Goal: Task Accomplishment & Management: Complete application form

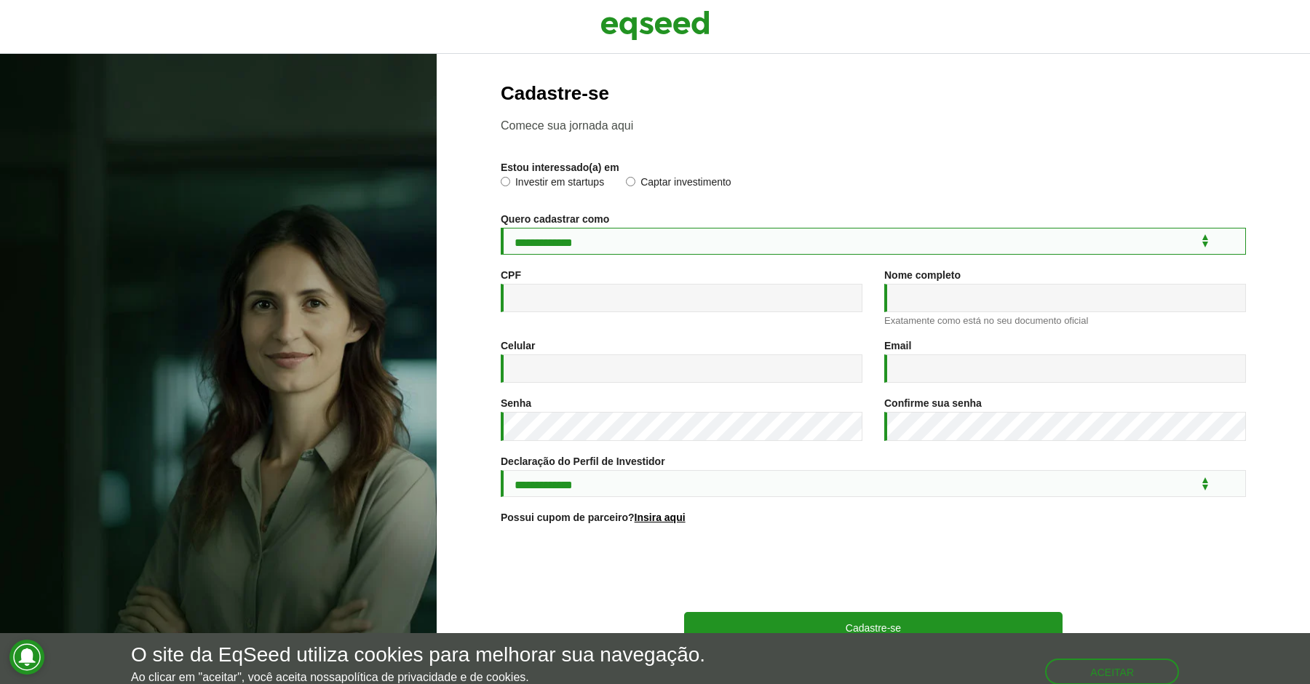
click at [663, 237] on select "**********" at bounding box center [873, 241] width 745 height 27
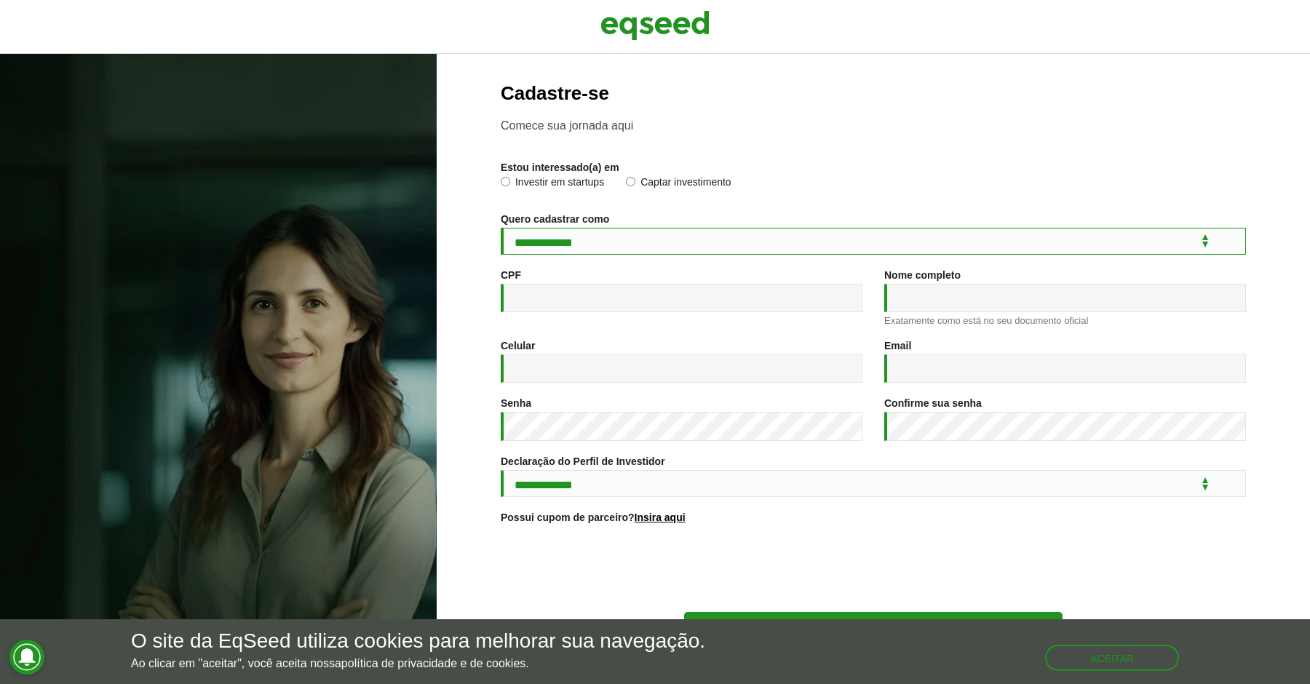
click at [631, 239] on select "**********" at bounding box center [873, 241] width 745 height 27
select select "***"
click at [501, 228] on select "**********" at bounding box center [873, 241] width 745 height 27
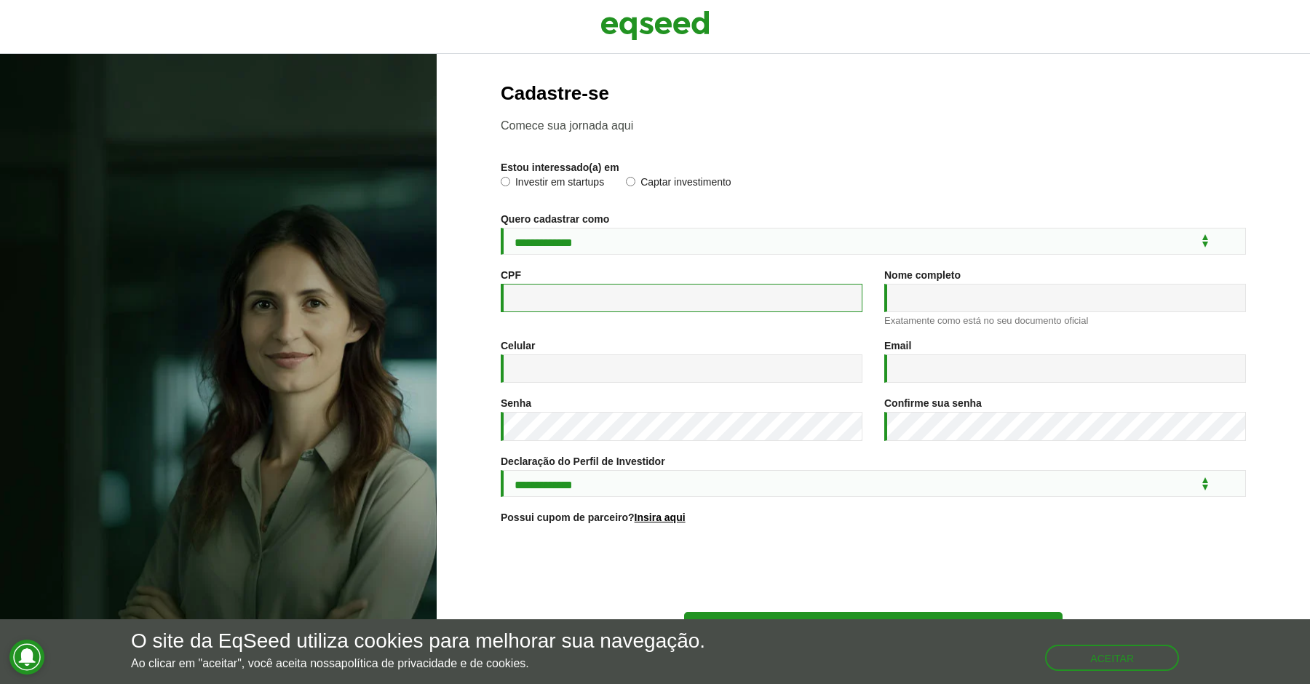
click at [618, 290] on input "CPF *" at bounding box center [682, 298] width 362 height 28
type input "**********"
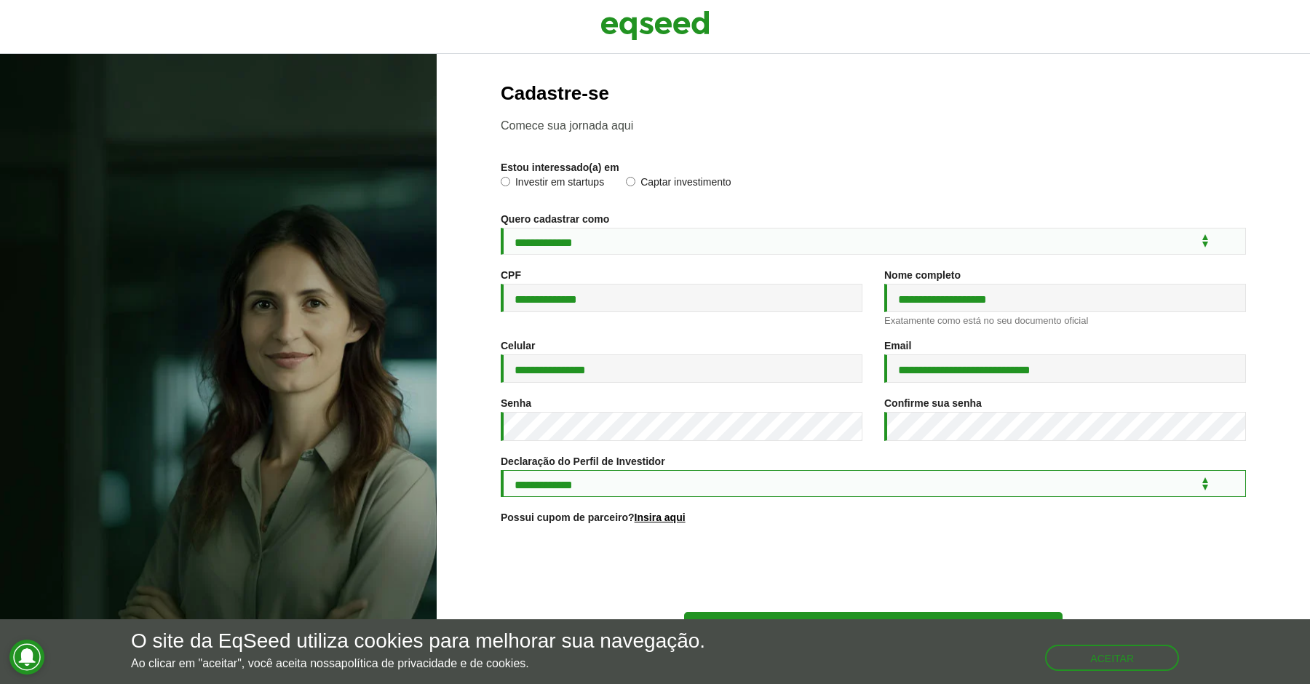
click at [631, 492] on select "**********" at bounding box center [873, 483] width 745 height 27
select select "***"
click at [501, 477] on select "**********" at bounding box center [873, 483] width 745 height 27
click at [653, 552] on div at bounding box center [873, 569] width 745 height 57
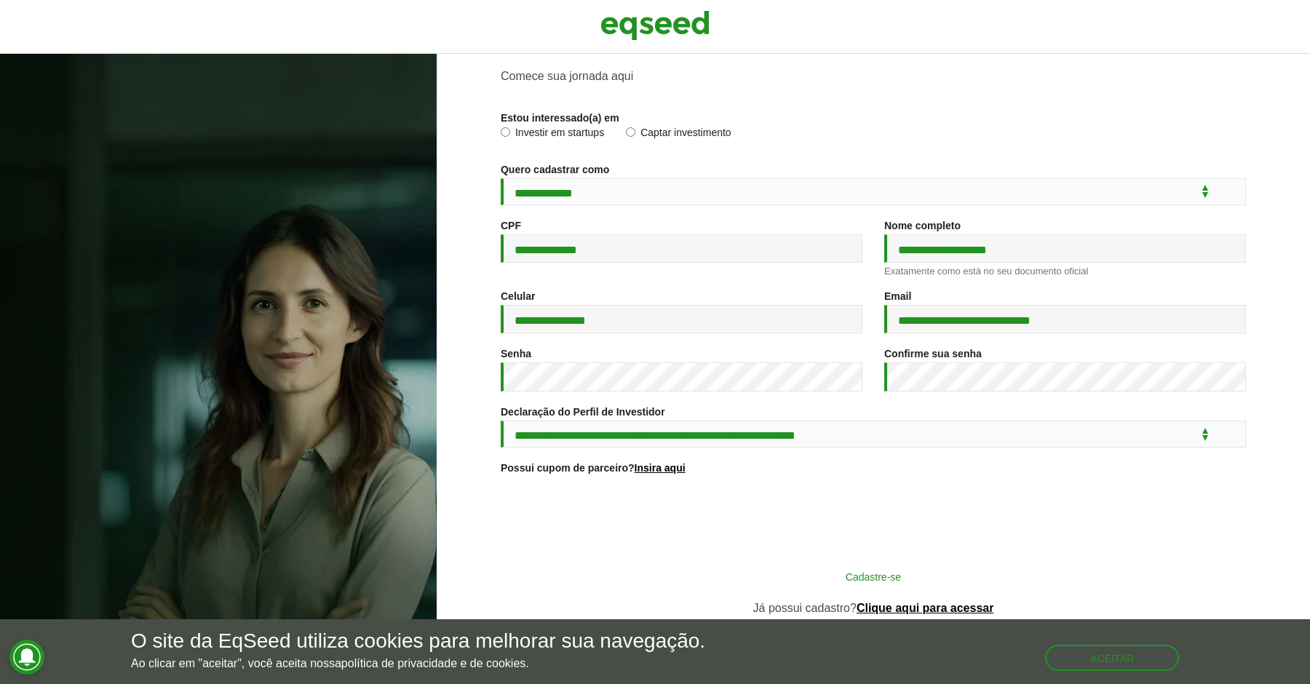
scroll to position [59, 0]
click at [882, 576] on button "Cadastre-se" at bounding box center [873, 576] width 378 height 28
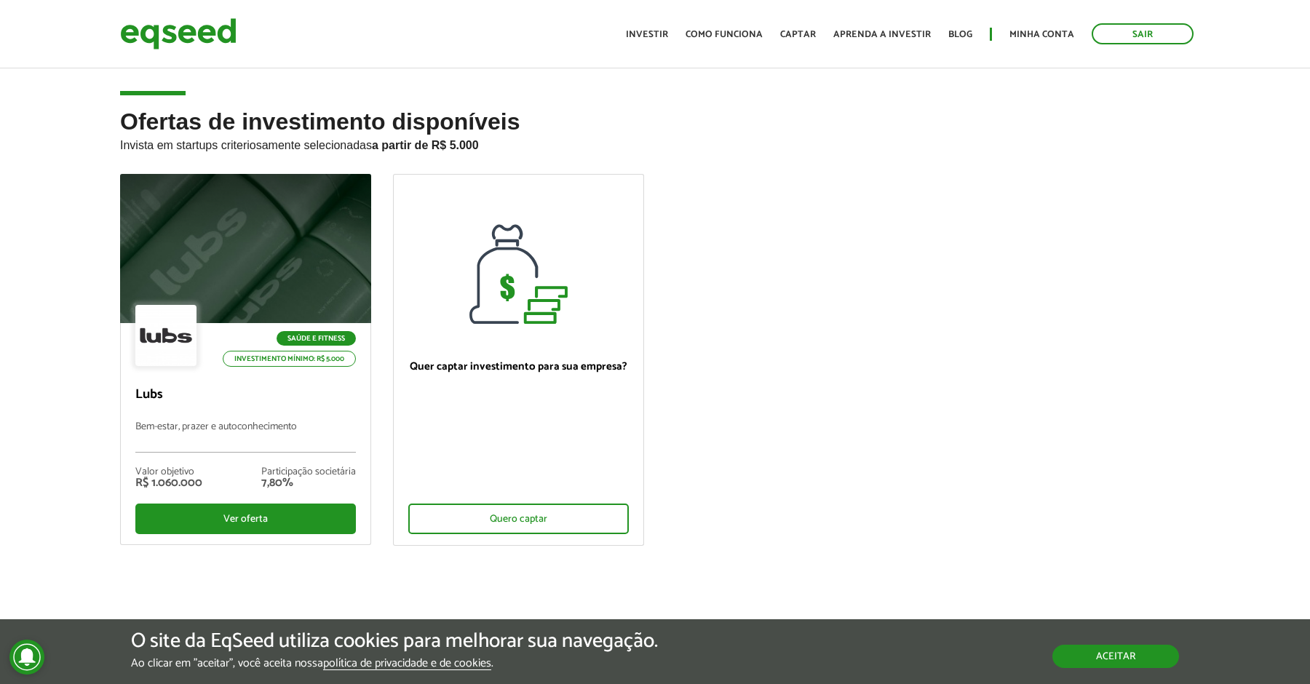
click at [1140, 649] on button "Aceitar" at bounding box center [1115, 656] width 127 height 23
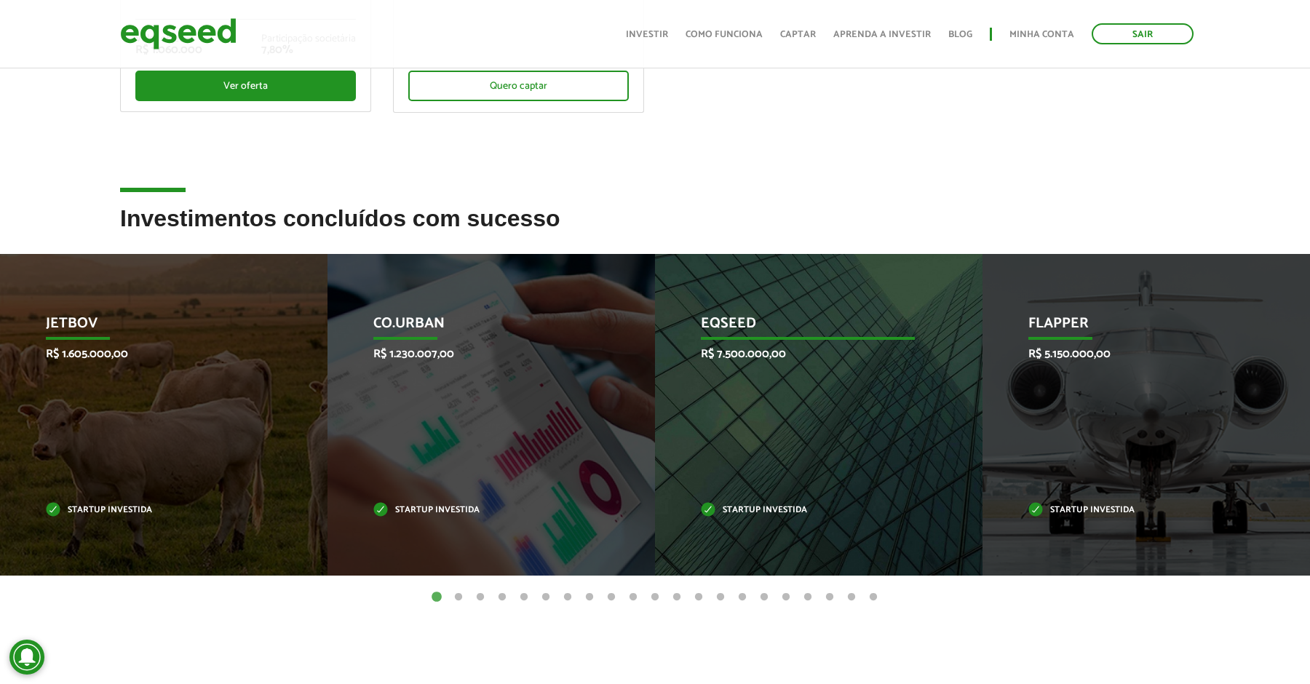
scroll to position [460, 0]
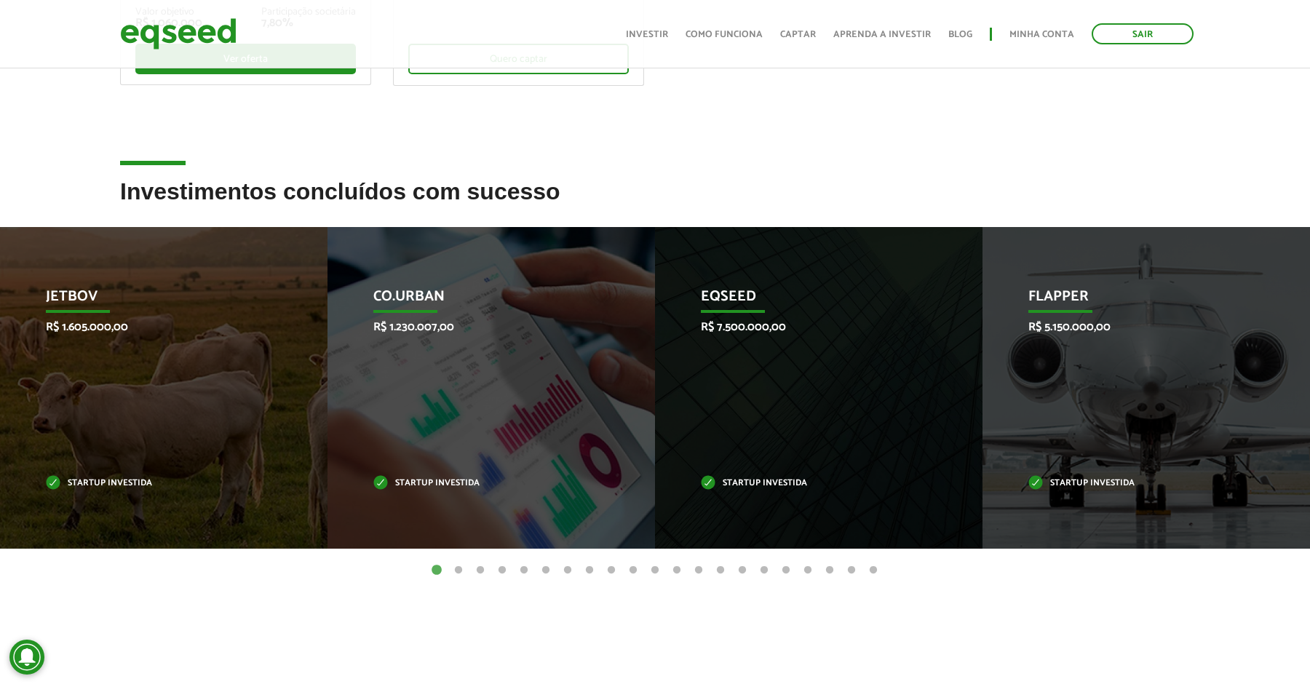
click at [460, 571] on button "2" at bounding box center [458, 570] width 15 height 15
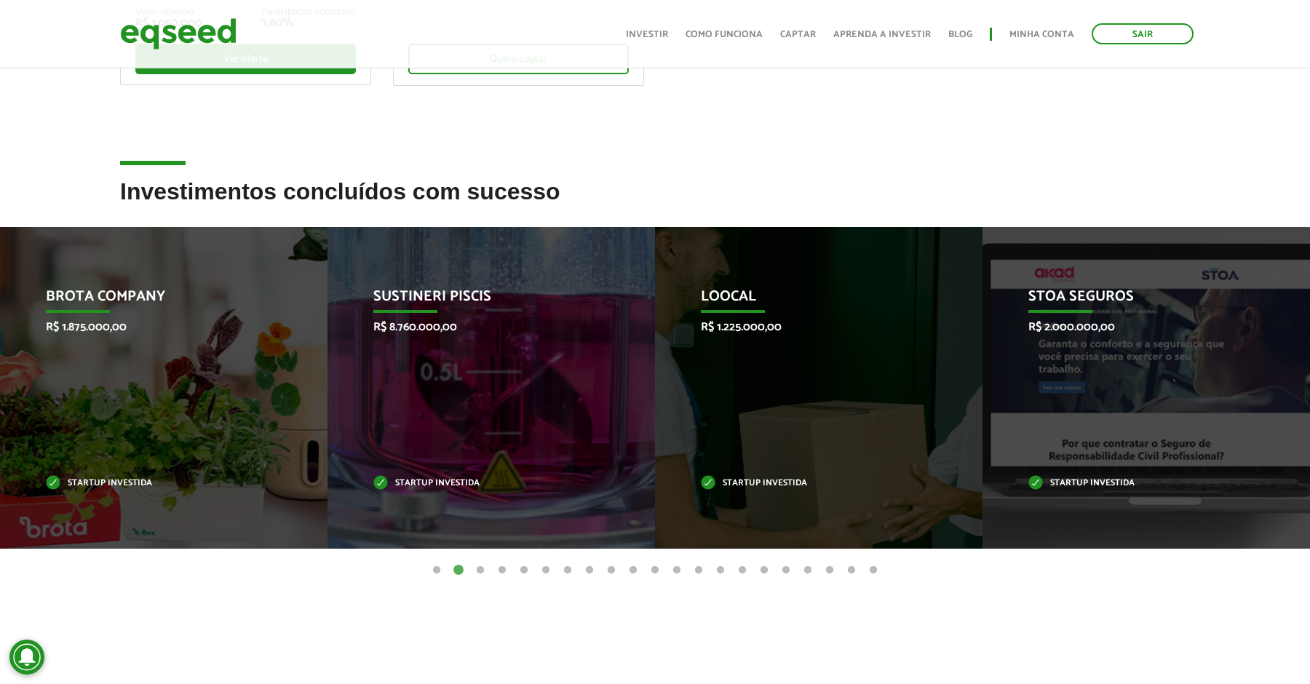
click at [482, 570] on button "3" at bounding box center [480, 570] width 15 height 15
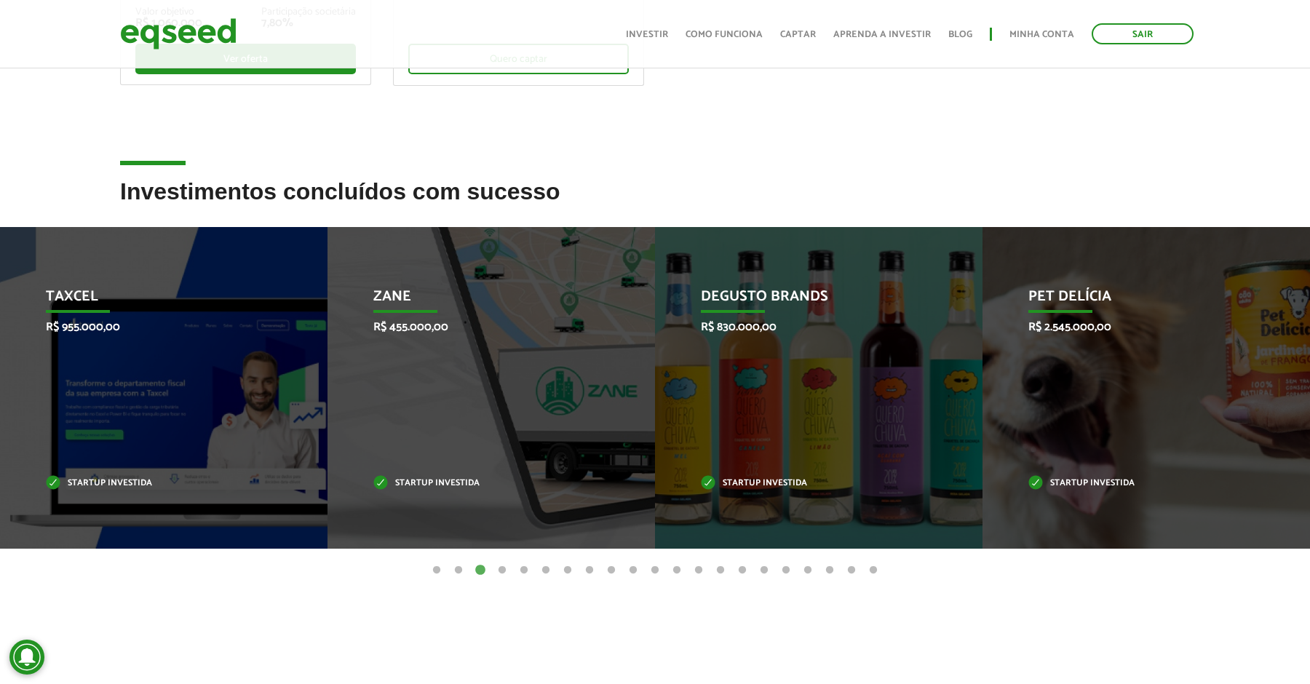
click at [502, 570] on button "4" at bounding box center [502, 570] width 15 height 15
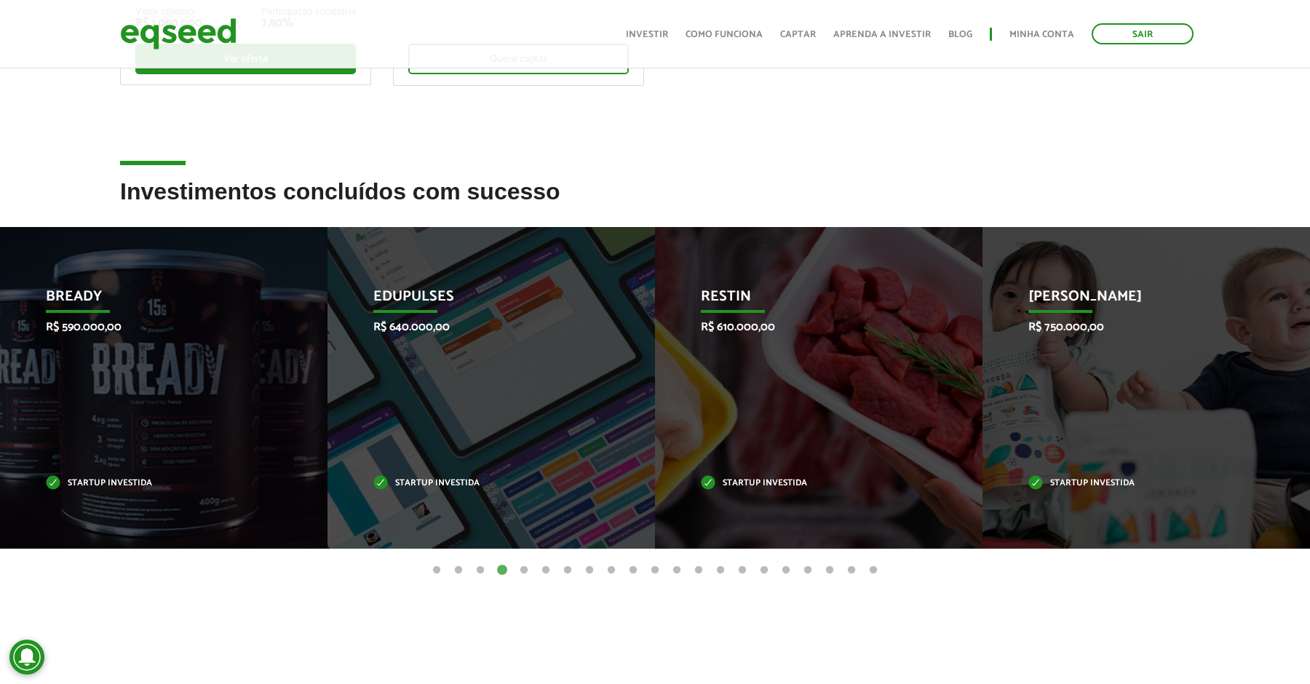
click at [519, 569] on button "5" at bounding box center [524, 570] width 15 height 15
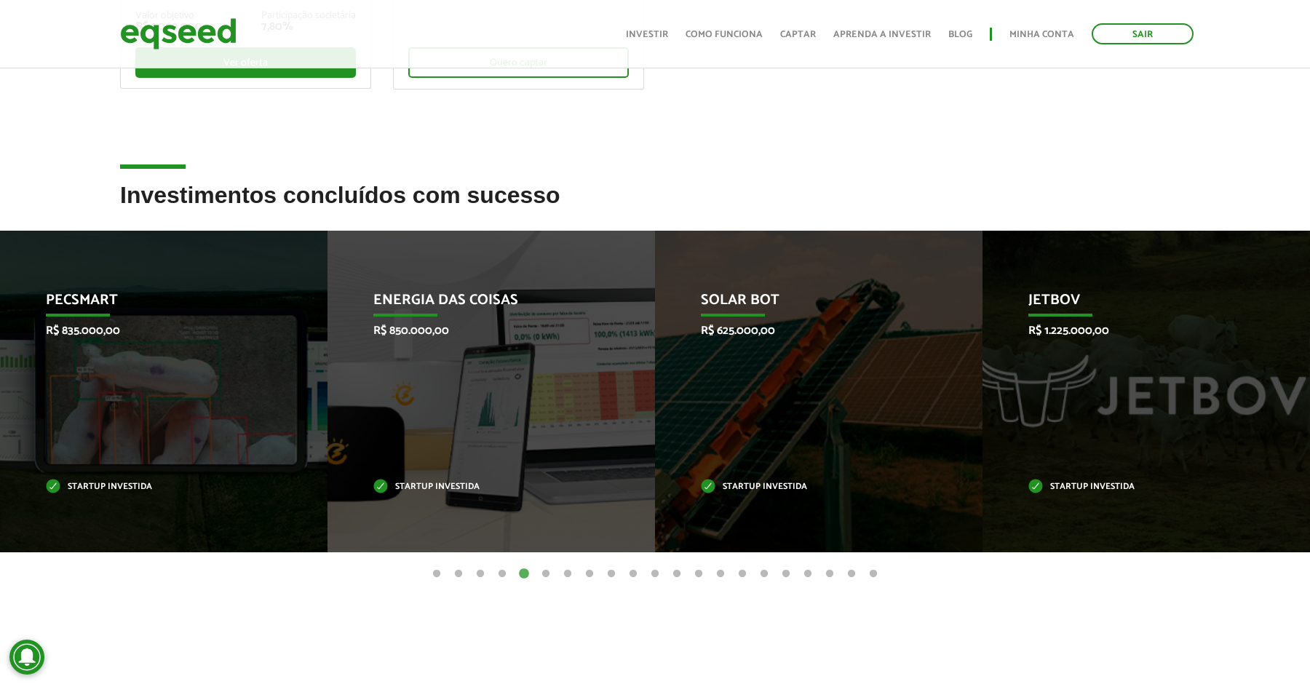
click at [542, 571] on button "6" at bounding box center [545, 574] width 15 height 15
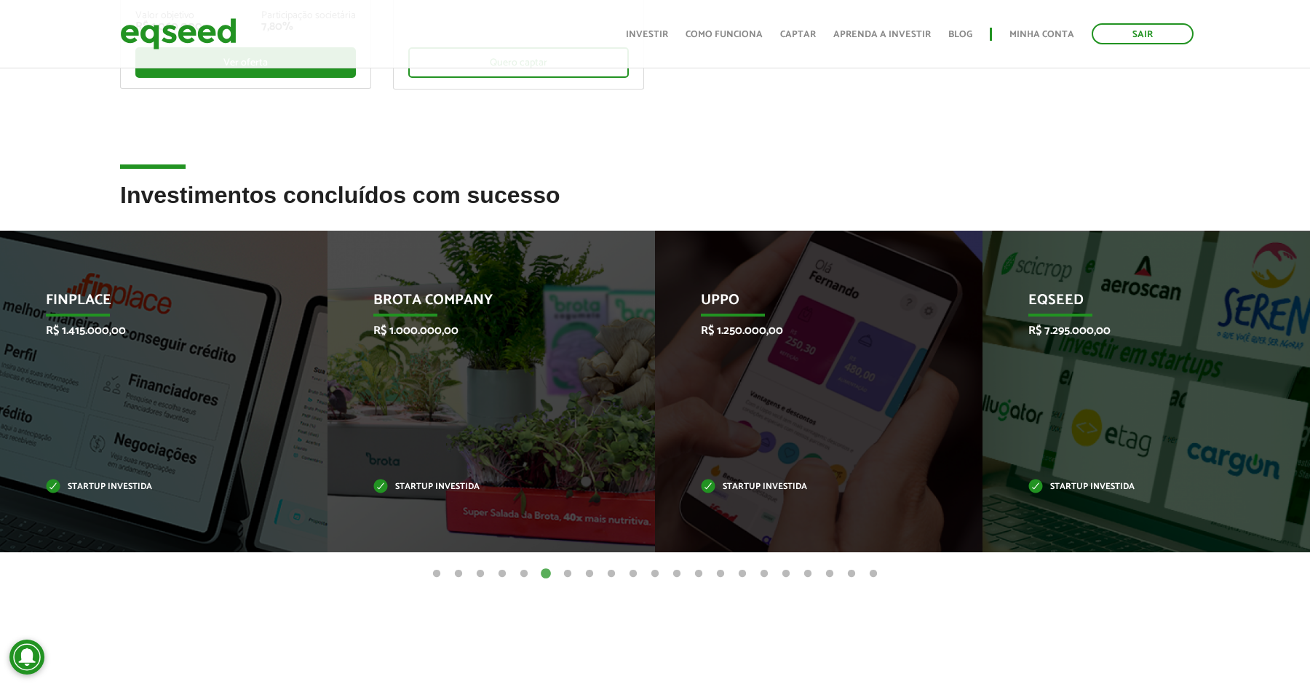
scroll to position [458, 0]
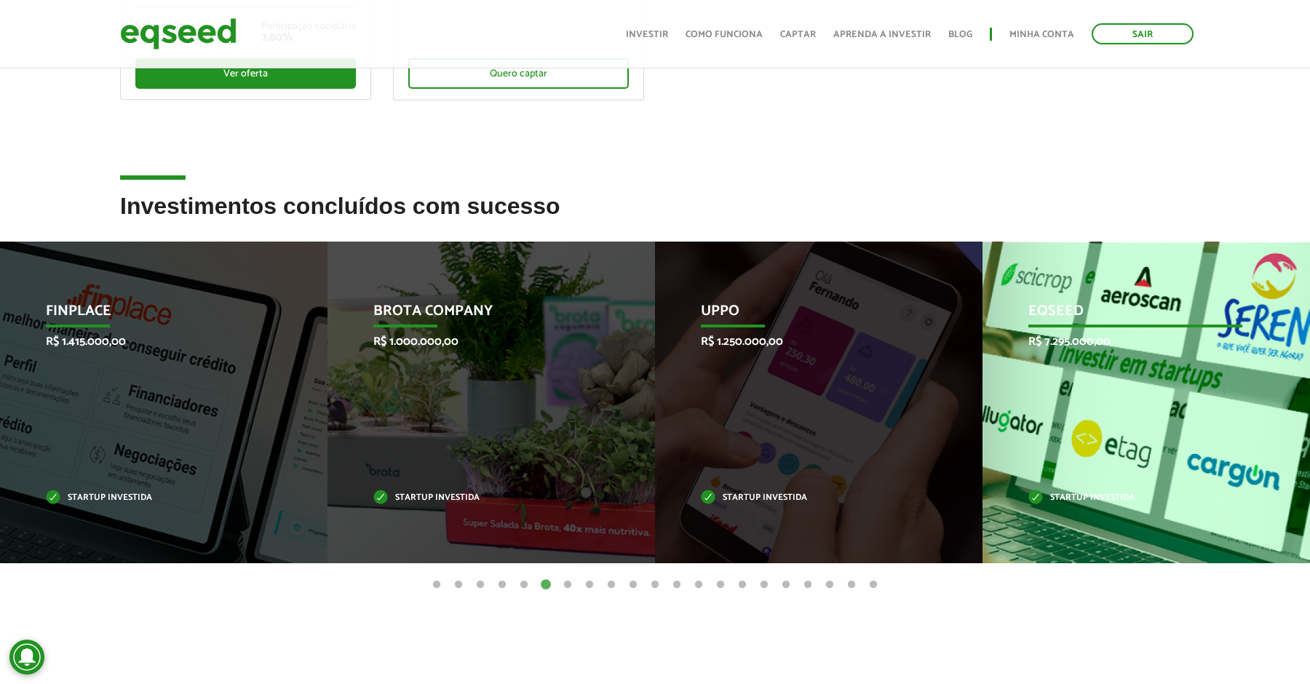
click at [1067, 303] on p "EqSeed" at bounding box center [1135, 315] width 214 height 25
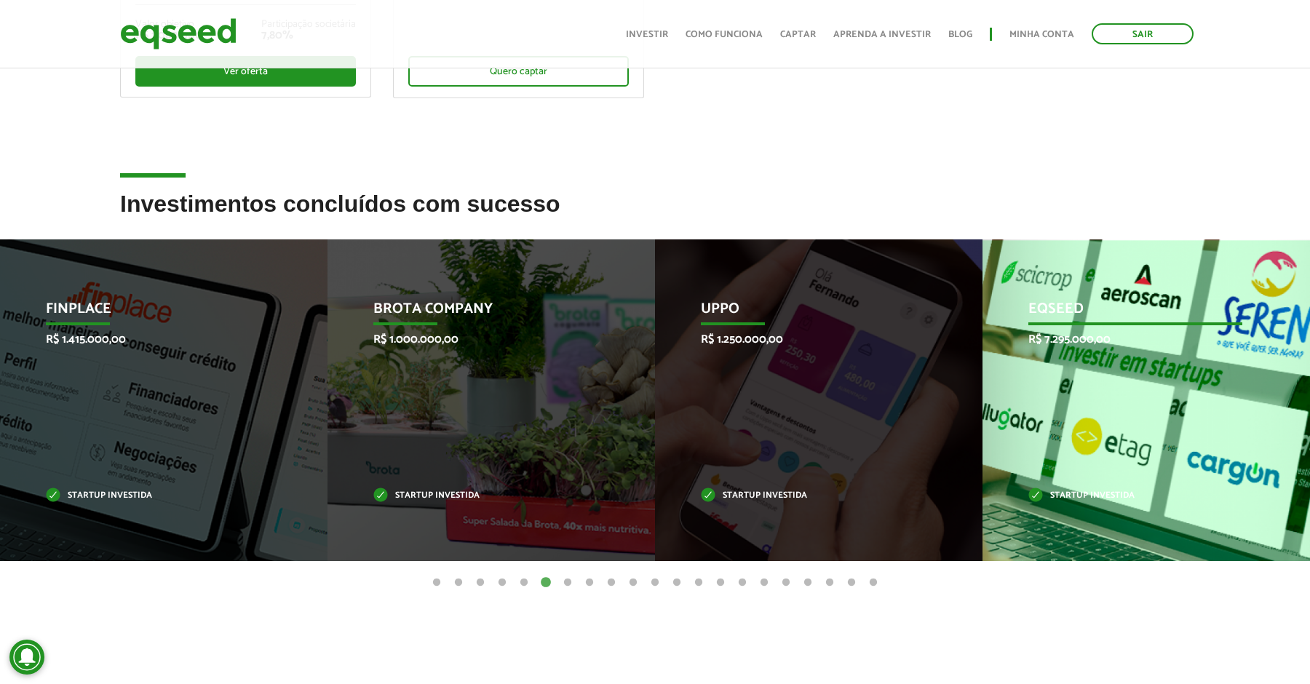
click at [1109, 378] on div "EqSeed R$ 7.295.000,00 Startup investida" at bounding box center [1135, 400] width 306 height 322
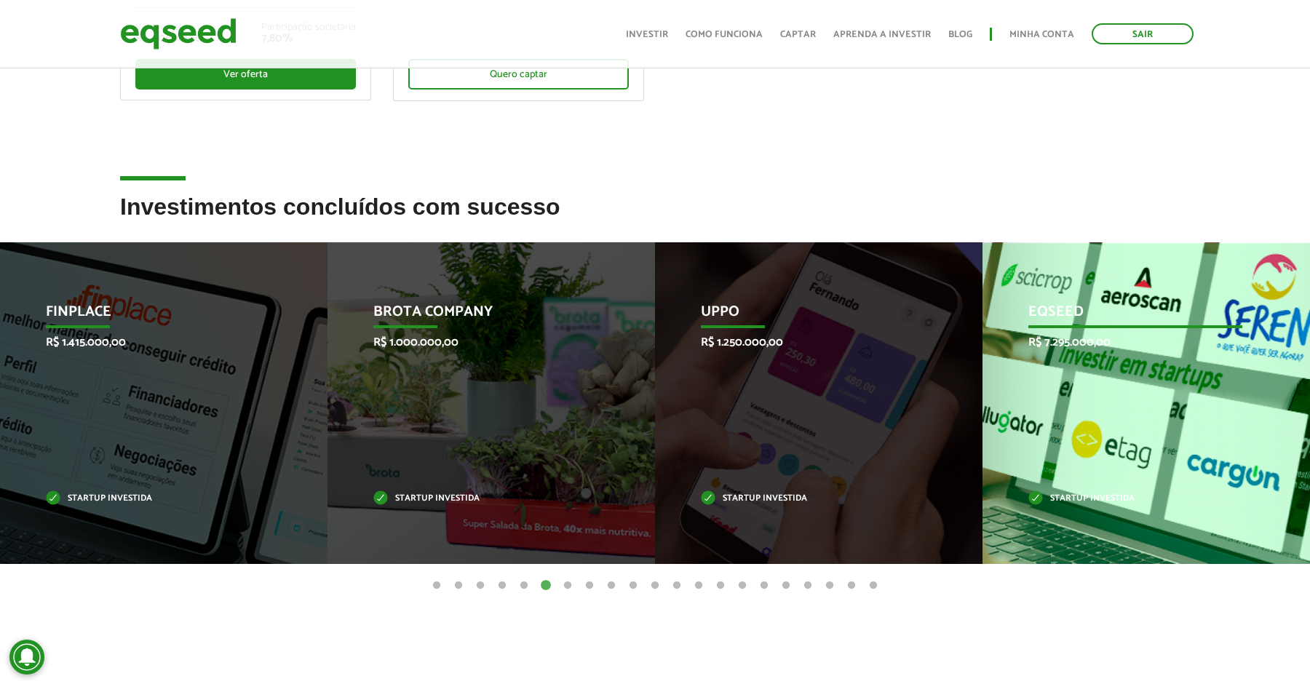
scroll to position [443, 0]
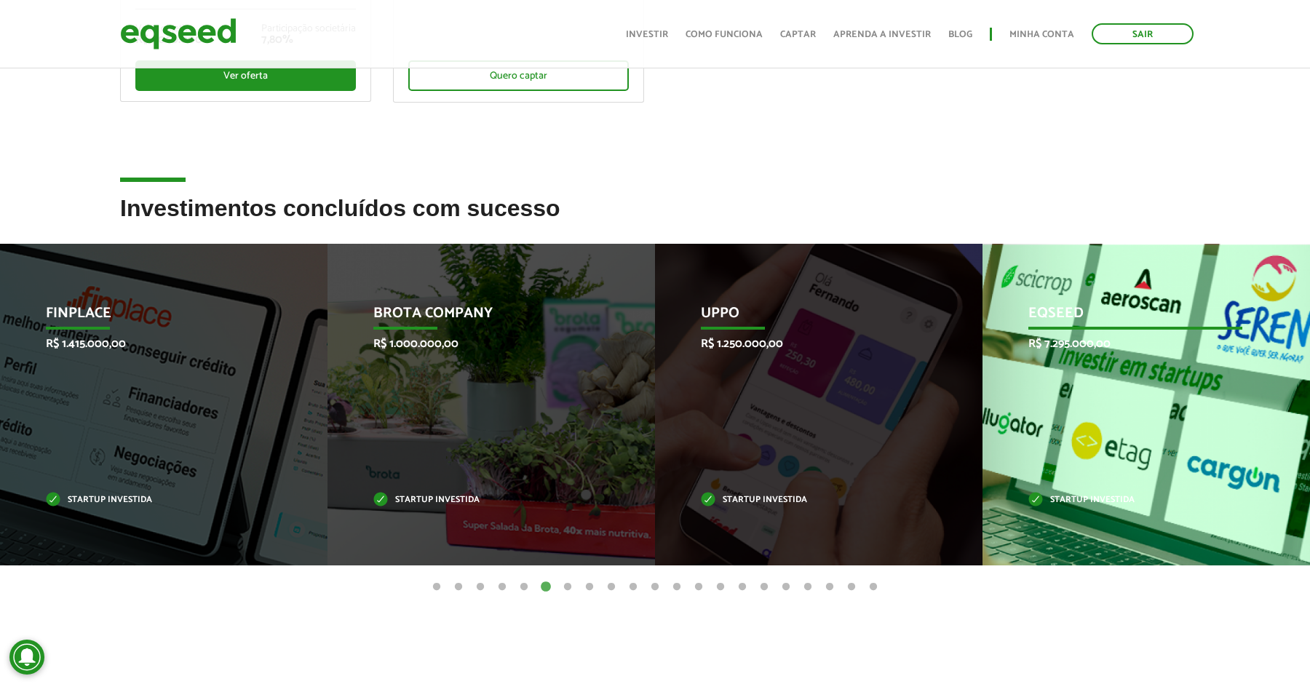
click at [1066, 503] on p "Startup investida" at bounding box center [1135, 500] width 214 height 8
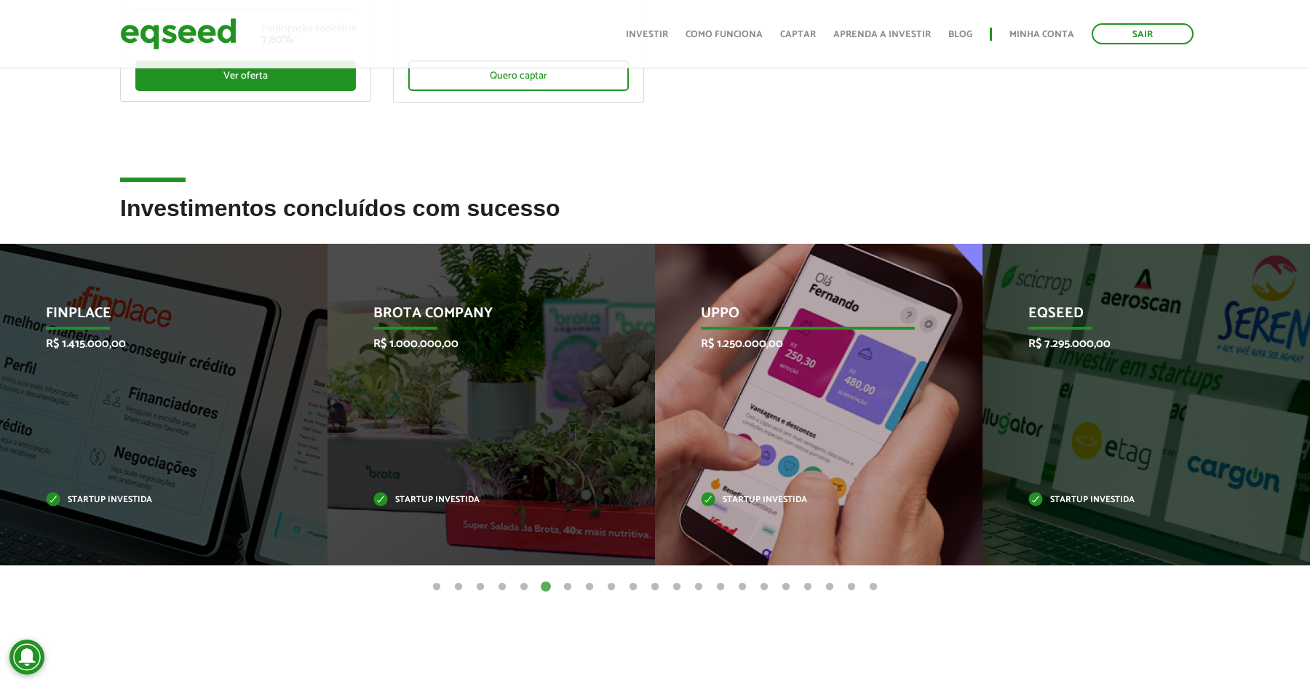
drag, startPoint x: 1103, startPoint y: 444, endPoint x: 902, endPoint y: 518, distance: 214.1
click at [1095, 444] on div "EqSeed R$ 7.295.000,00 Startup investida" at bounding box center [1135, 405] width 306 height 322
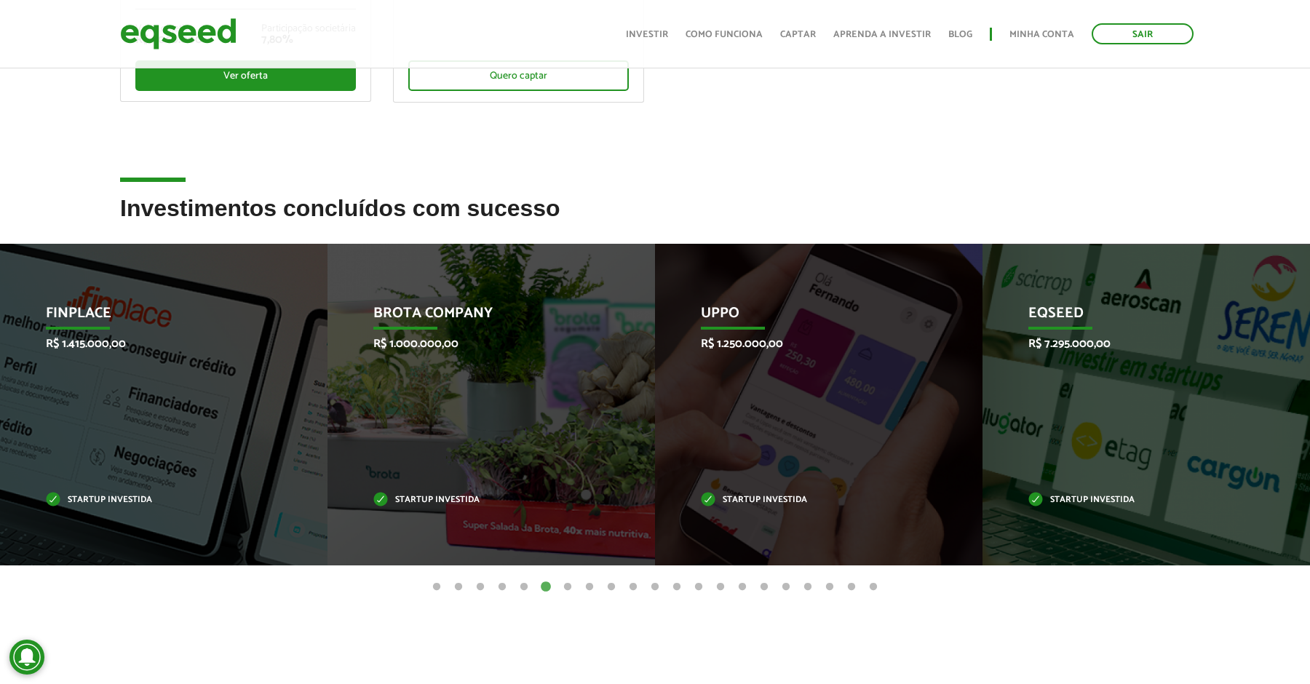
click at [568, 586] on button "7" at bounding box center [567, 587] width 15 height 15
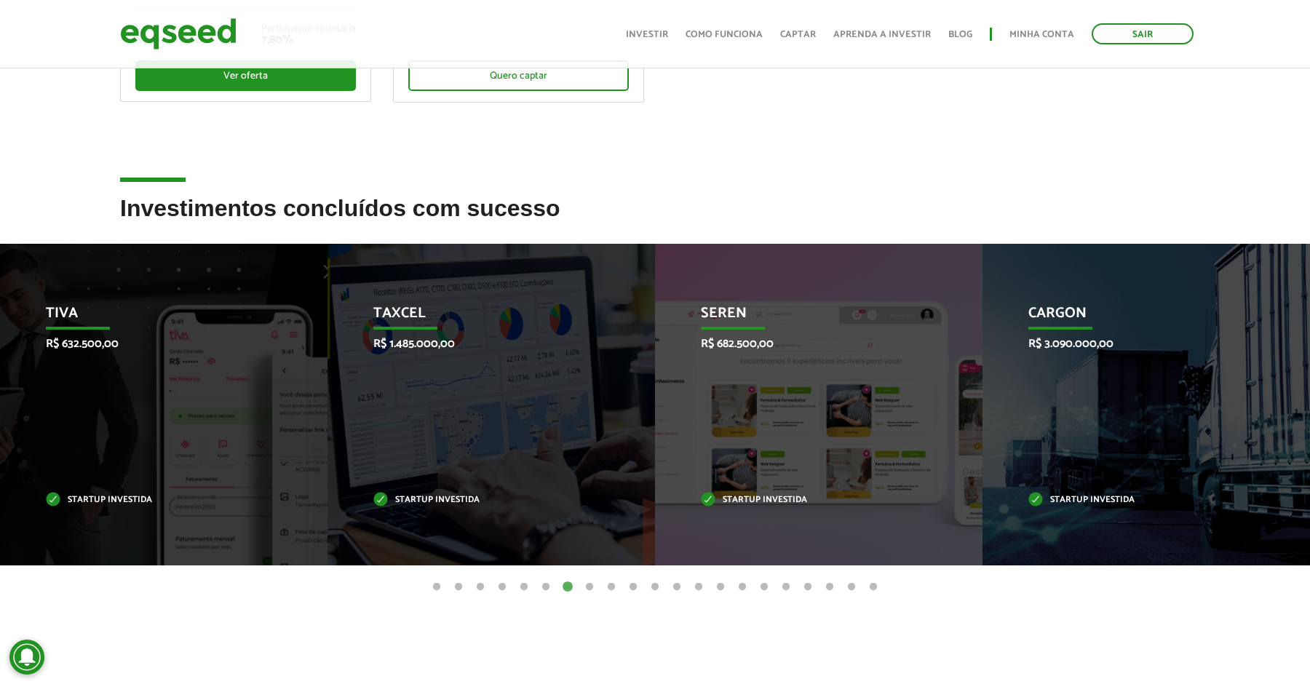
click at [589, 586] on button "8" at bounding box center [589, 587] width 15 height 15
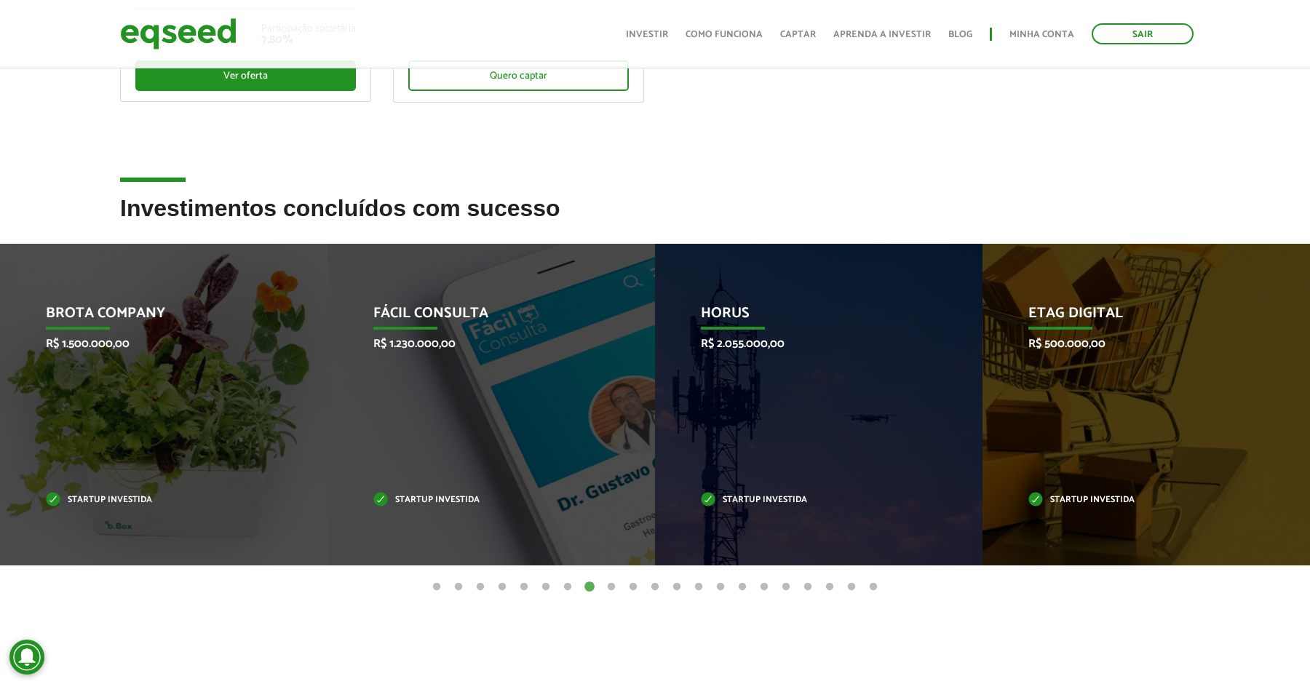
click at [610, 586] on button "9" at bounding box center [611, 587] width 15 height 15
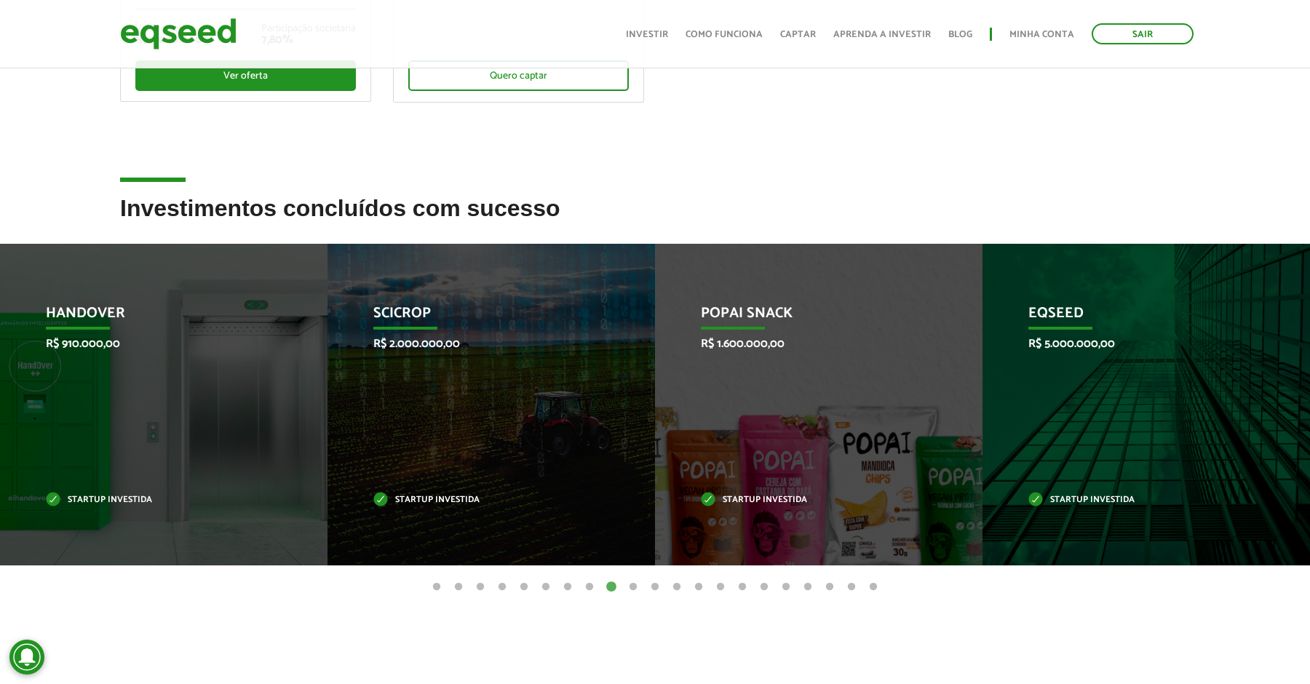
click at [630, 586] on button "10" at bounding box center [633, 587] width 15 height 15
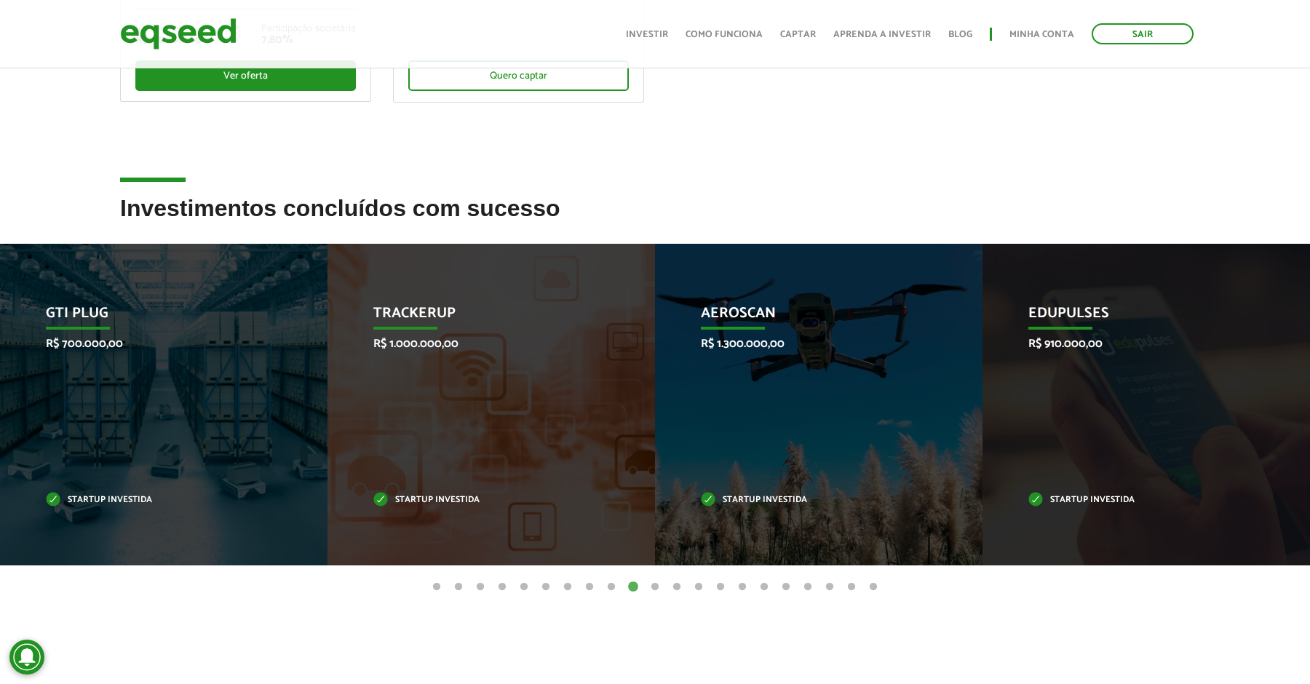
click at [655, 583] on button "11" at bounding box center [654, 587] width 15 height 15
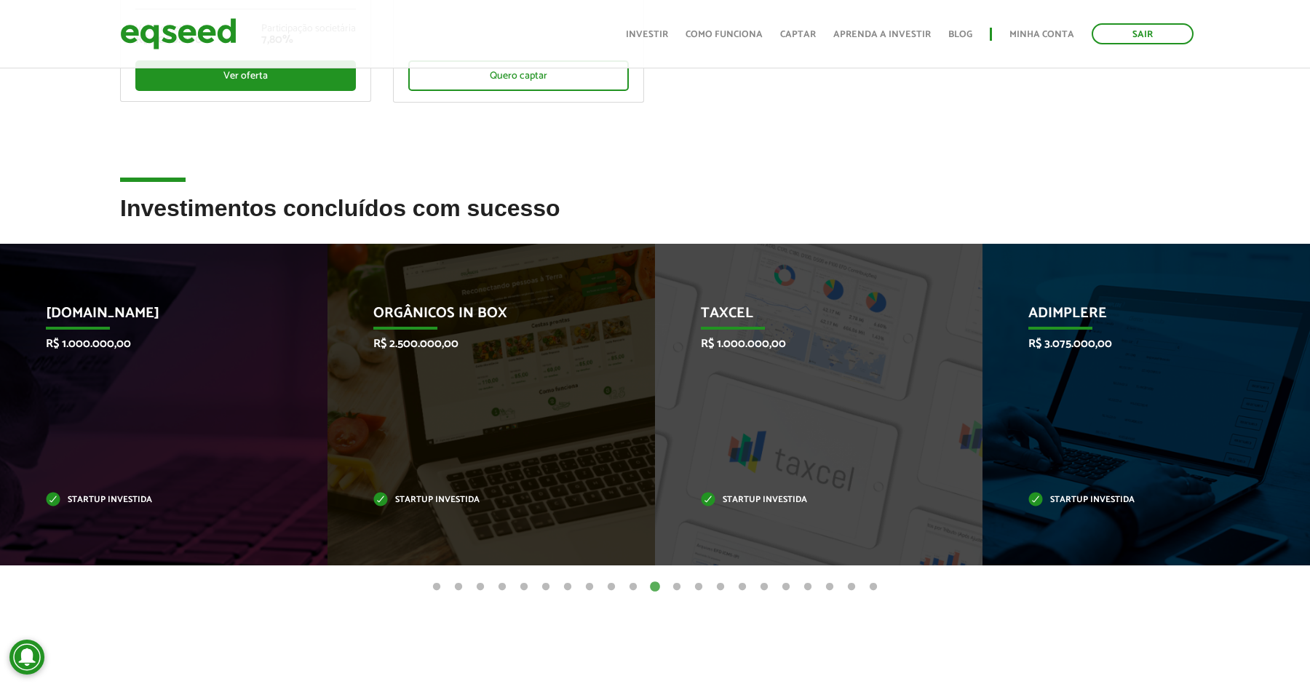
click at [674, 589] on button "12" at bounding box center [676, 587] width 15 height 15
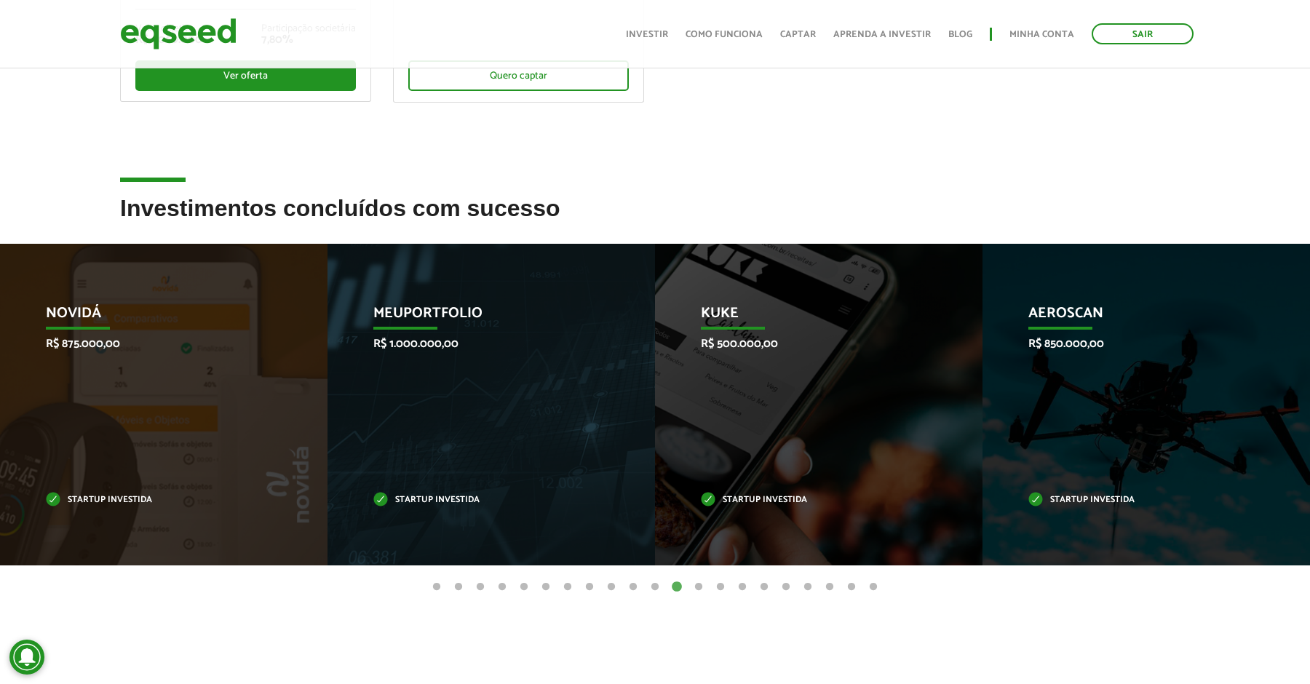
click at [698, 584] on button "13" at bounding box center [698, 587] width 15 height 15
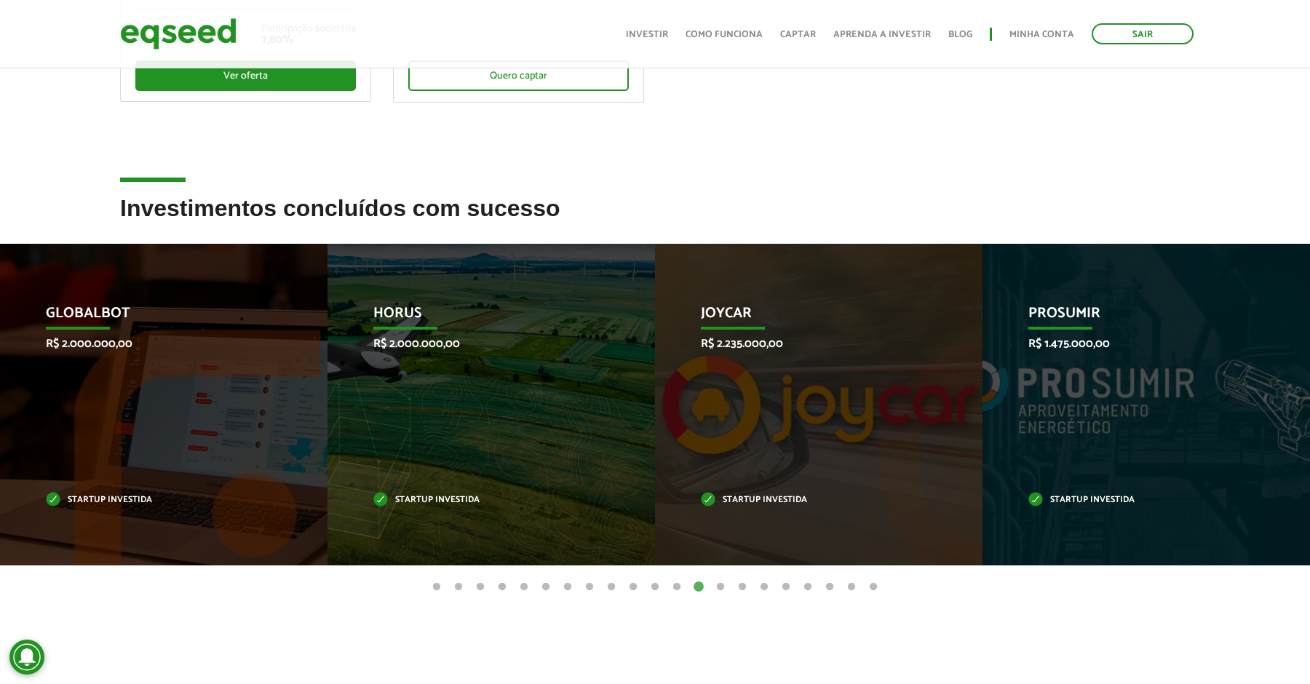
click at [715, 586] on button "14" at bounding box center [720, 587] width 15 height 15
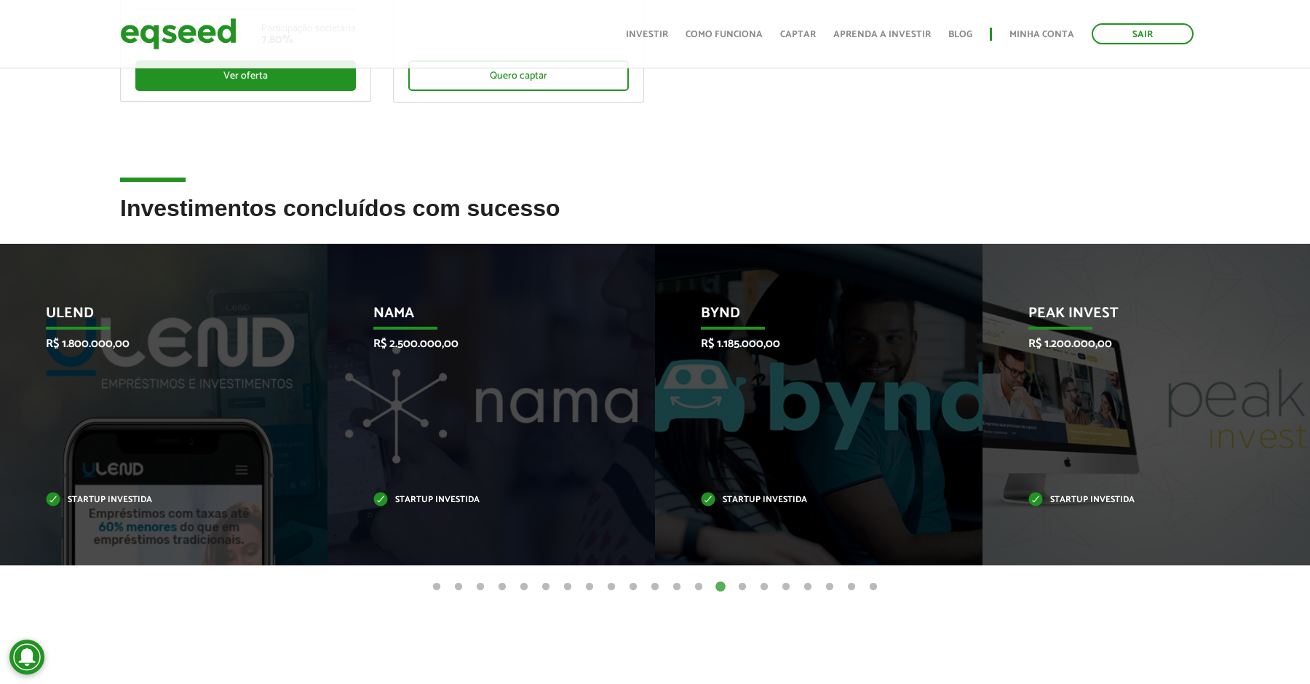
click at [740, 586] on button "15" at bounding box center [742, 587] width 15 height 15
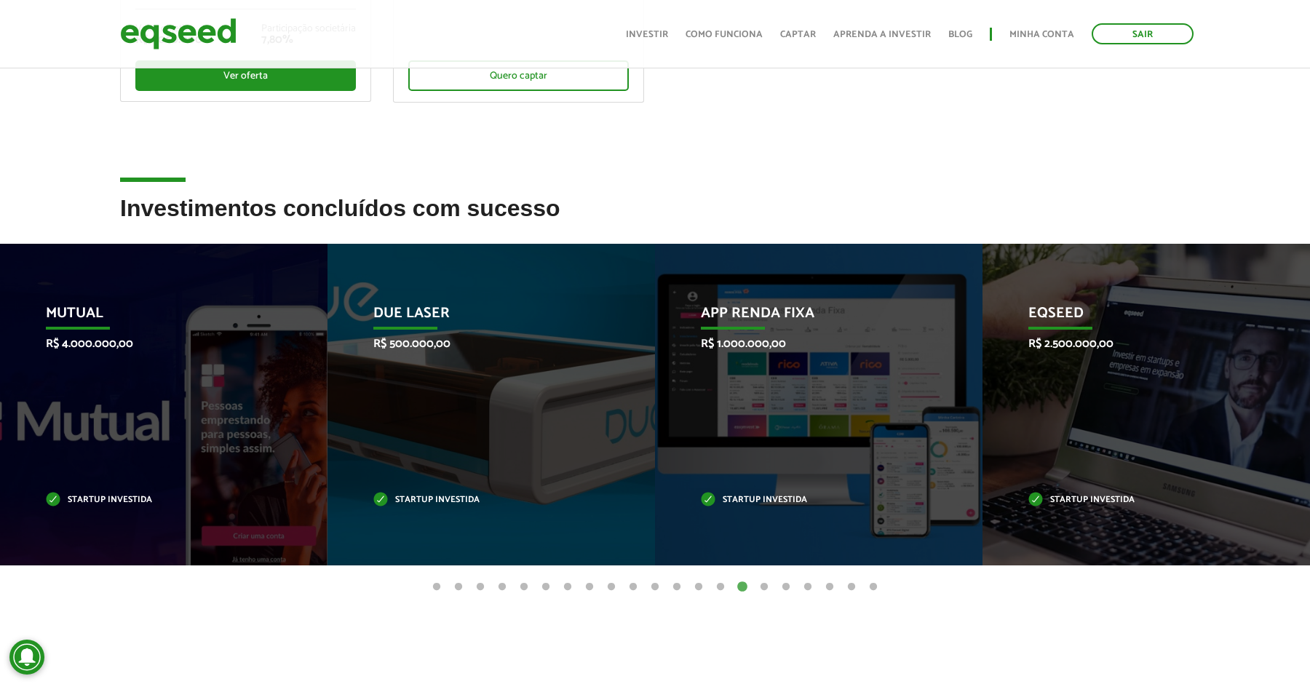
click at [754, 583] on ul "1 2 3 4 5 6 7 8 9 10 11 12 13 14 15 16 17 18 19 20 21" at bounding box center [655, 586] width 1310 height 16
click at [758, 583] on button "16" at bounding box center [764, 587] width 15 height 15
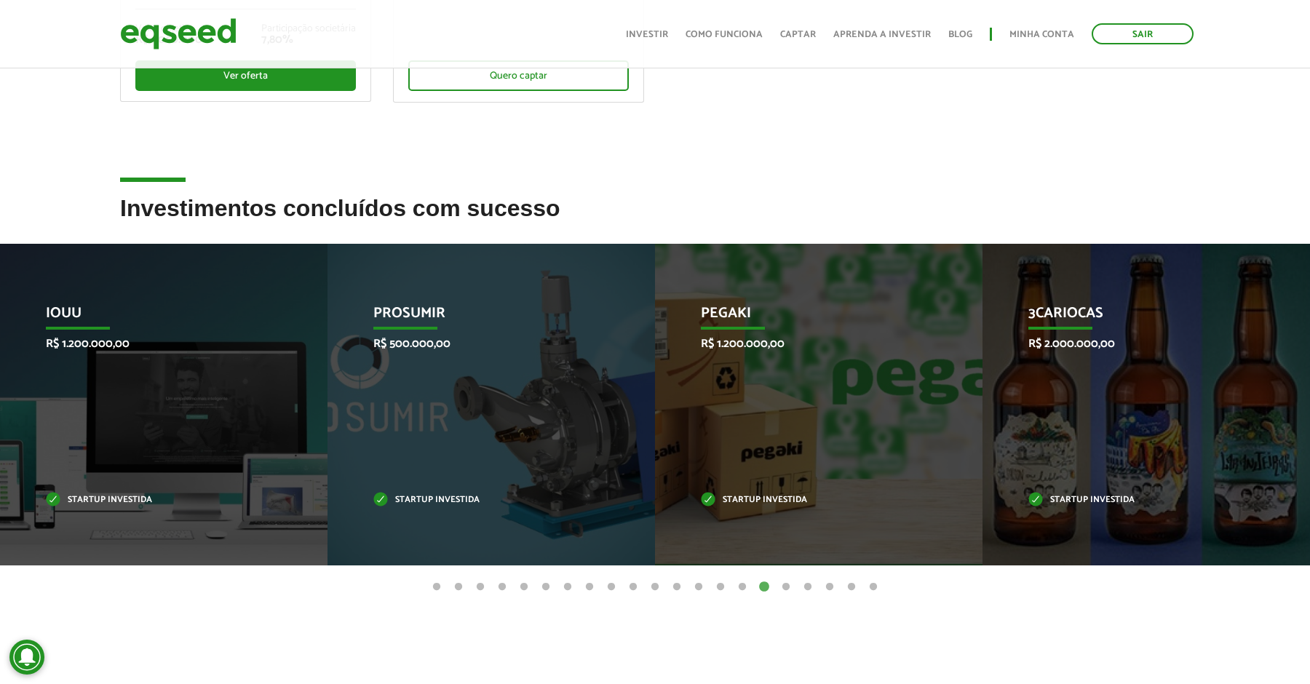
click at [785, 588] on button "17" at bounding box center [785, 587] width 15 height 15
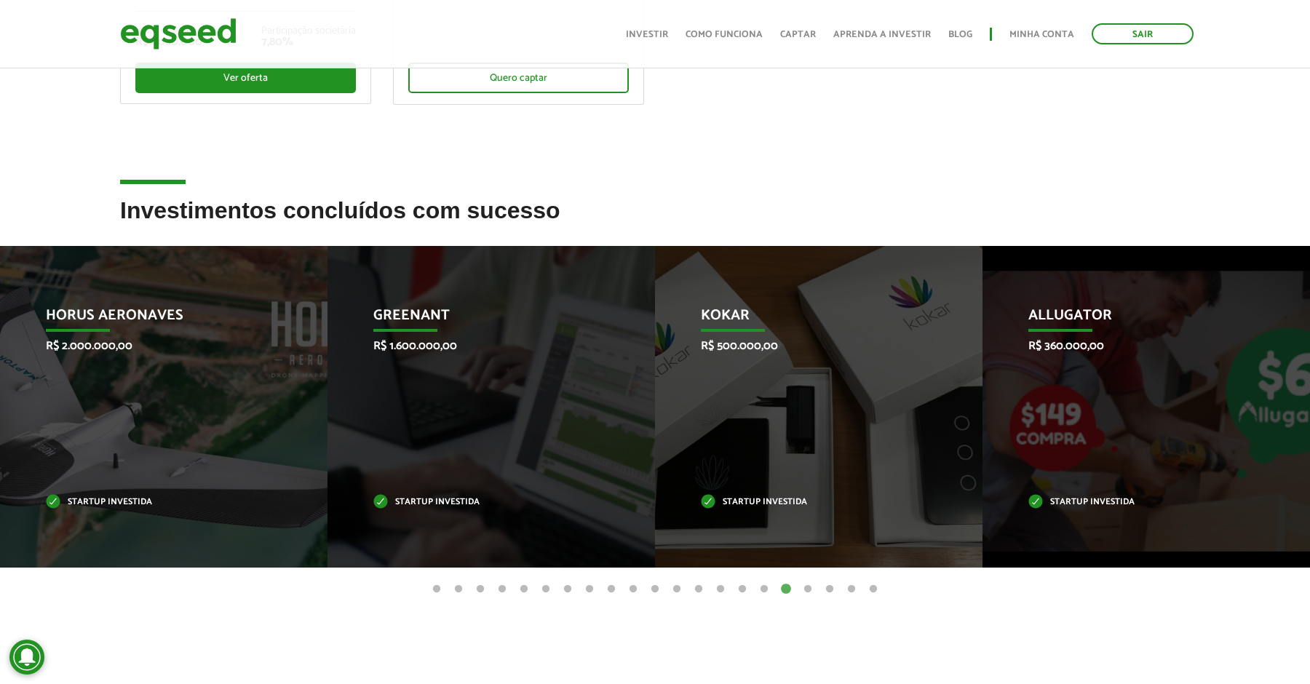
click at [811, 588] on button "18" at bounding box center [807, 589] width 15 height 15
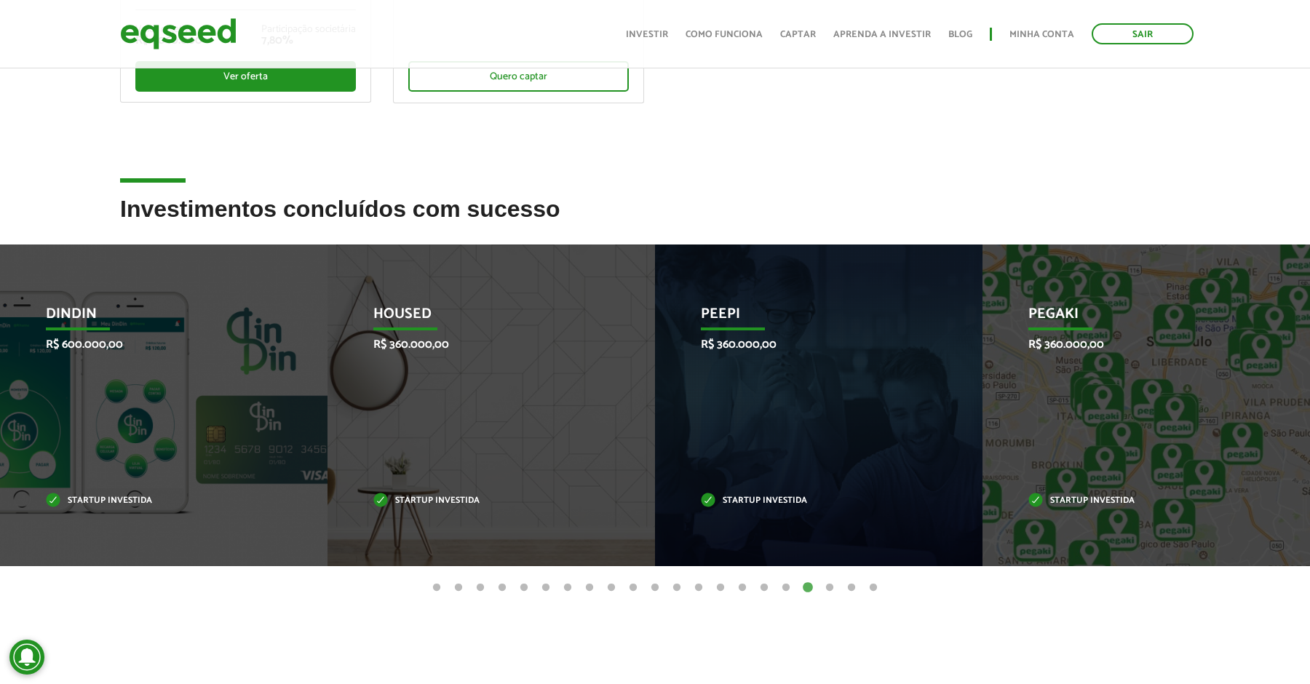
click at [829, 585] on button "19" at bounding box center [829, 588] width 15 height 15
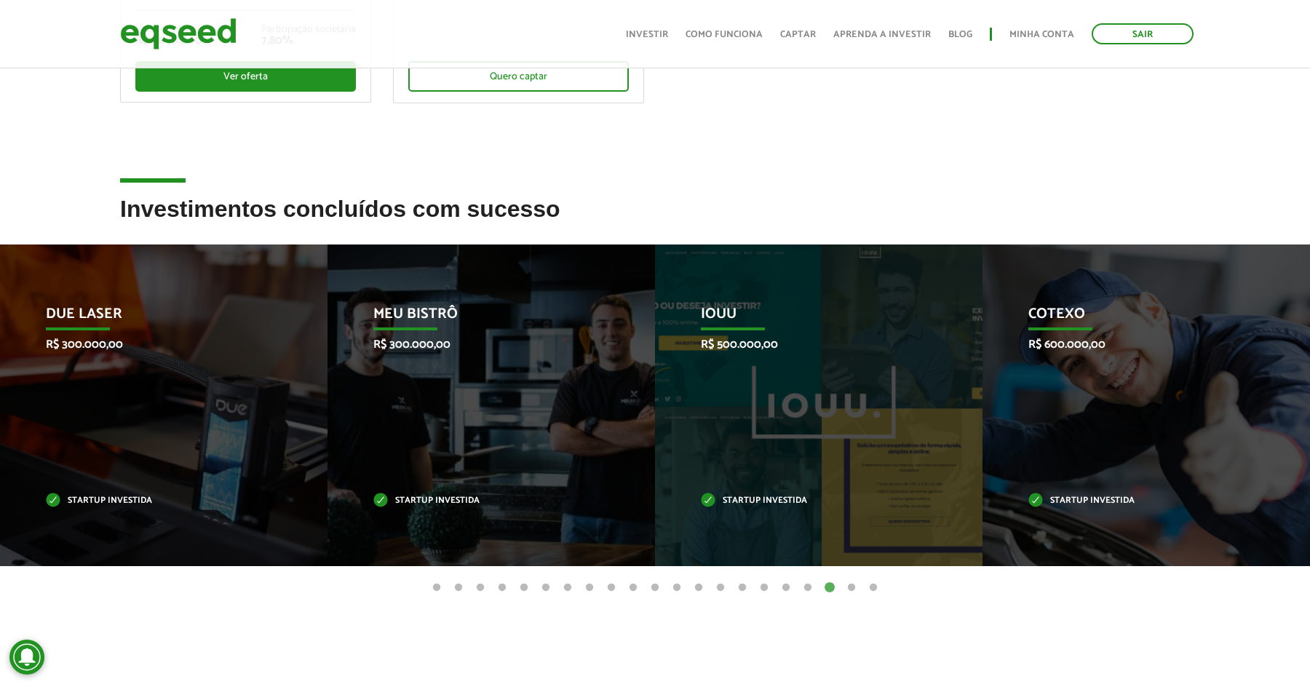
click at [855, 589] on button "20" at bounding box center [851, 588] width 15 height 15
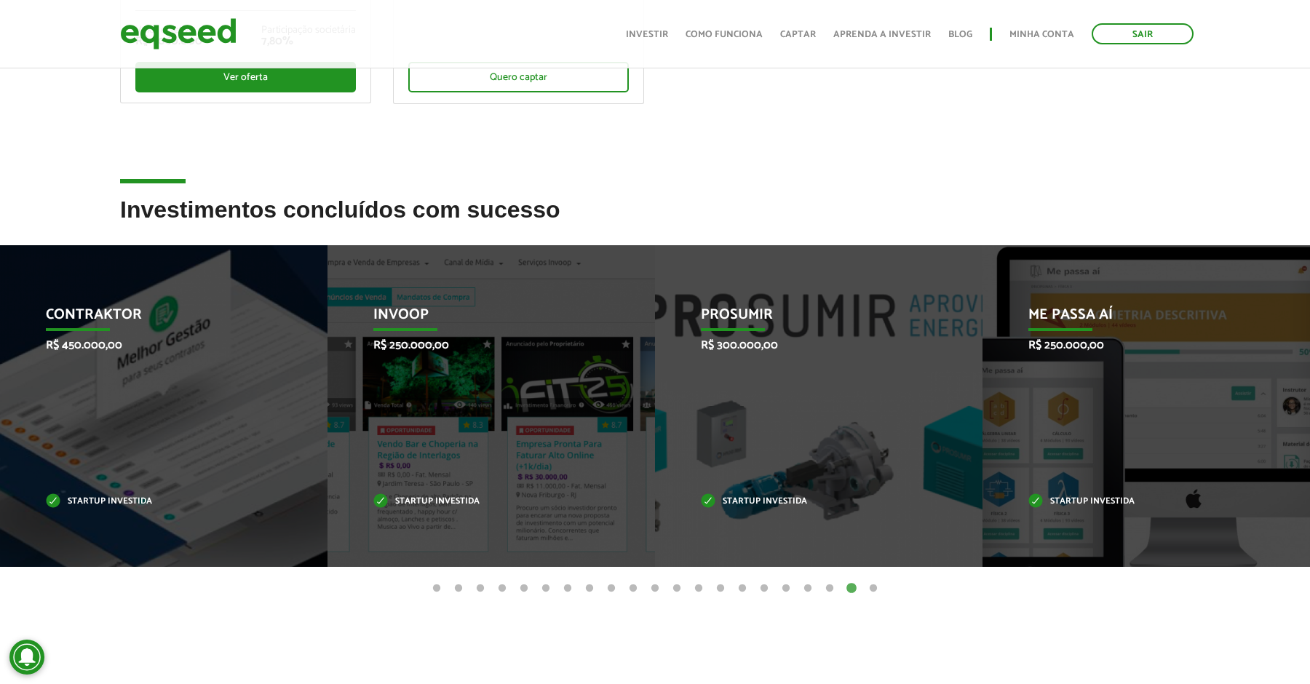
click at [880, 587] on button "21" at bounding box center [873, 588] width 15 height 15
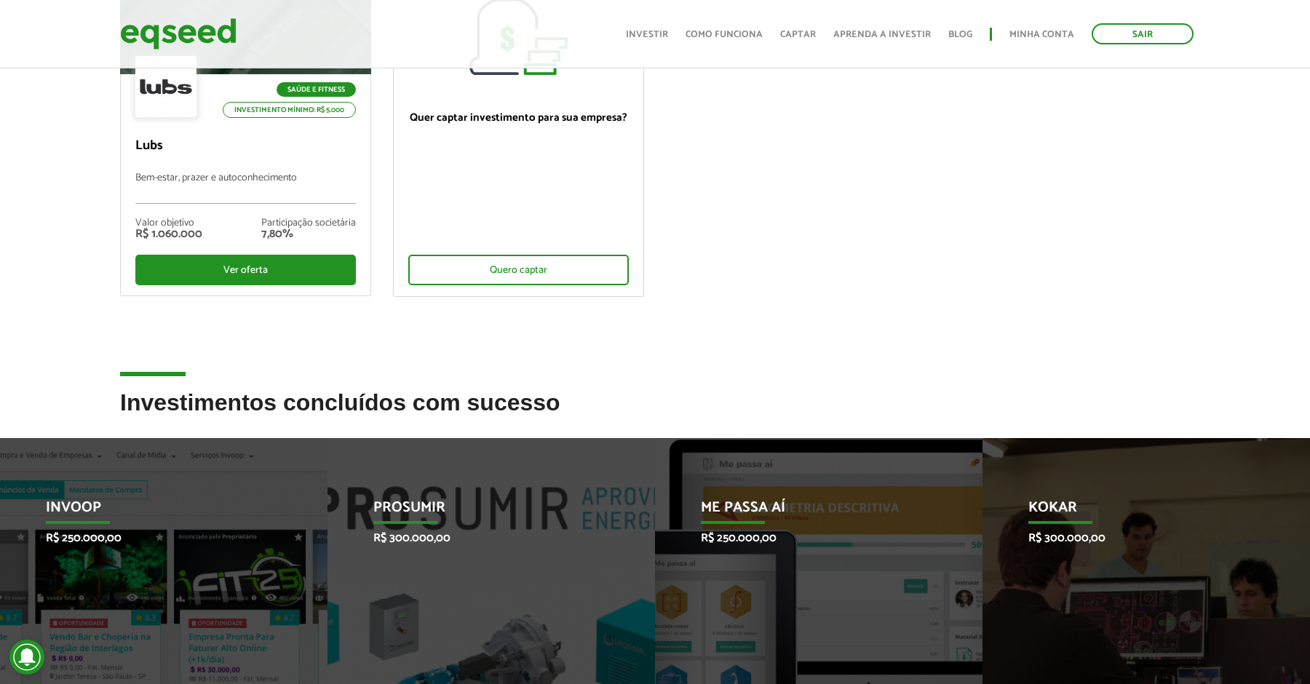
scroll to position [0, 0]
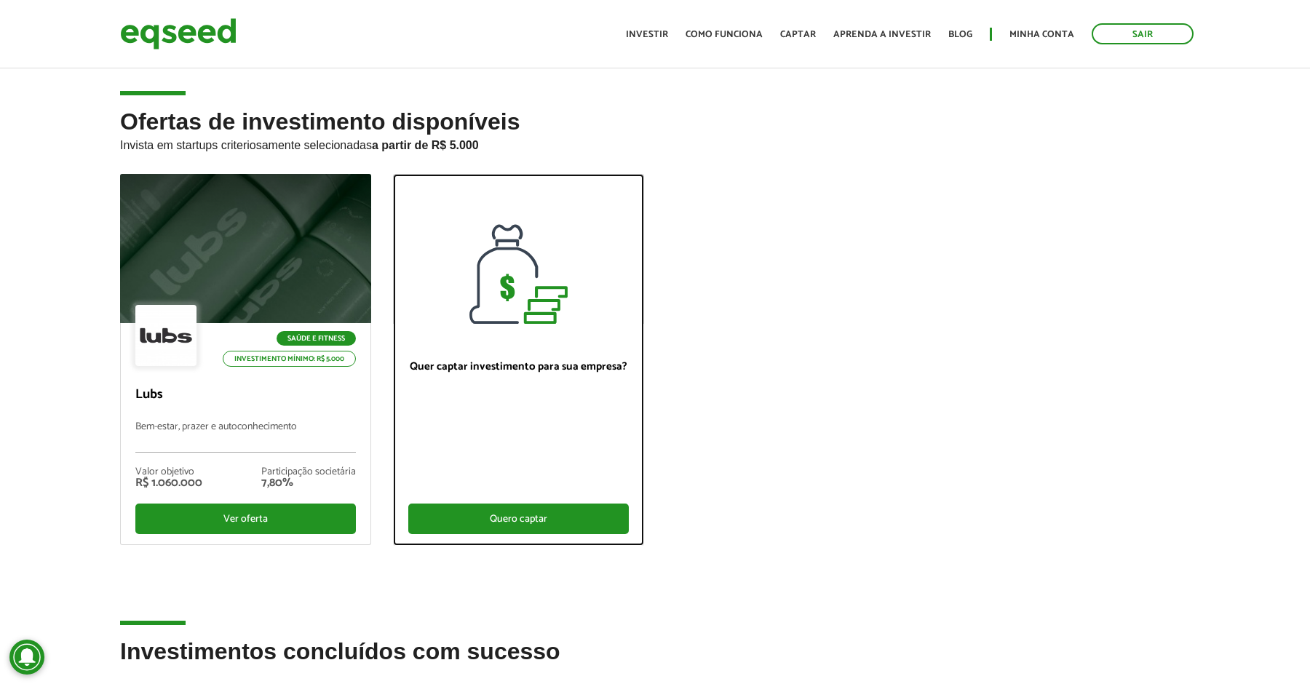
click at [495, 520] on div "Quero captar" at bounding box center [518, 518] width 220 height 31
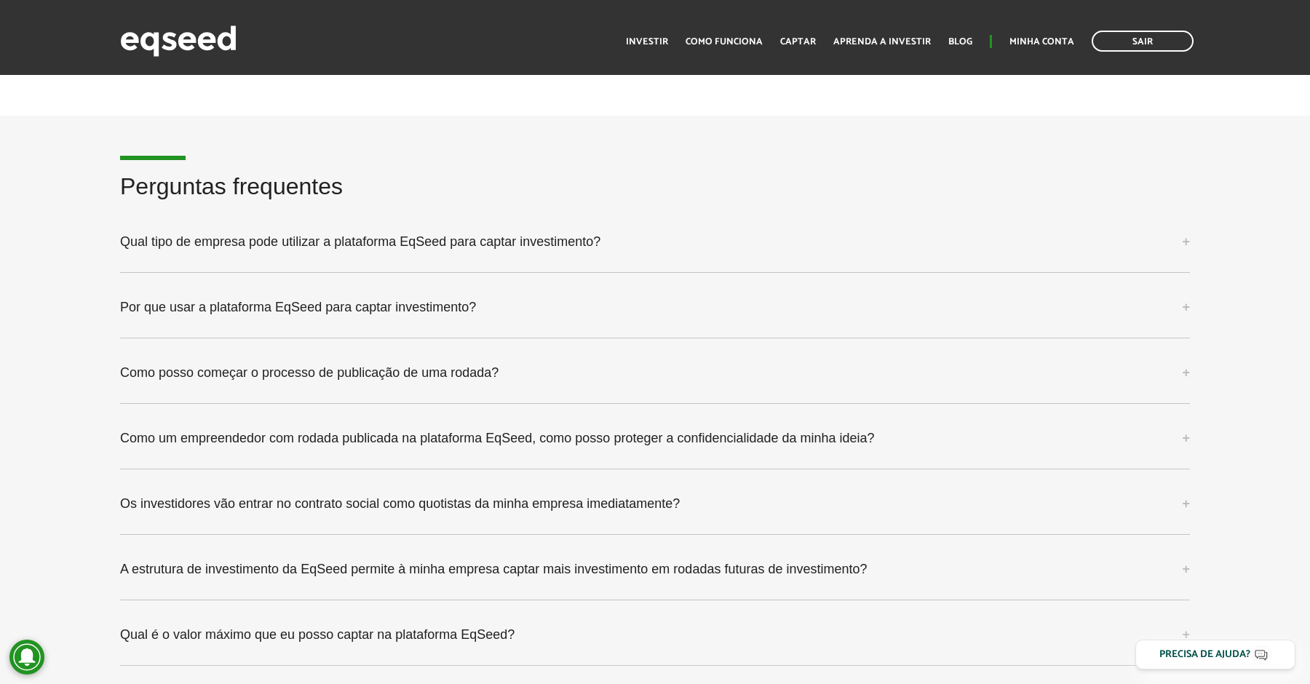
scroll to position [3651, 0]
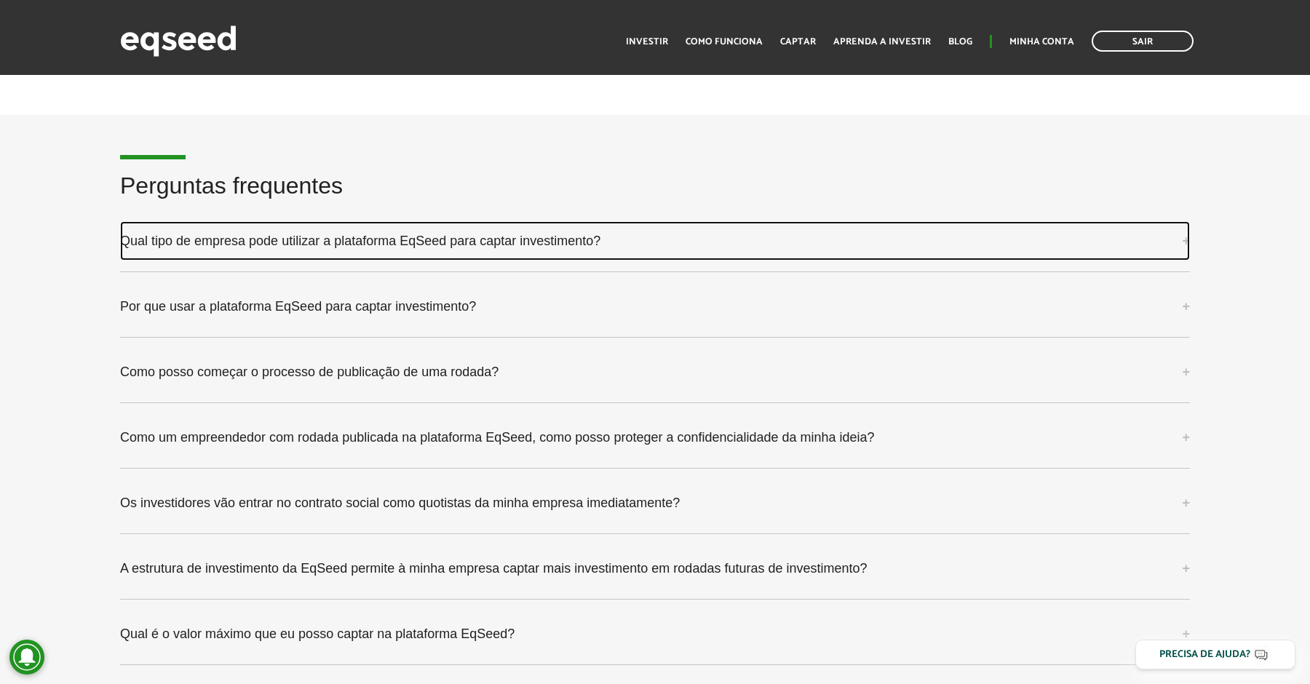
click at [459, 234] on link "Qual tipo de empresa pode utilizar a plataforma EqSeed para captar investimento?" at bounding box center [654, 240] width 1069 height 39
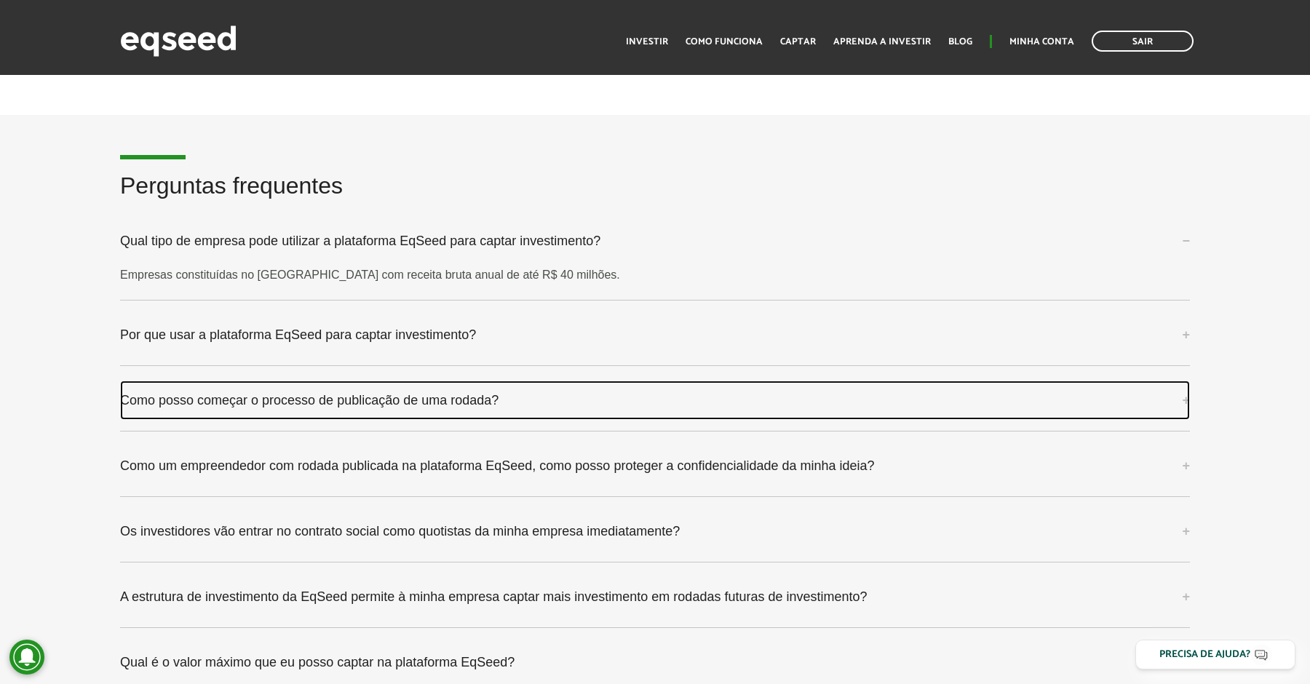
click at [505, 383] on link "Como posso começar o processo de publicação de uma rodada?" at bounding box center [654, 399] width 1069 height 39
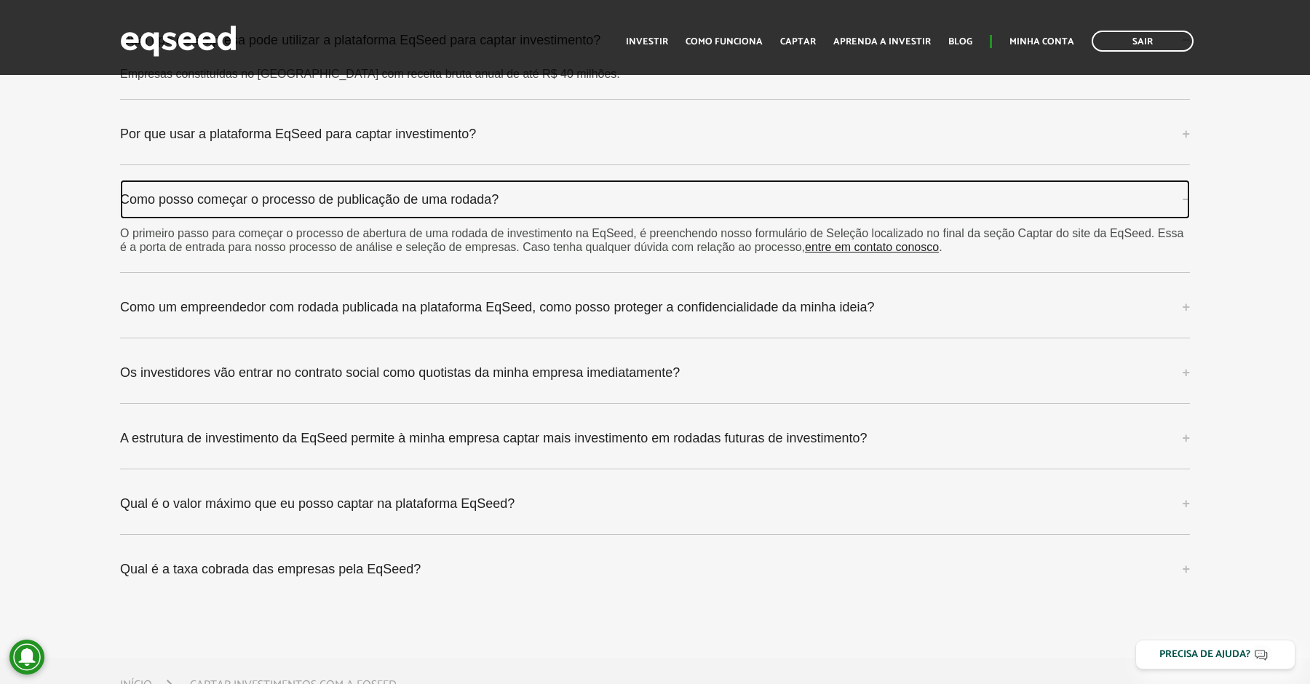
scroll to position [3857, 0]
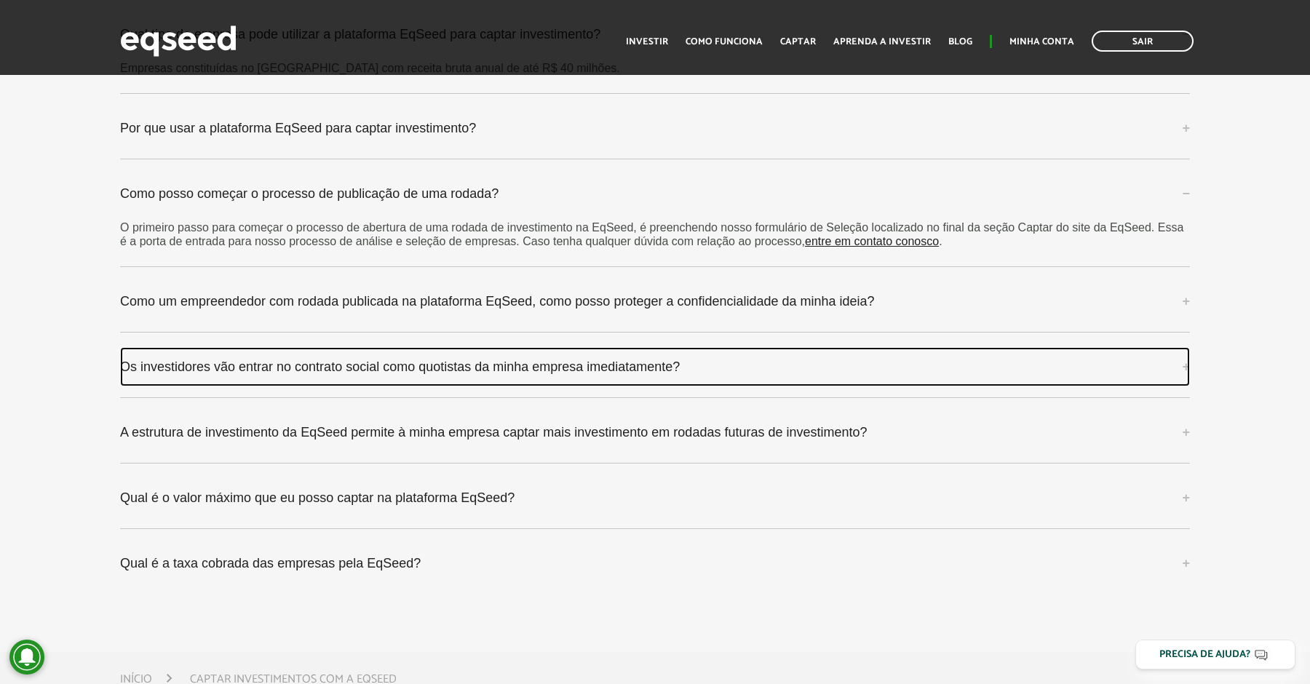
click at [491, 348] on link "Os investidores vão entrar no contrato social como quotistas da minha empresa i…" at bounding box center [654, 366] width 1069 height 39
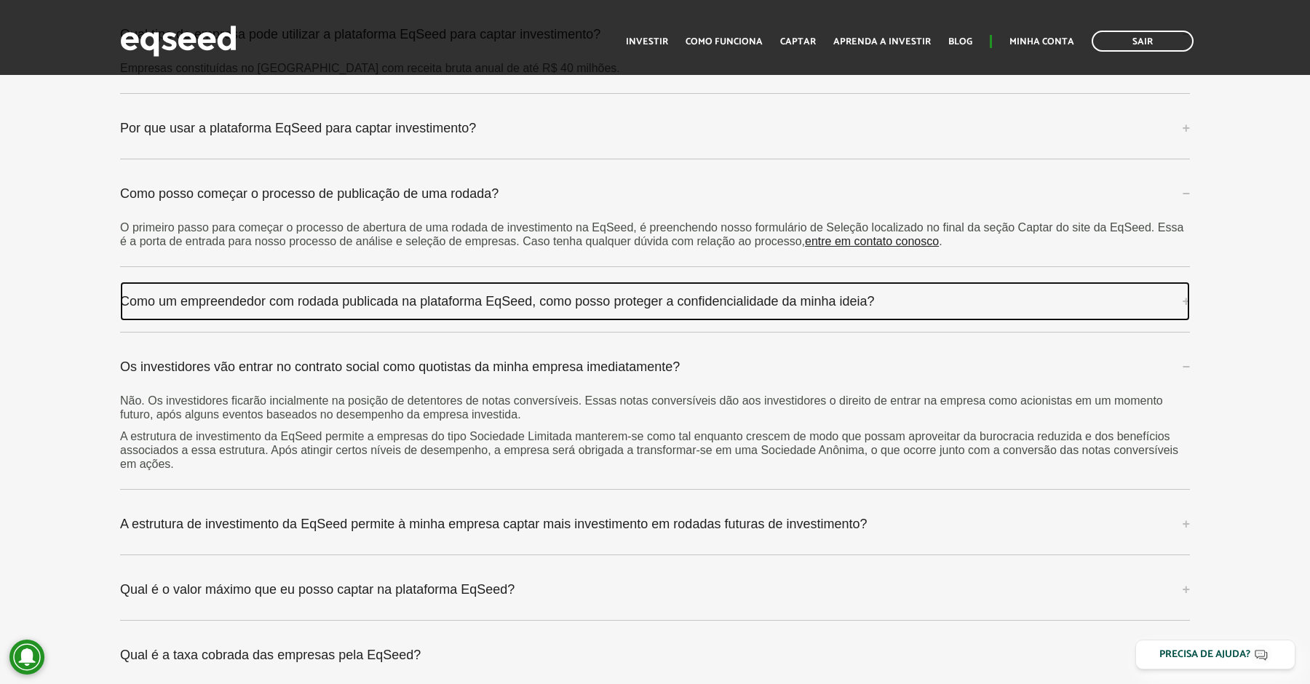
click at [486, 282] on link "Como um empreendedor com rodada publicada na plataforma EqSeed, como posso prot…" at bounding box center [654, 301] width 1069 height 39
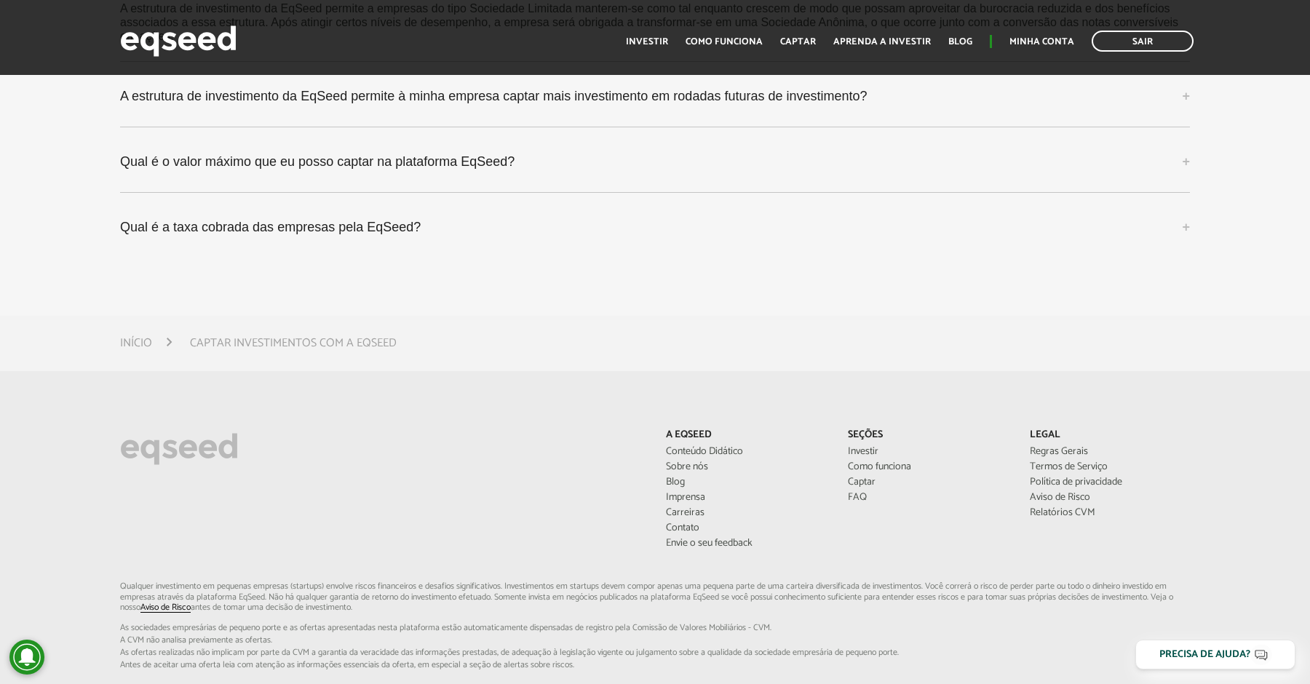
scroll to position [4410, 0]
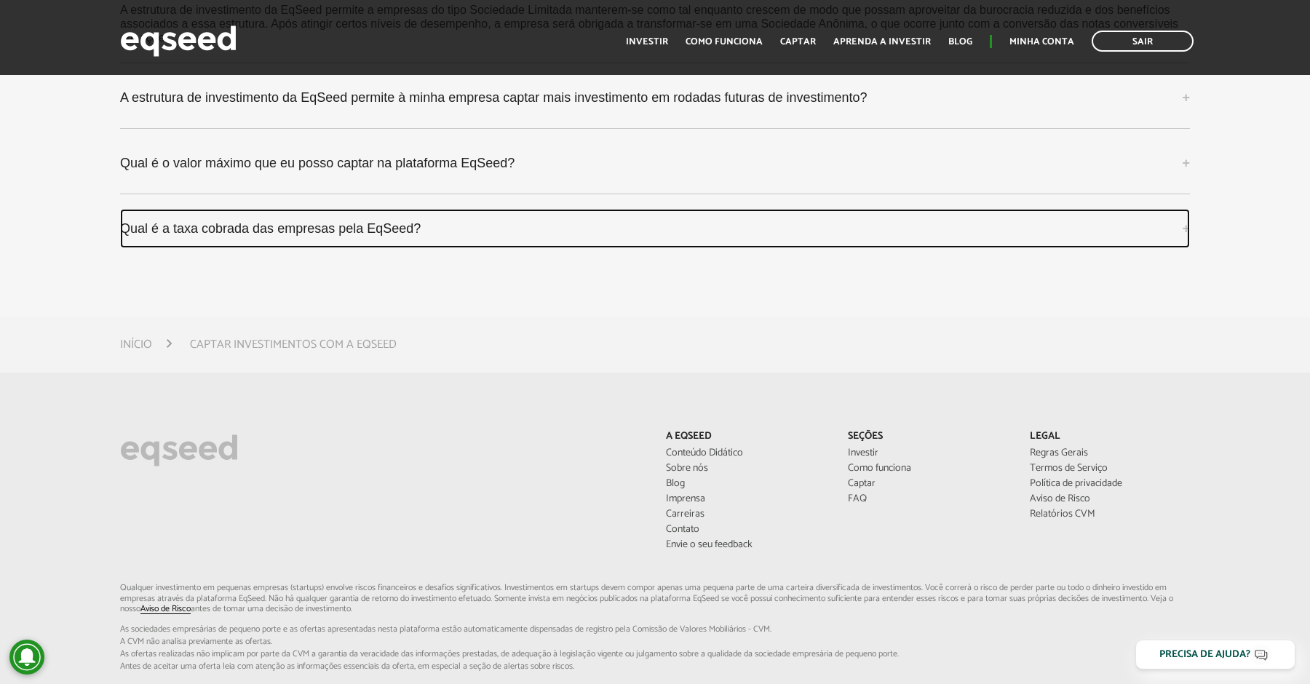
drag, startPoint x: 346, startPoint y: 215, endPoint x: 365, endPoint y: 218, distance: 19.1
click at [346, 215] on link "Qual é a taxa cobrada das empresas pela EqSeed?" at bounding box center [654, 228] width 1069 height 39
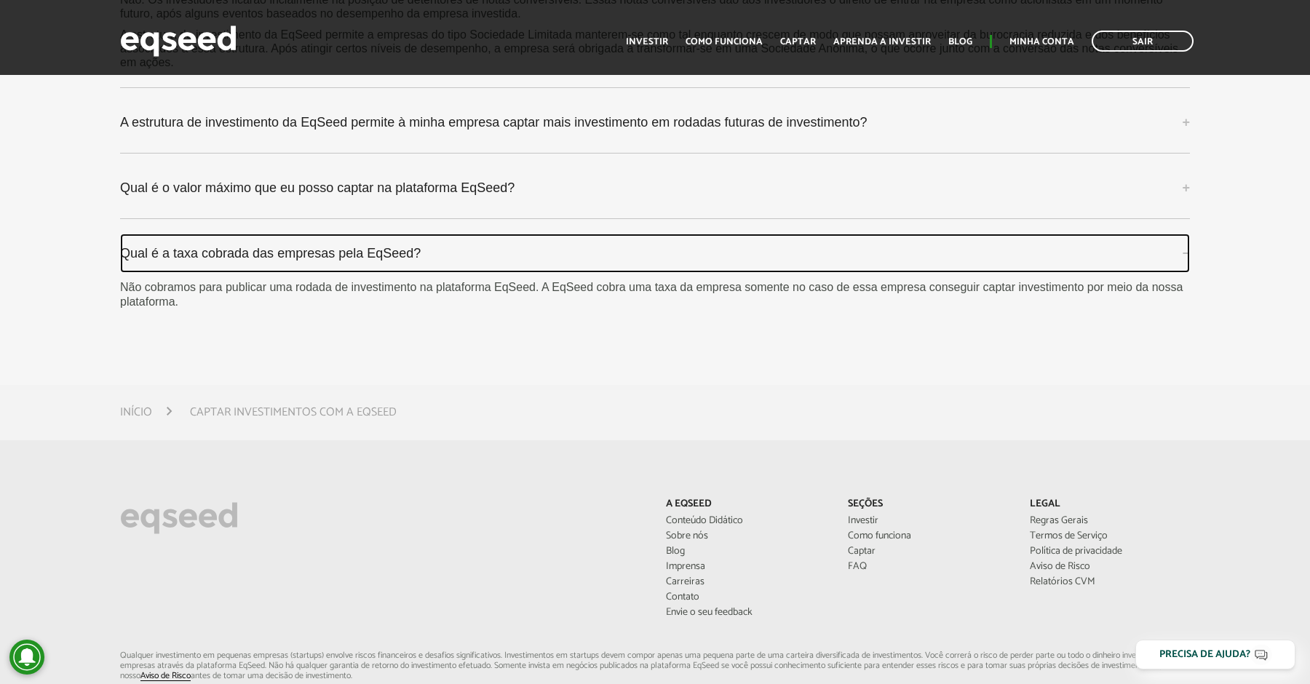
scroll to position [4401, 0]
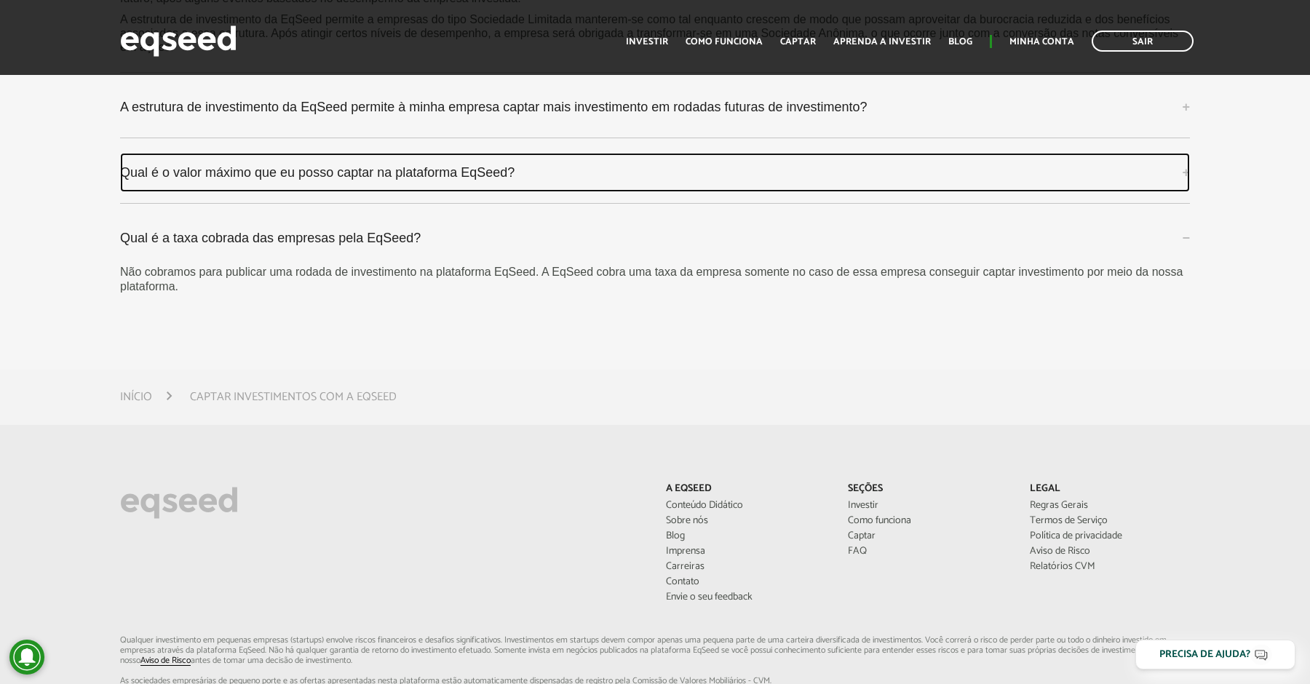
click at [398, 155] on link "Qual é o valor máximo que eu posso captar na plataforma EqSeed?" at bounding box center [654, 172] width 1069 height 39
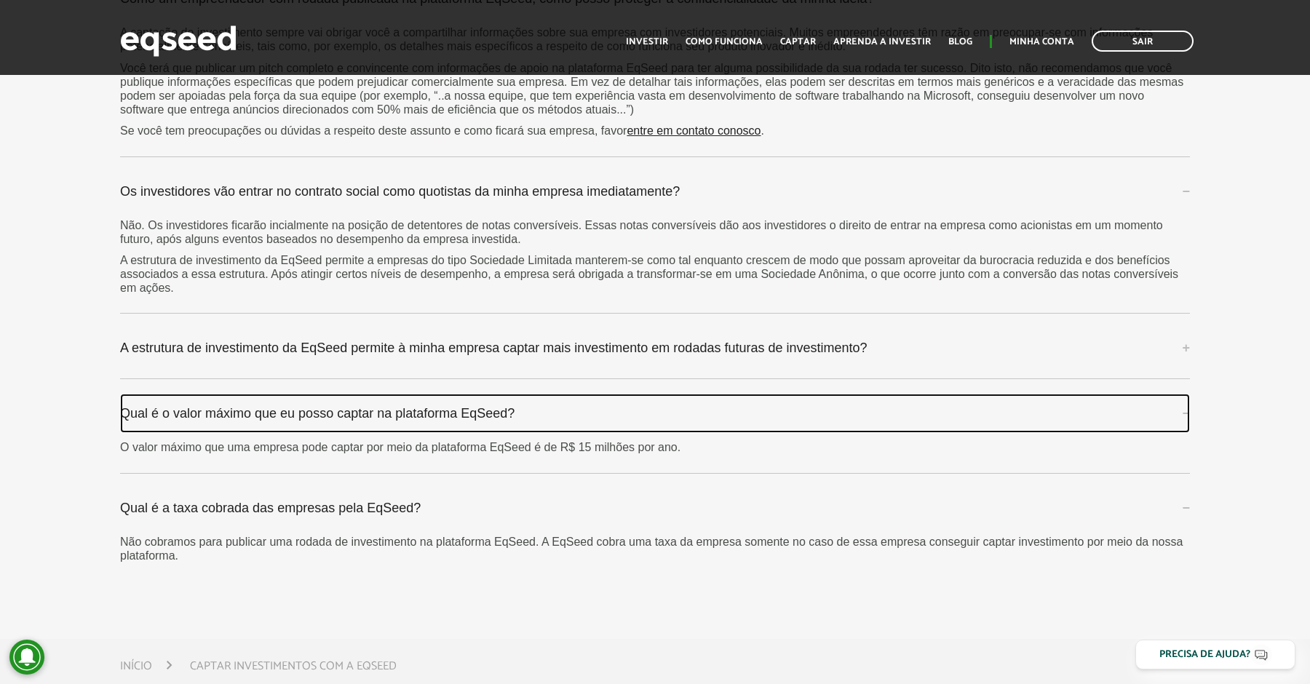
scroll to position [4159, 0]
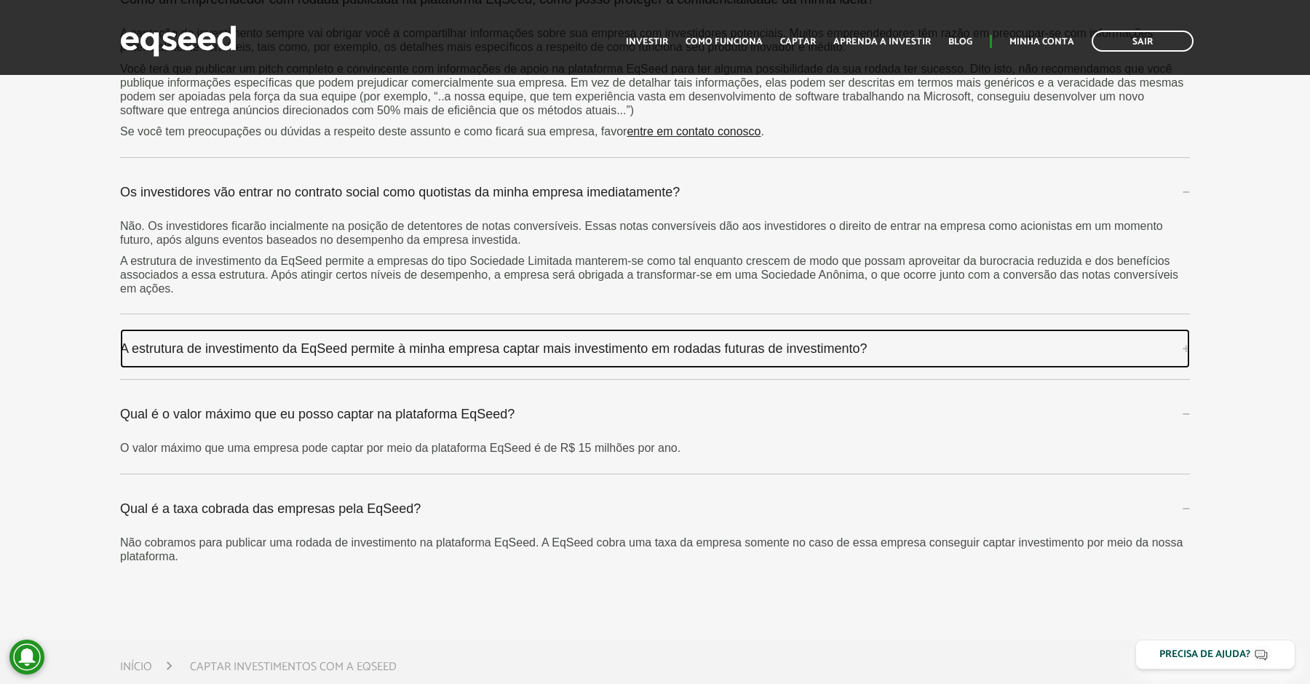
click at [463, 335] on link "A estrutura de investimento da EqSeed permite à minha empresa captar mais inves…" at bounding box center [654, 348] width 1069 height 39
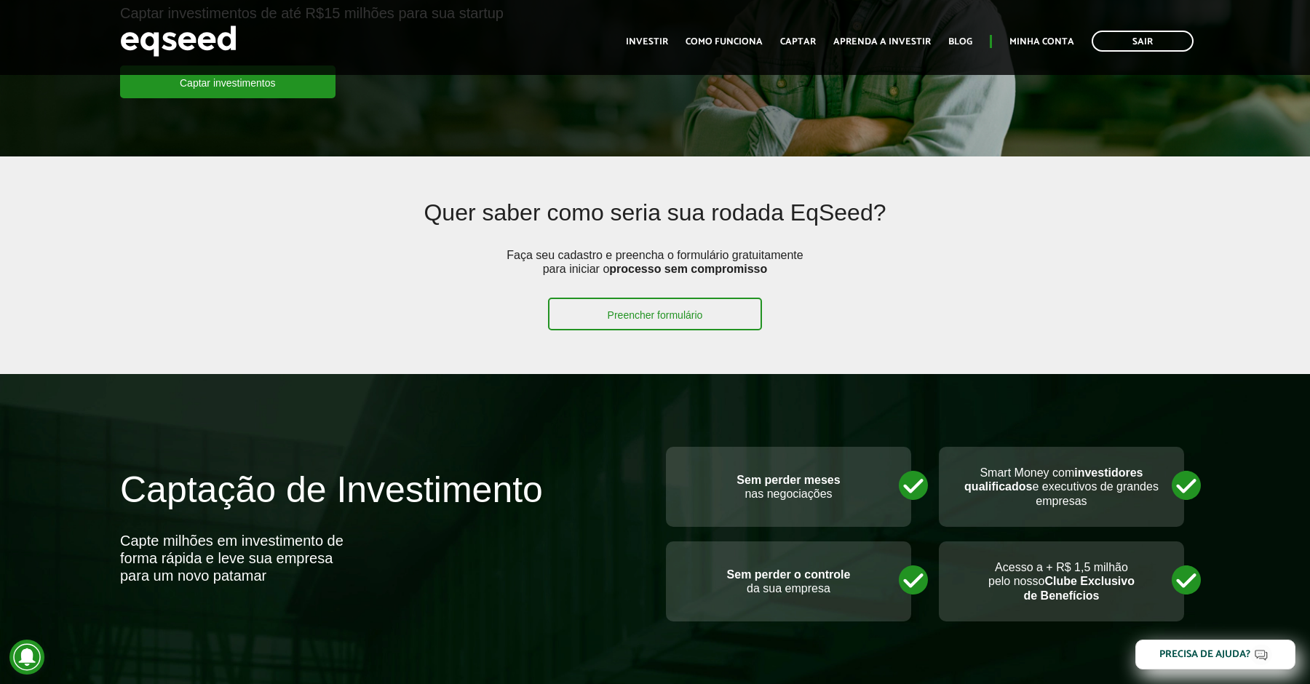
scroll to position [204, 0]
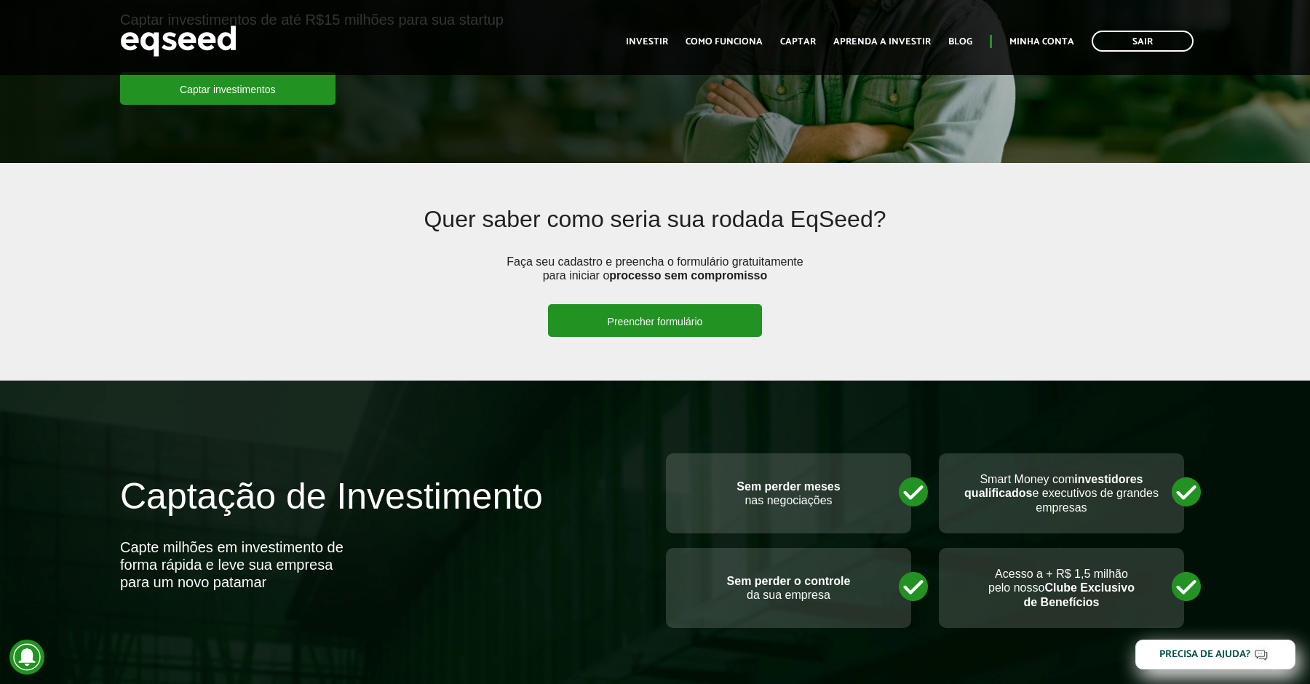
click at [719, 323] on link "Preencher formulário" at bounding box center [655, 320] width 215 height 33
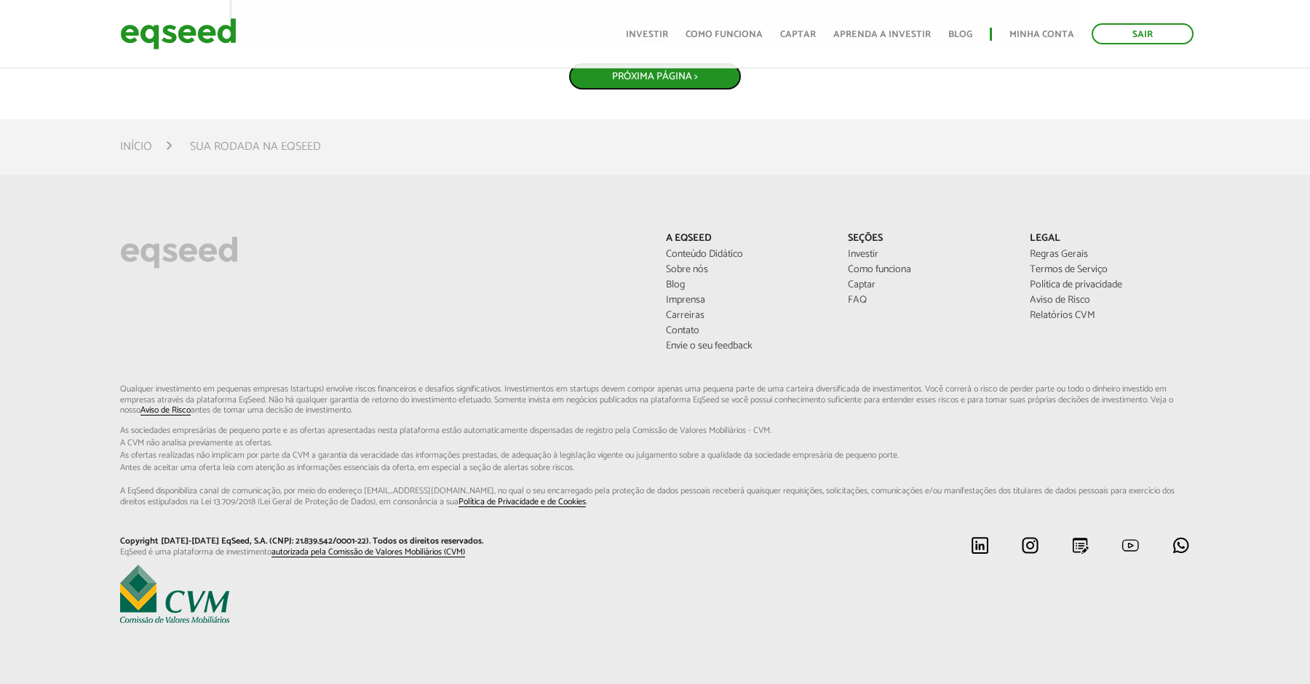
click at [702, 90] on button "Próxima Página >" at bounding box center [654, 77] width 173 height 28
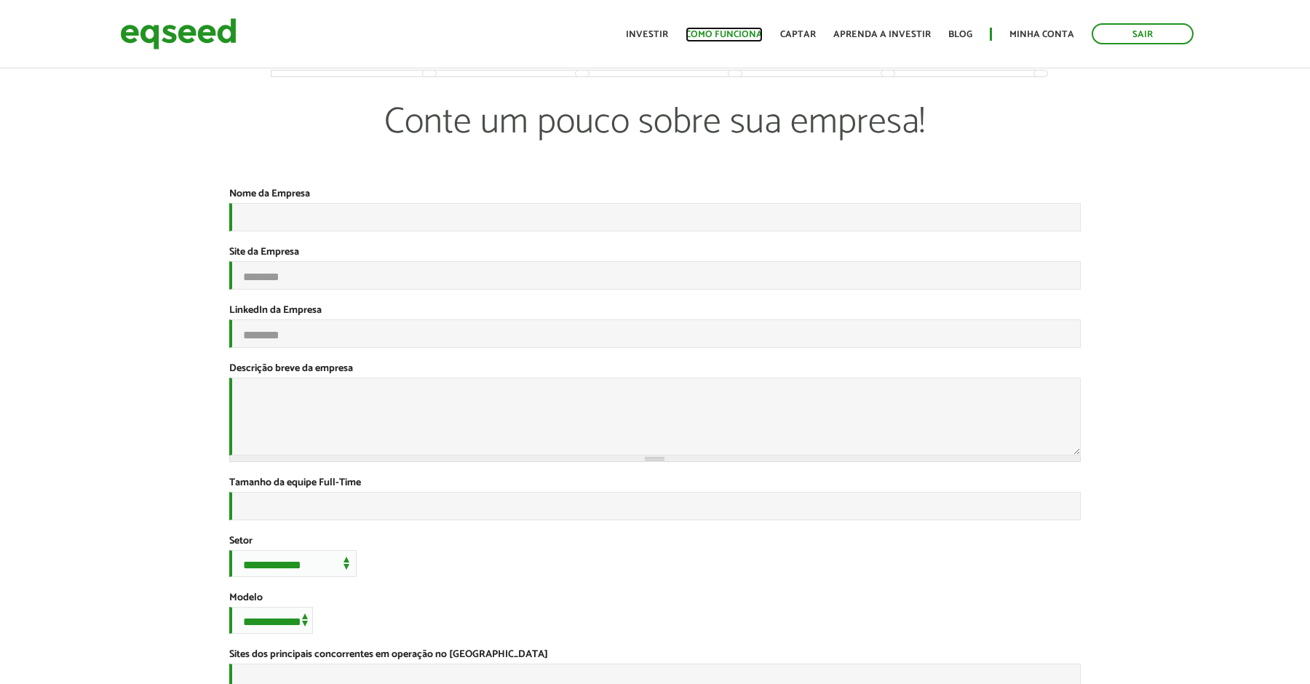
click at [749, 35] on link "Como funciona" at bounding box center [723, 34] width 77 height 9
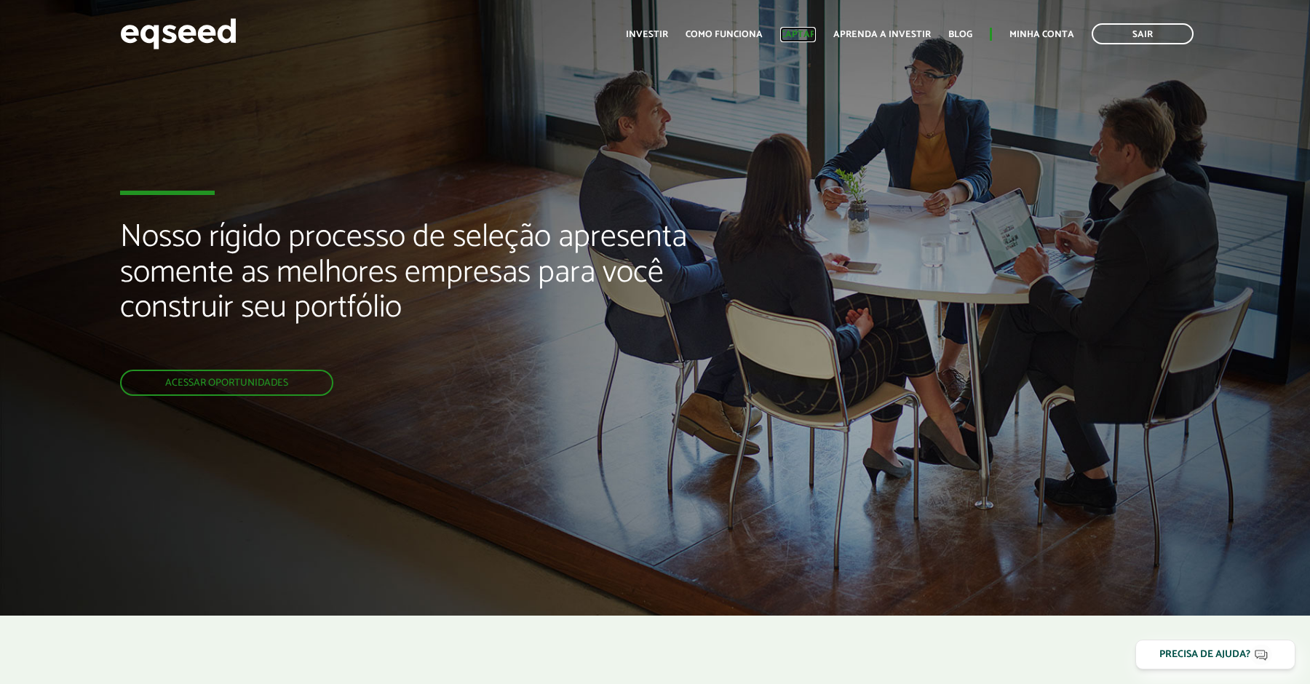
click at [810, 33] on link "Captar" at bounding box center [798, 34] width 36 height 9
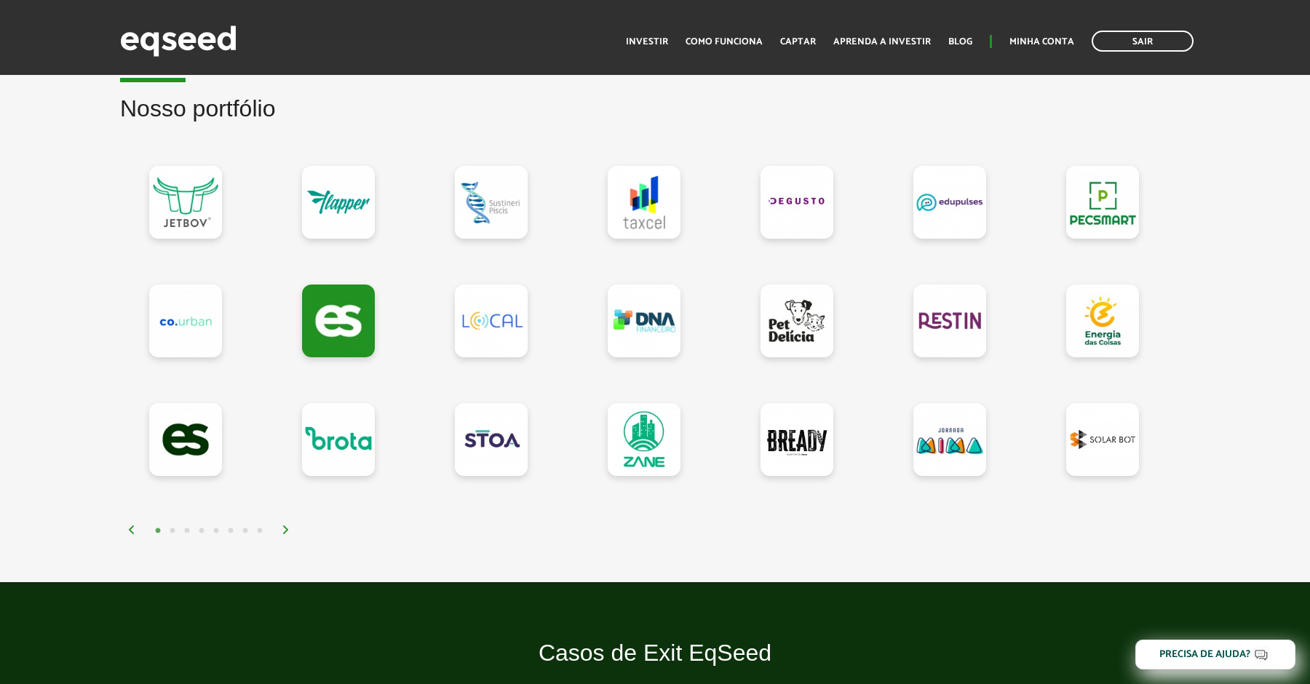
scroll to position [1220, 0]
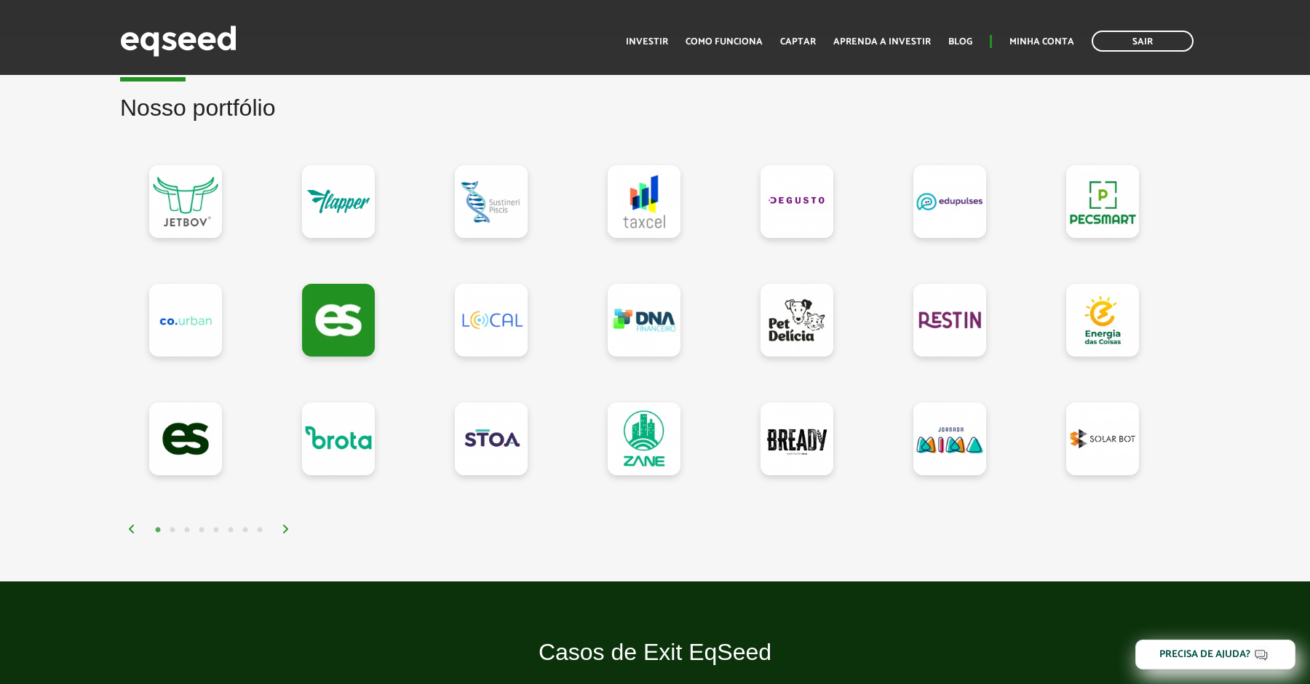
click at [284, 527] on img at bounding box center [286, 529] width 9 height 9
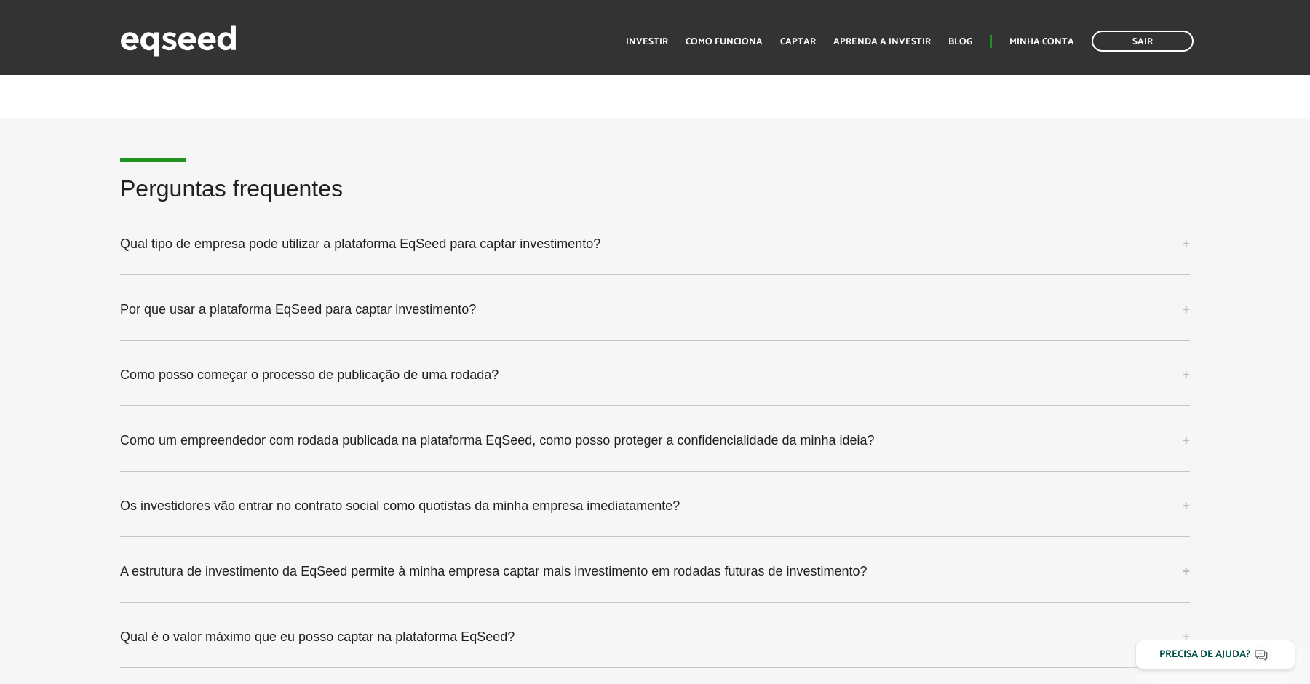
scroll to position [3648, 0]
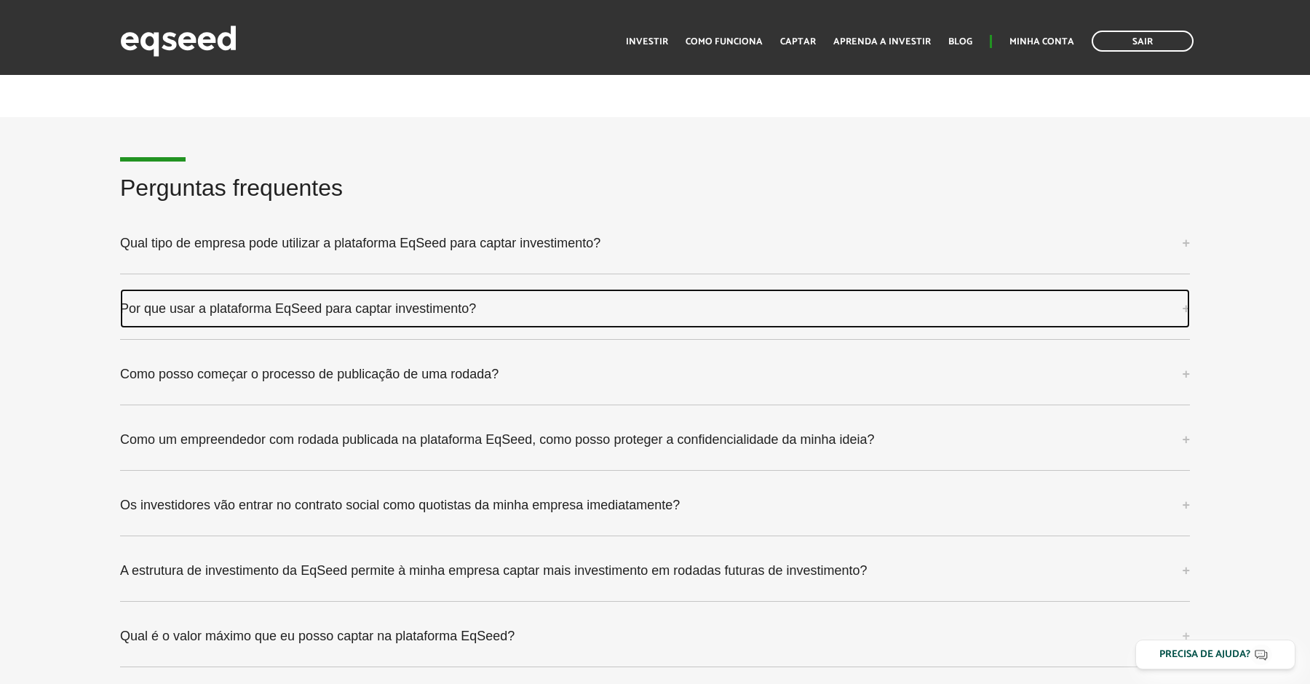
click at [442, 291] on link "Por que usar a plataforma EqSeed para captar investimento?" at bounding box center [654, 308] width 1069 height 39
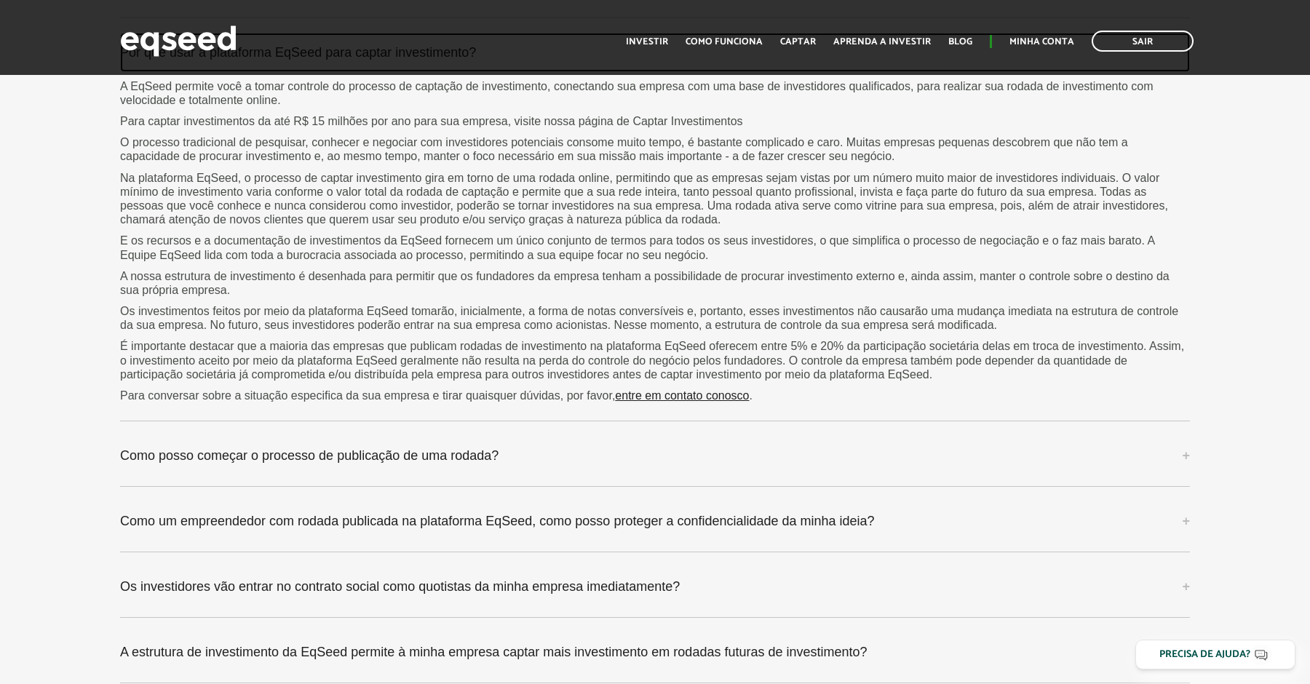
scroll to position [3906, 0]
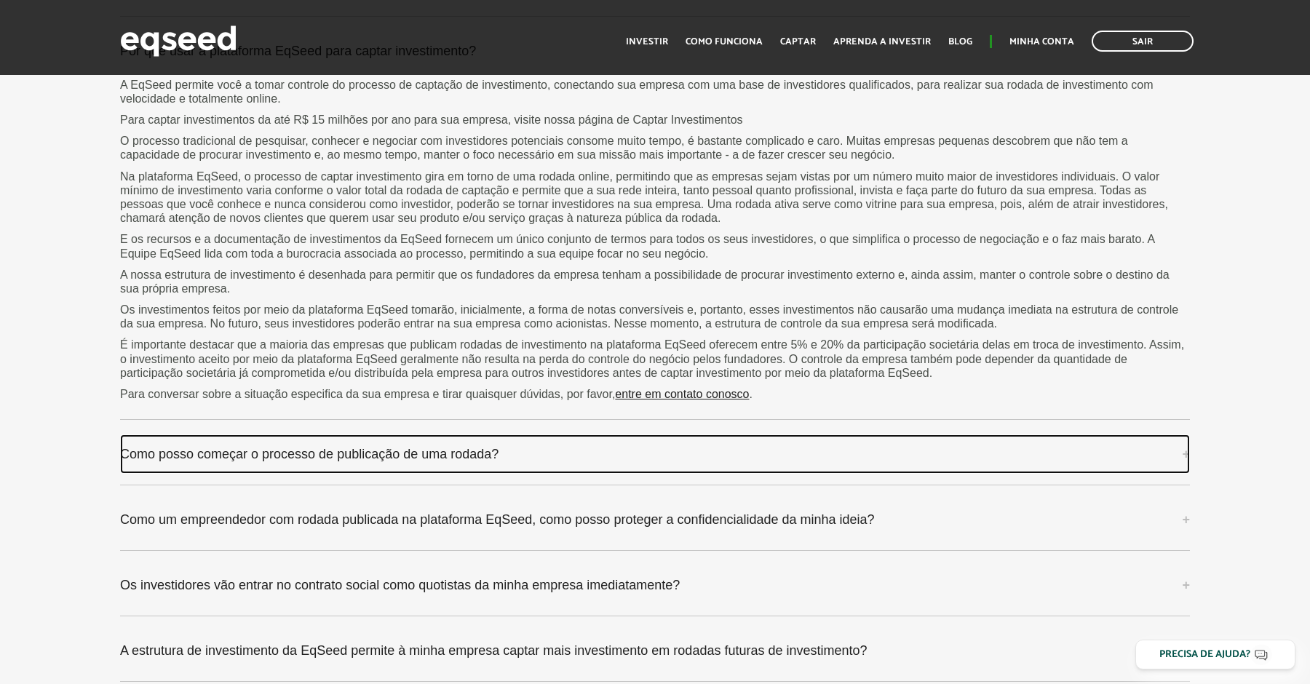
click at [420, 441] on link "Como posso começar o processo de publicação de uma rodada?" at bounding box center [654, 453] width 1069 height 39
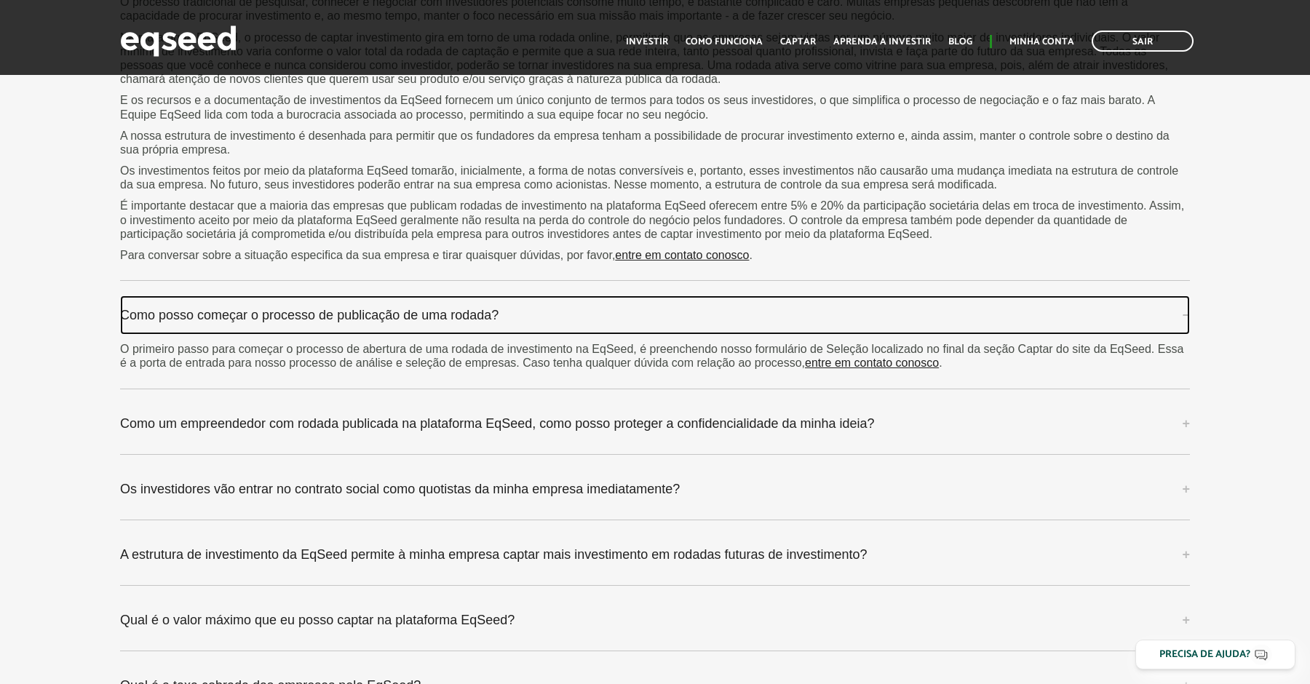
scroll to position [4046, 0]
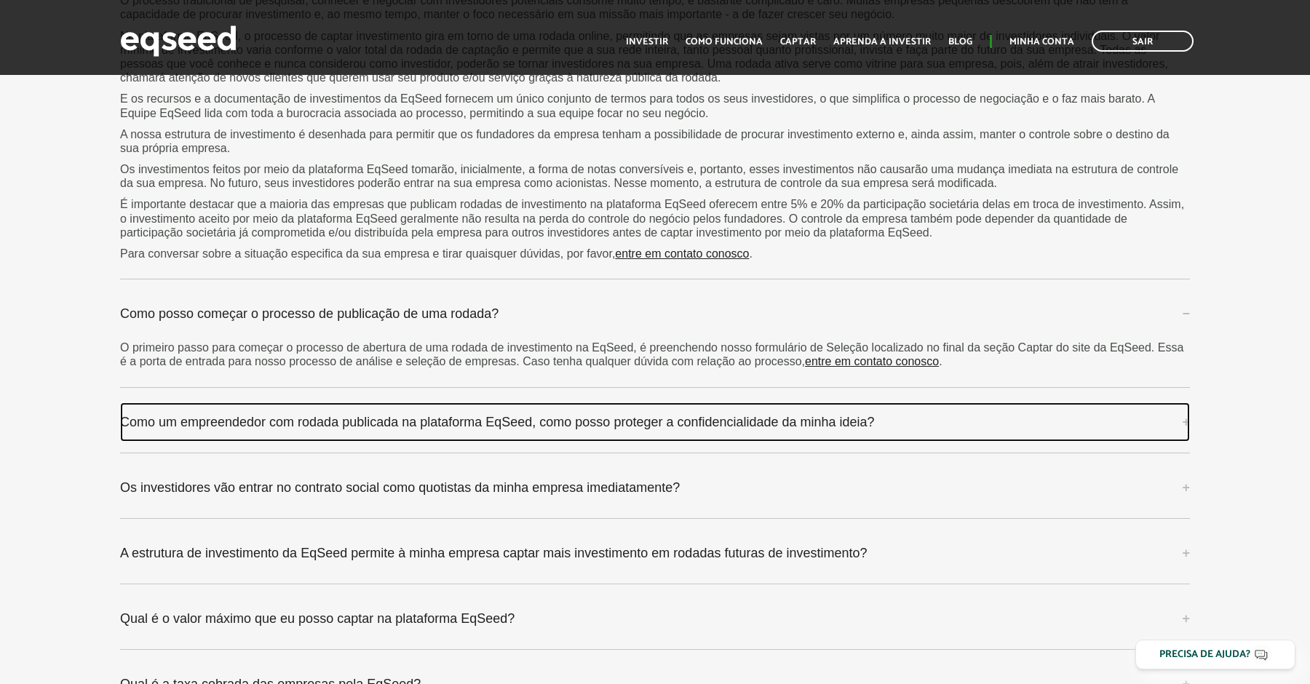
click at [473, 402] on link "Como um empreendedor com rodada publicada na plataforma EqSeed, como posso prot…" at bounding box center [654, 421] width 1069 height 39
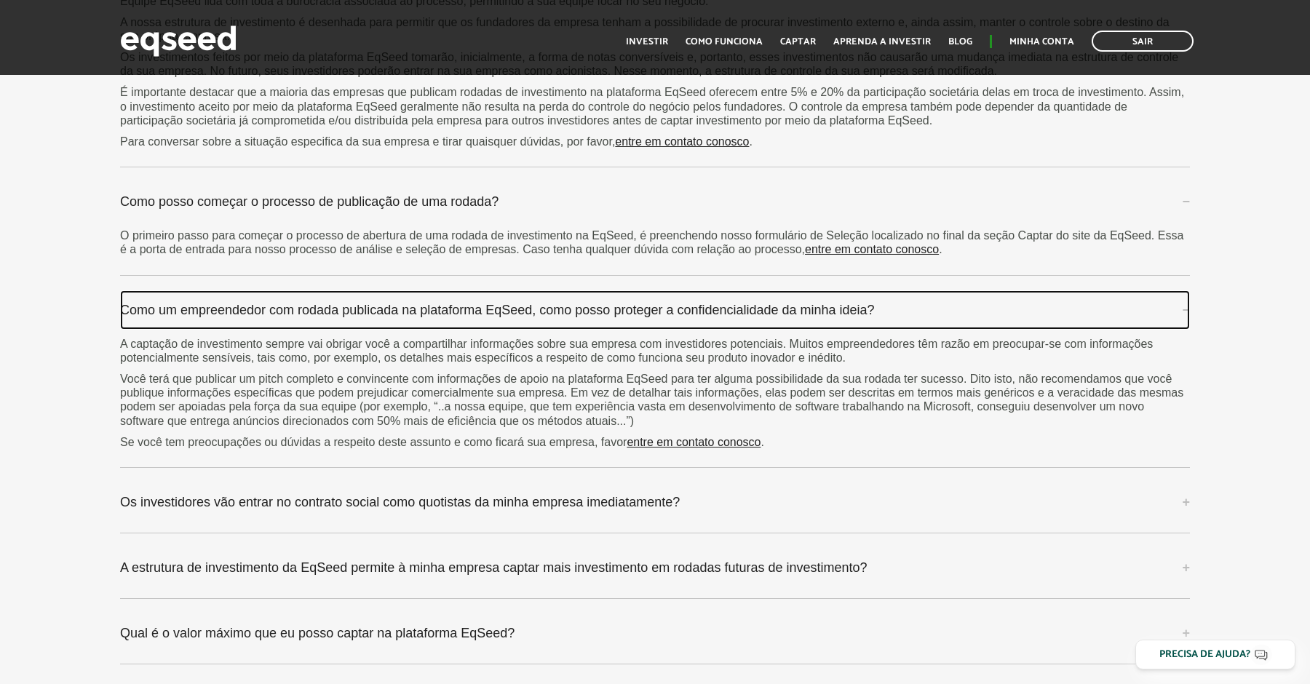
scroll to position [4170, 0]
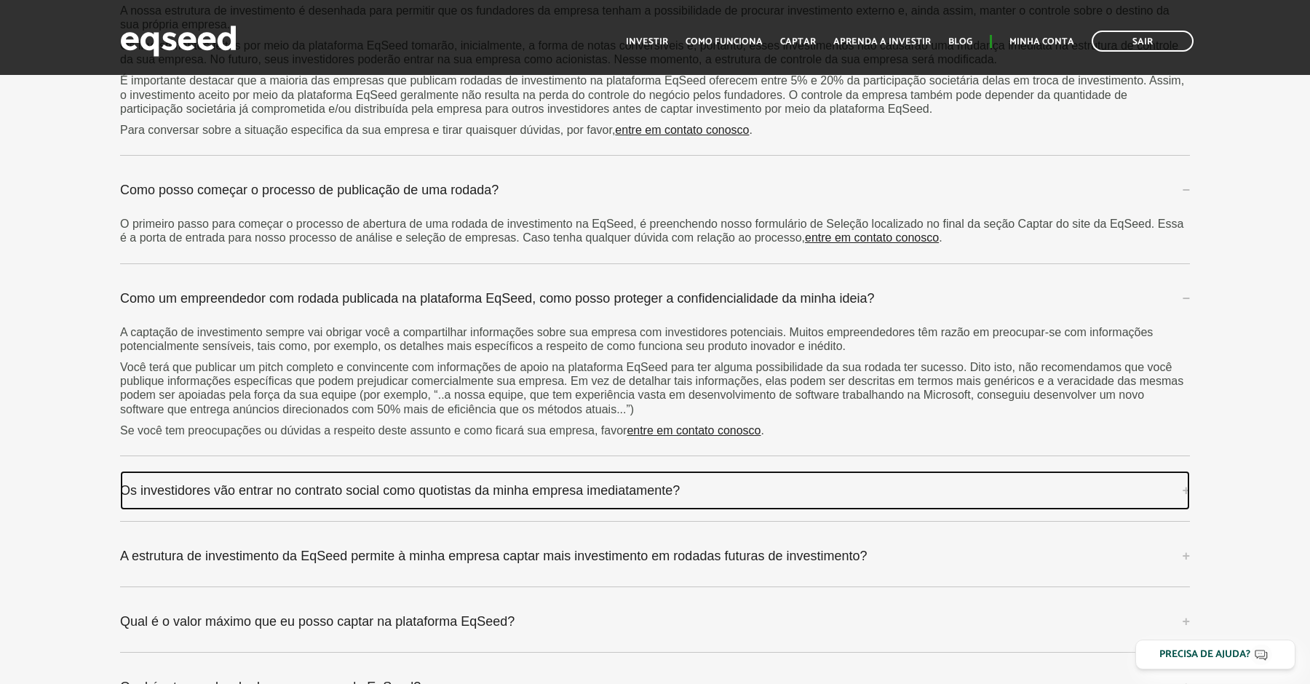
click at [467, 471] on link "Os investidores vão entrar no contrato social como quotistas da minha empresa i…" at bounding box center [654, 490] width 1069 height 39
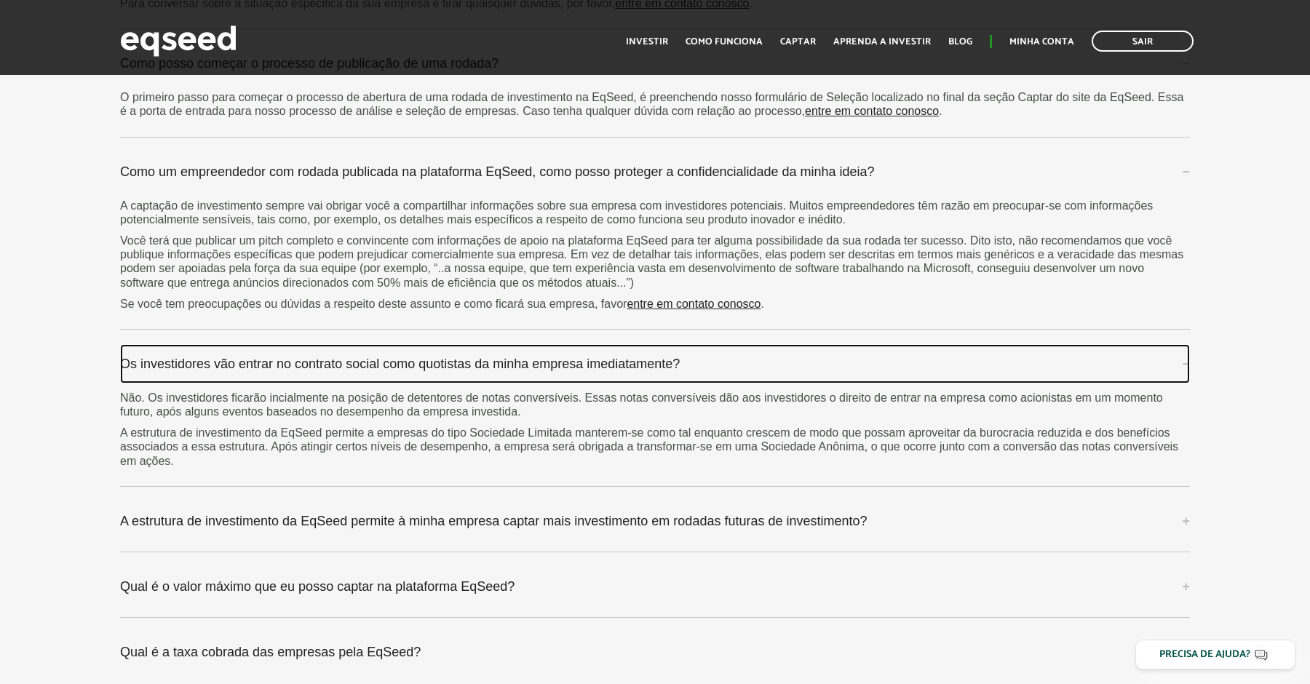
scroll to position [4291, 0]
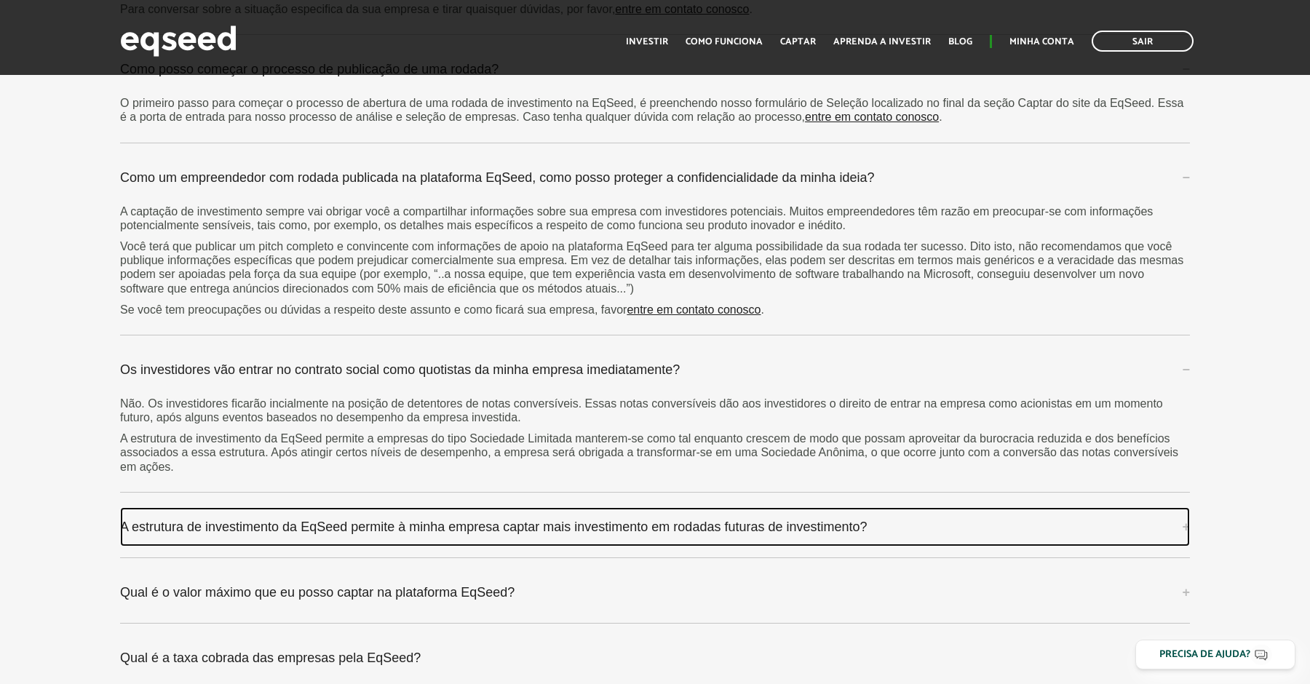
click at [639, 507] on link "A estrutura de investimento da EqSeed permite à minha empresa captar mais inves…" at bounding box center [654, 526] width 1069 height 39
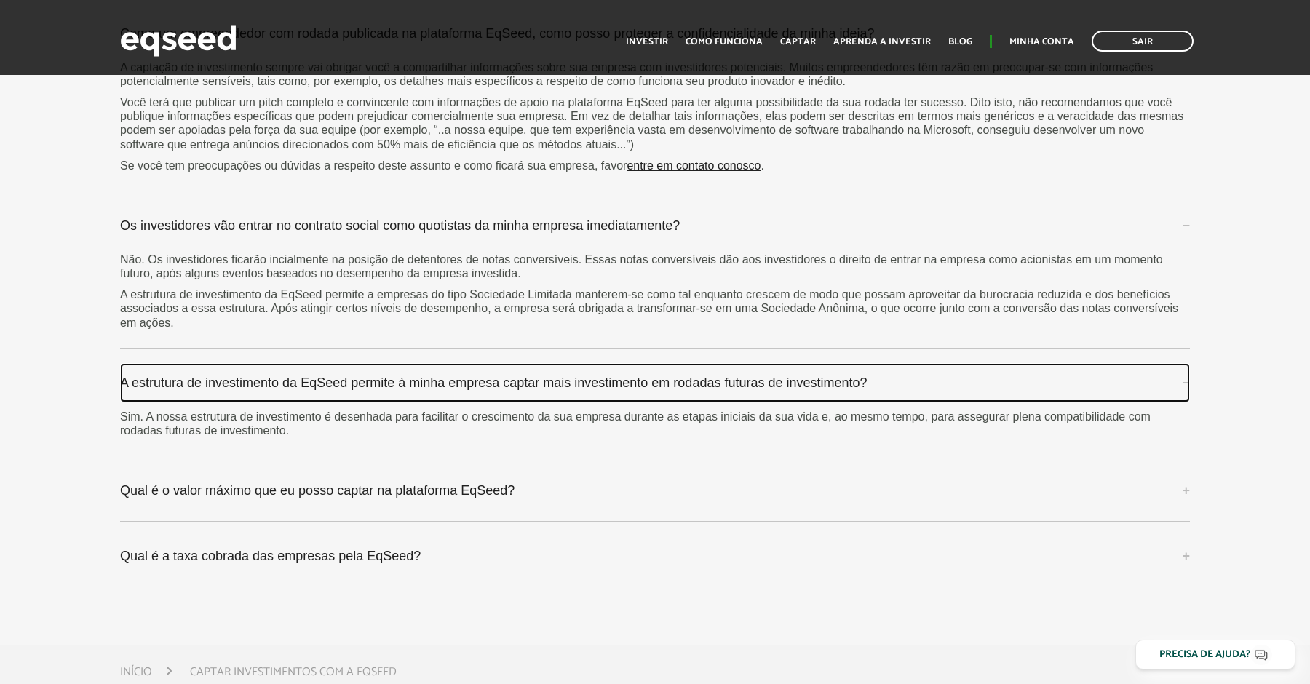
scroll to position [4438, 0]
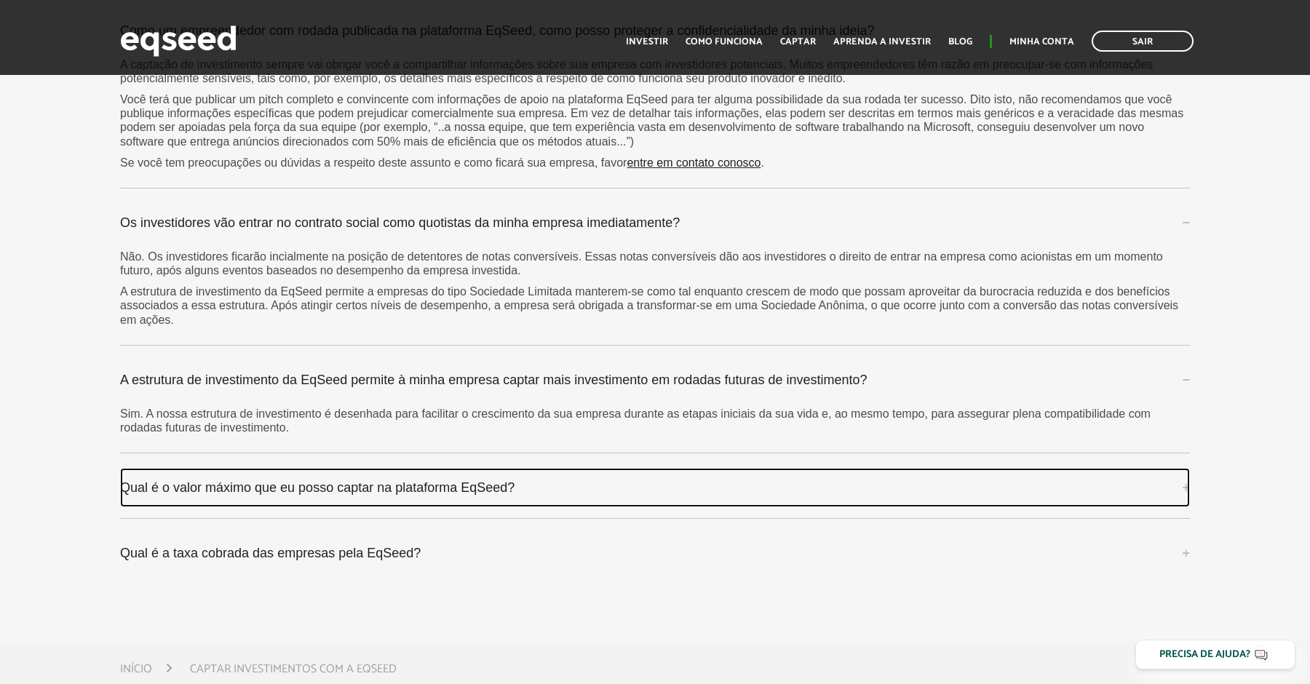
click at [564, 475] on link "Qual é o valor máximo que eu posso captar na plataforma EqSeed?" at bounding box center [654, 487] width 1069 height 39
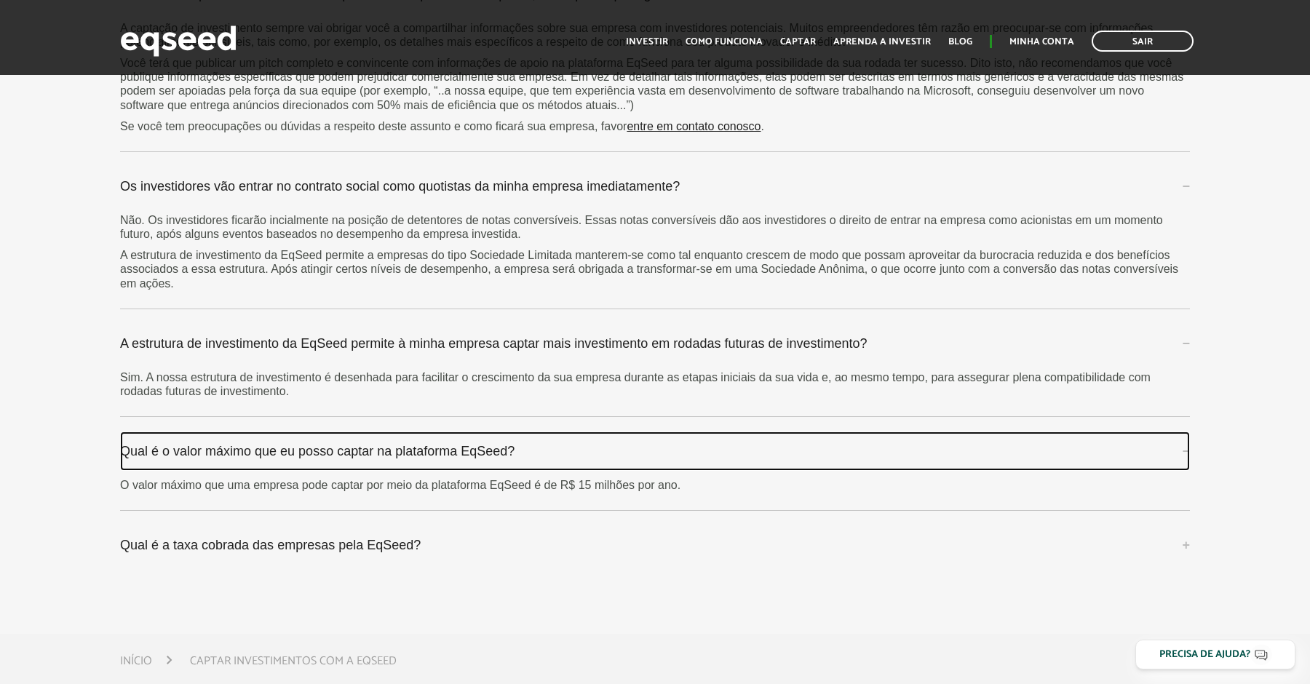
scroll to position [4475, 0]
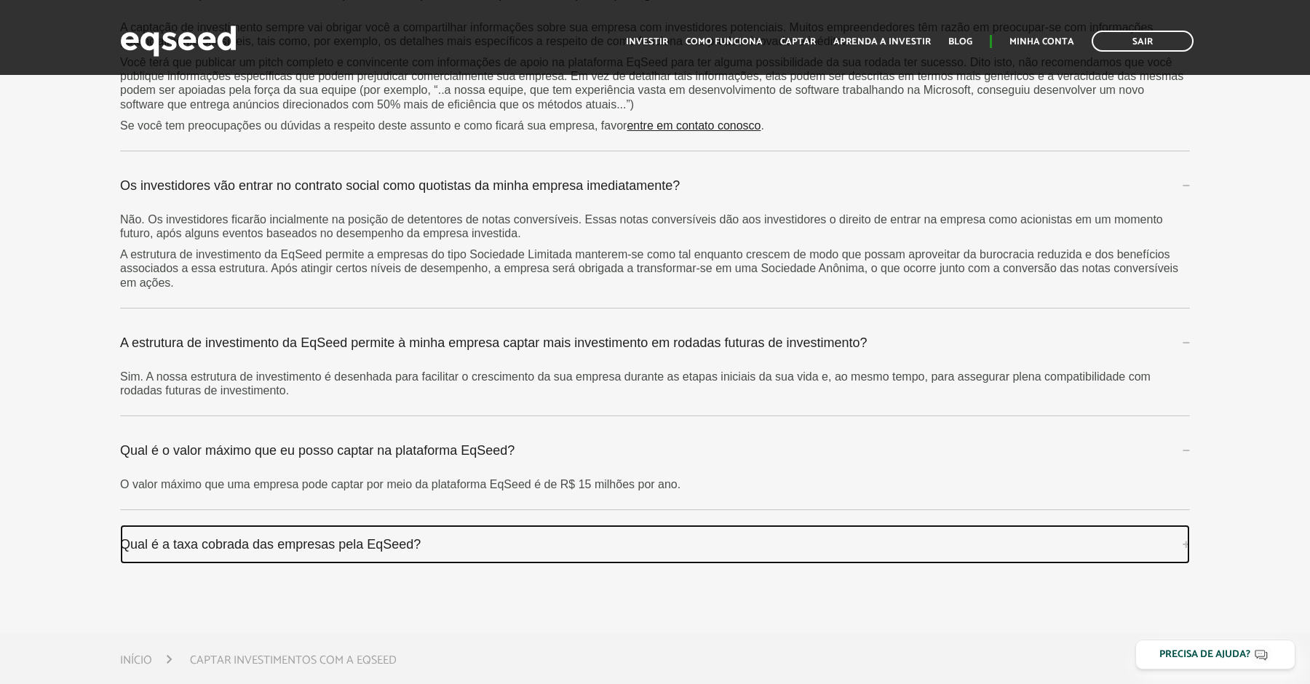
click at [471, 531] on link "Qual é a taxa cobrada das empresas pela EqSeed?" at bounding box center [654, 544] width 1069 height 39
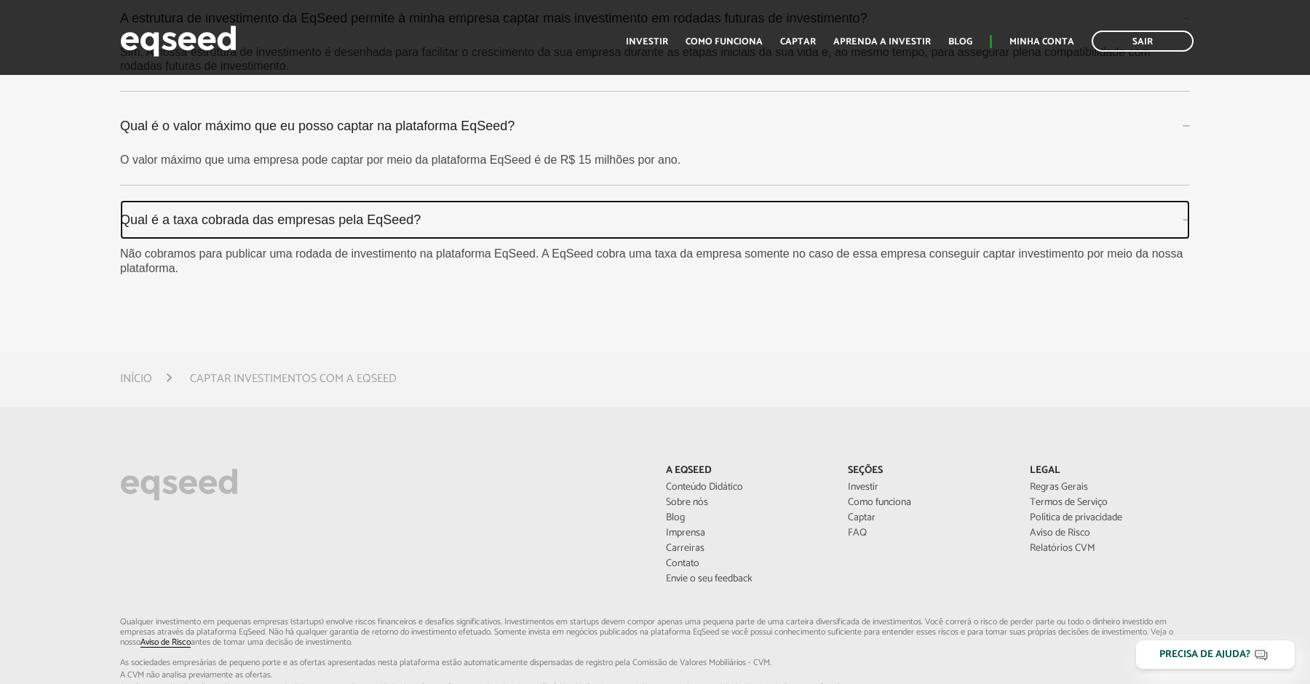
scroll to position [4804, 0]
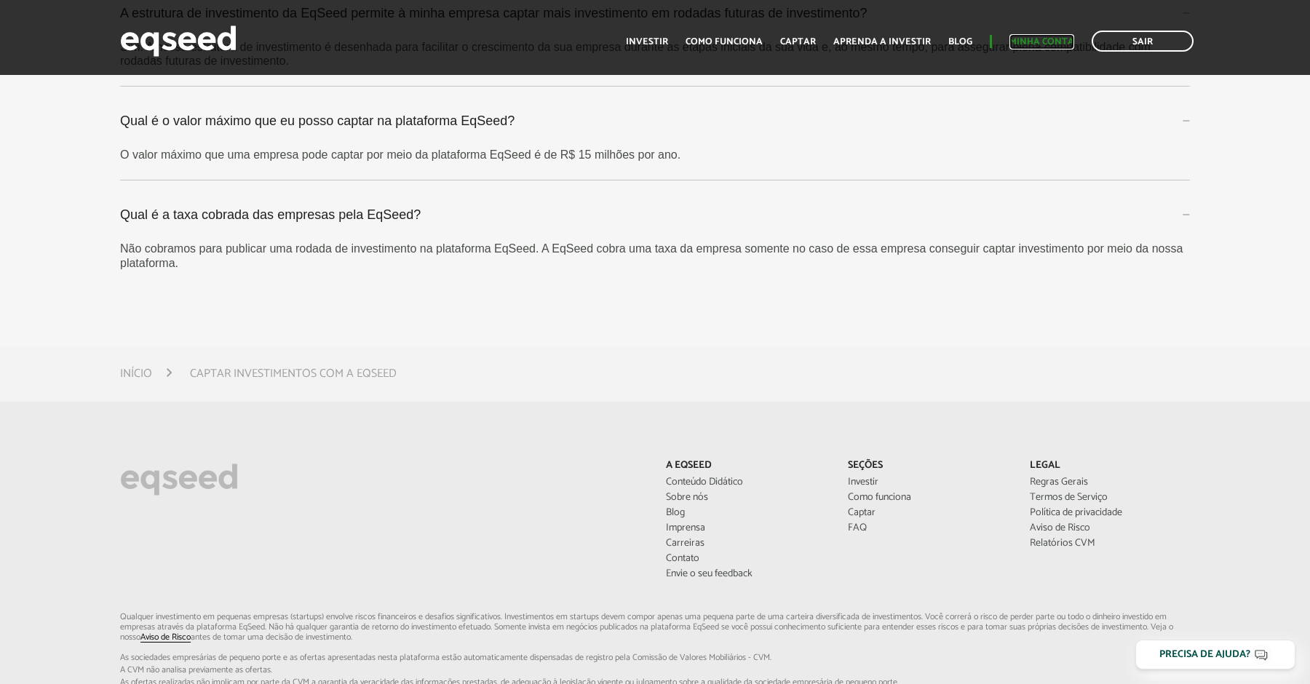
click at [1042, 44] on link "Minha conta" at bounding box center [1041, 41] width 65 height 9
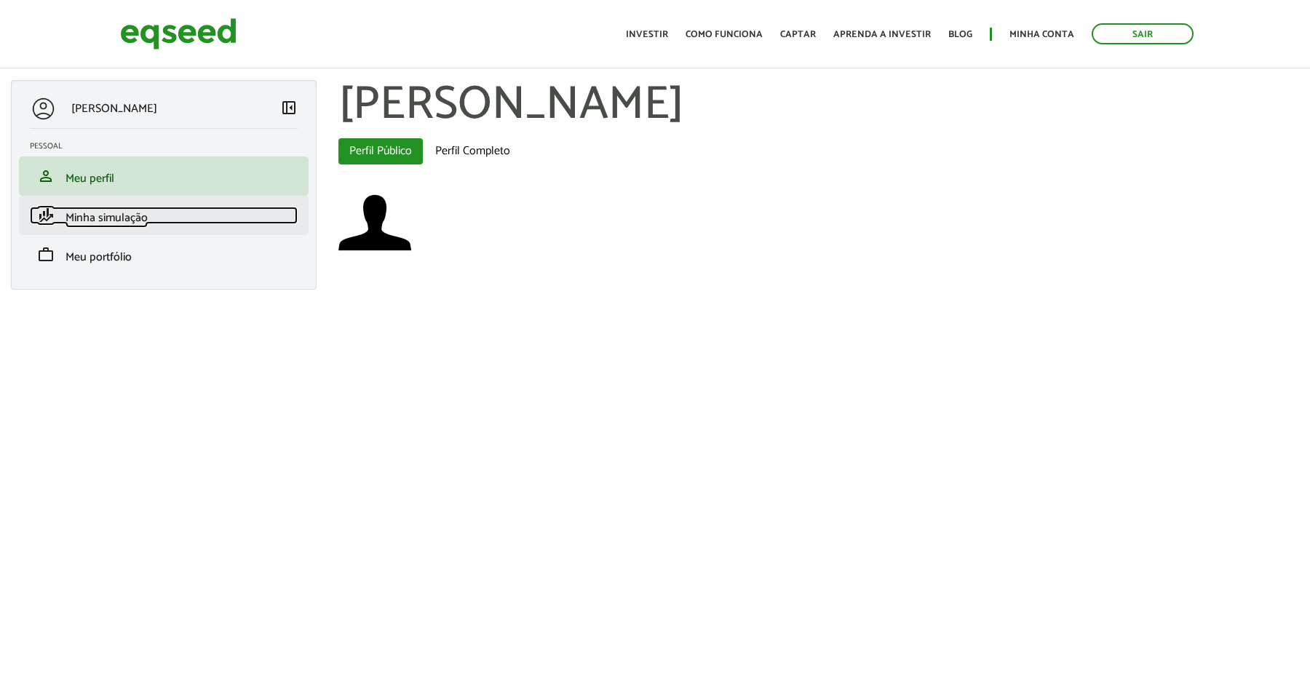
click at [227, 212] on link "finance_mode Minha simulação" at bounding box center [164, 215] width 268 height 17
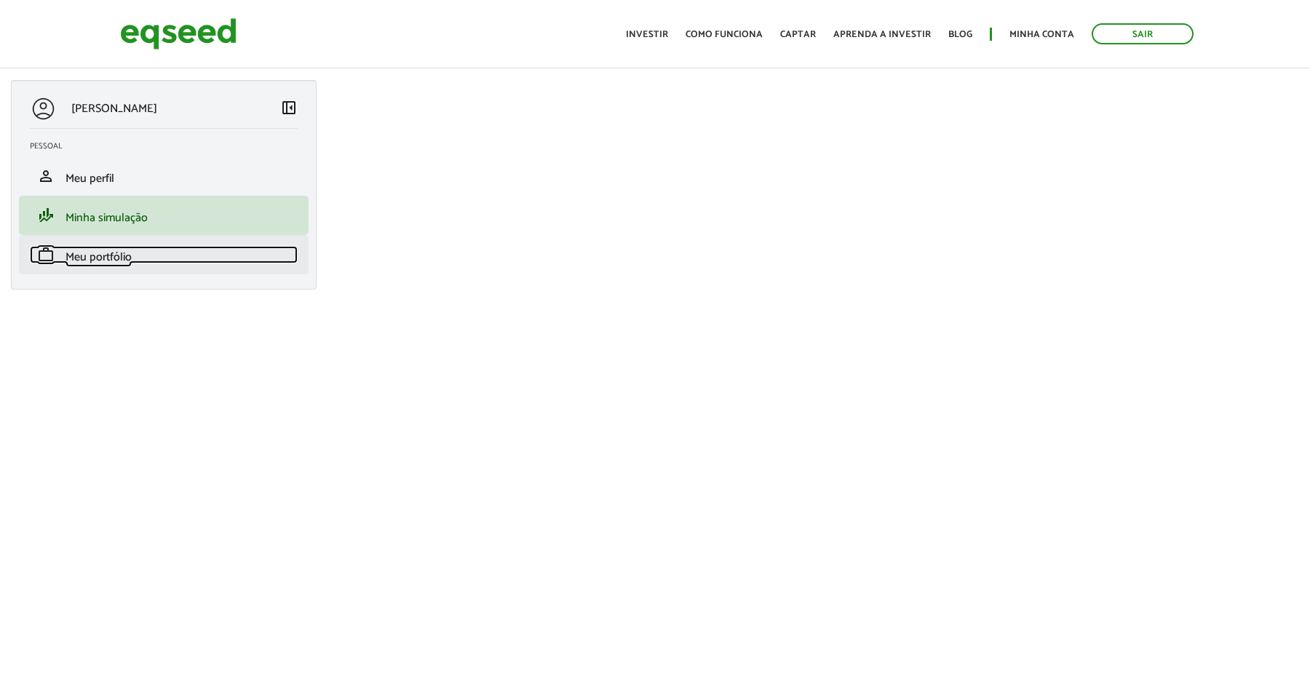
click at [147, 260] on link "work Meu portfólio" at bounding box center [164, 254] width 268 height 17
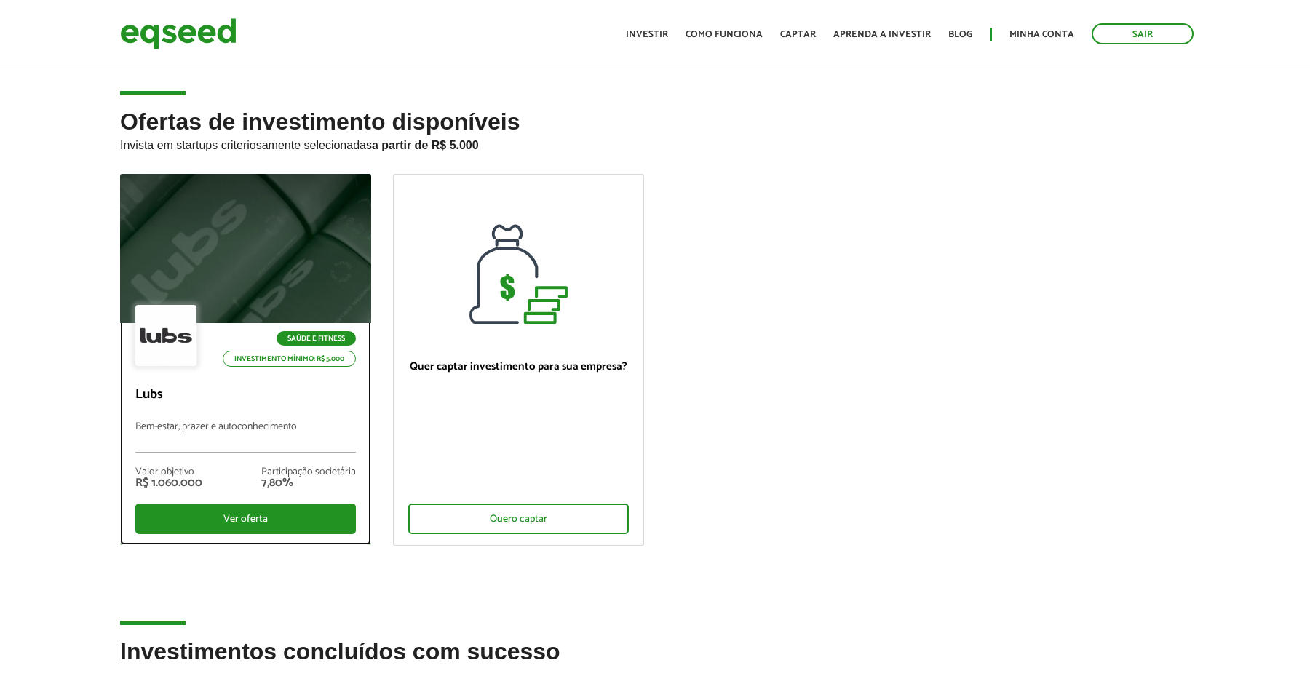
click at [327, 335] on p "Saúde e Fitness" at bounding box center [315, 338] width 79 height 15
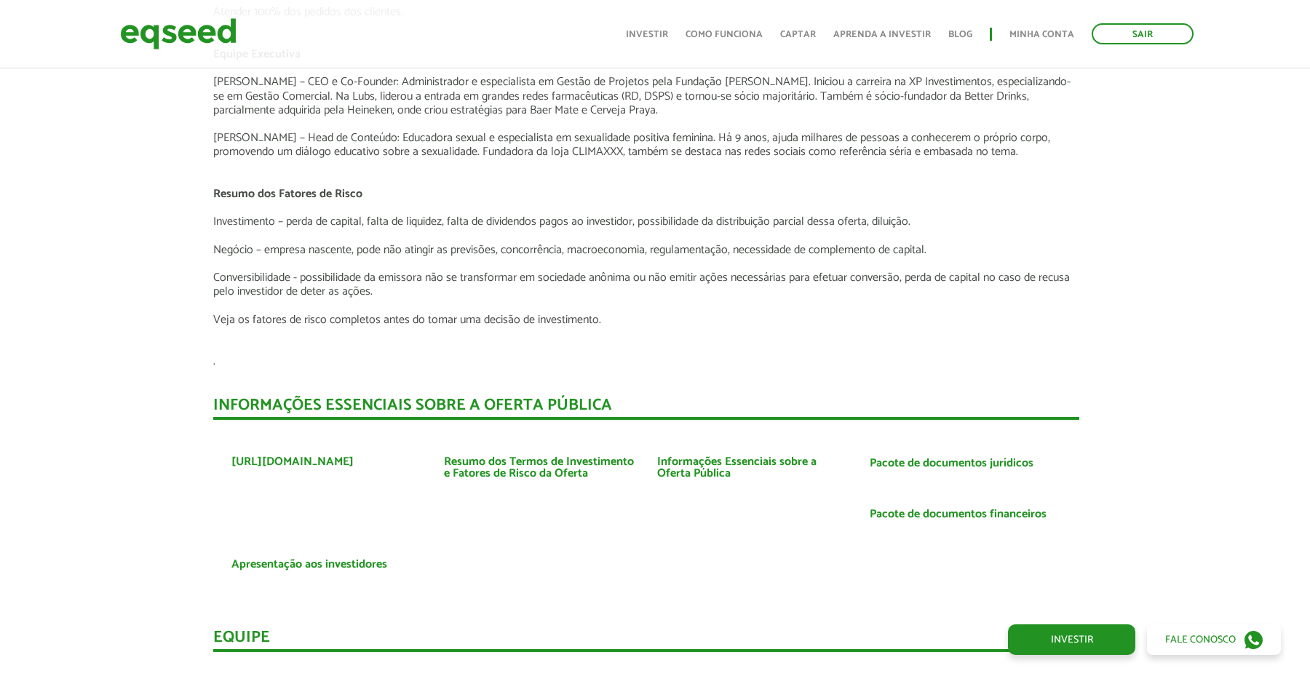
scroll to position [2280, 7]
click at [957, 466] on link "Pacote de documentos jurídicos" at bounding box center [953, 464] width 164 height 12
click at [1029, 514] on link "Pacote de documentos financeiros" at bounding box center [959, 515] width 177 height 12
click at [743, 465] on link "Informações Essenciais sobre a Oferta Pública" at bounding box center [753, 467] width 191 height 23
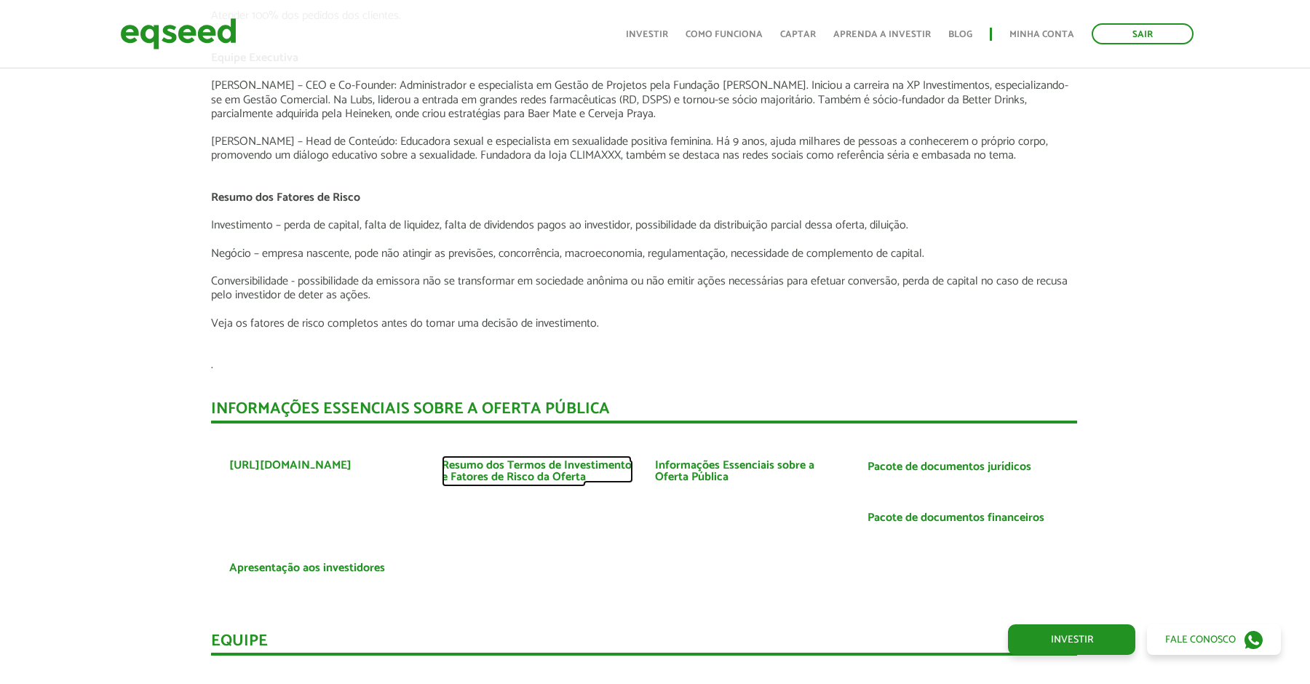
click at [546, 471] on link "Resumo dos Termos de Investimento e Fatores de Risco da Oferta" at bounding box center [537, 471] width 191 height 23
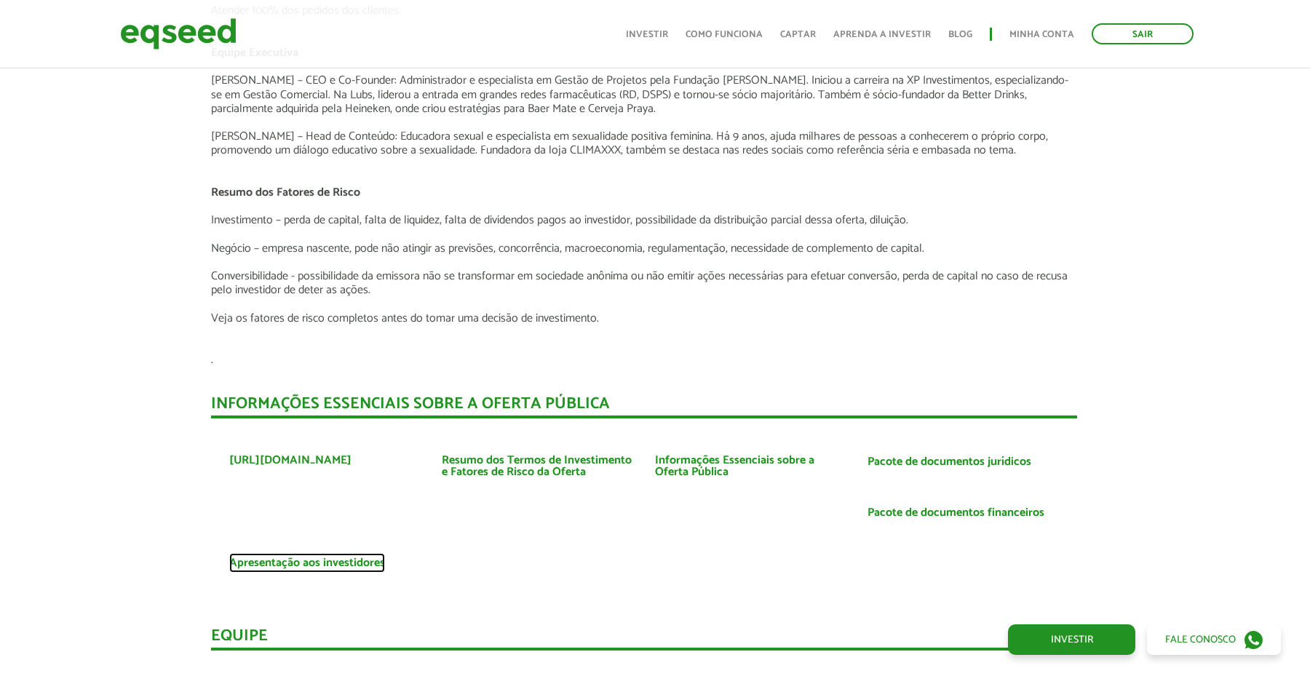
scroll to position [2283, 11]
click at [365, 559] on link "Apresentação aos investidores" at bounding box center [307, 562] width 156 height 12
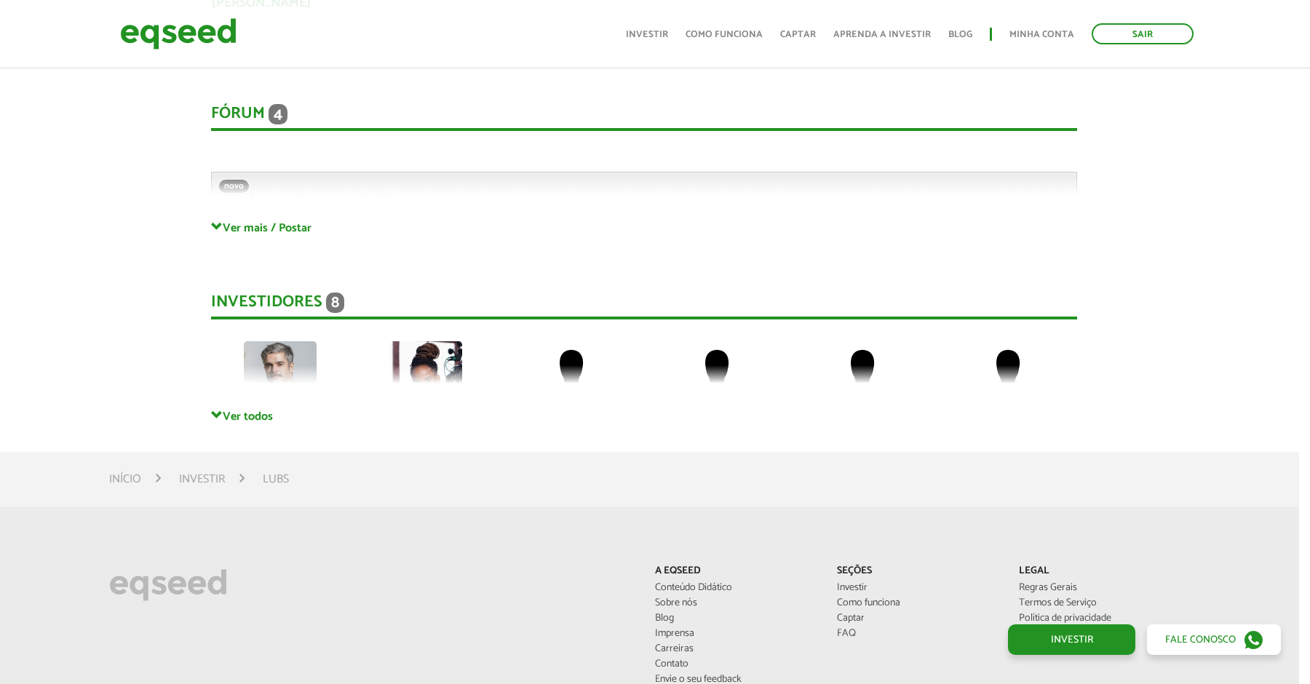
scroll to position [3080, 11]
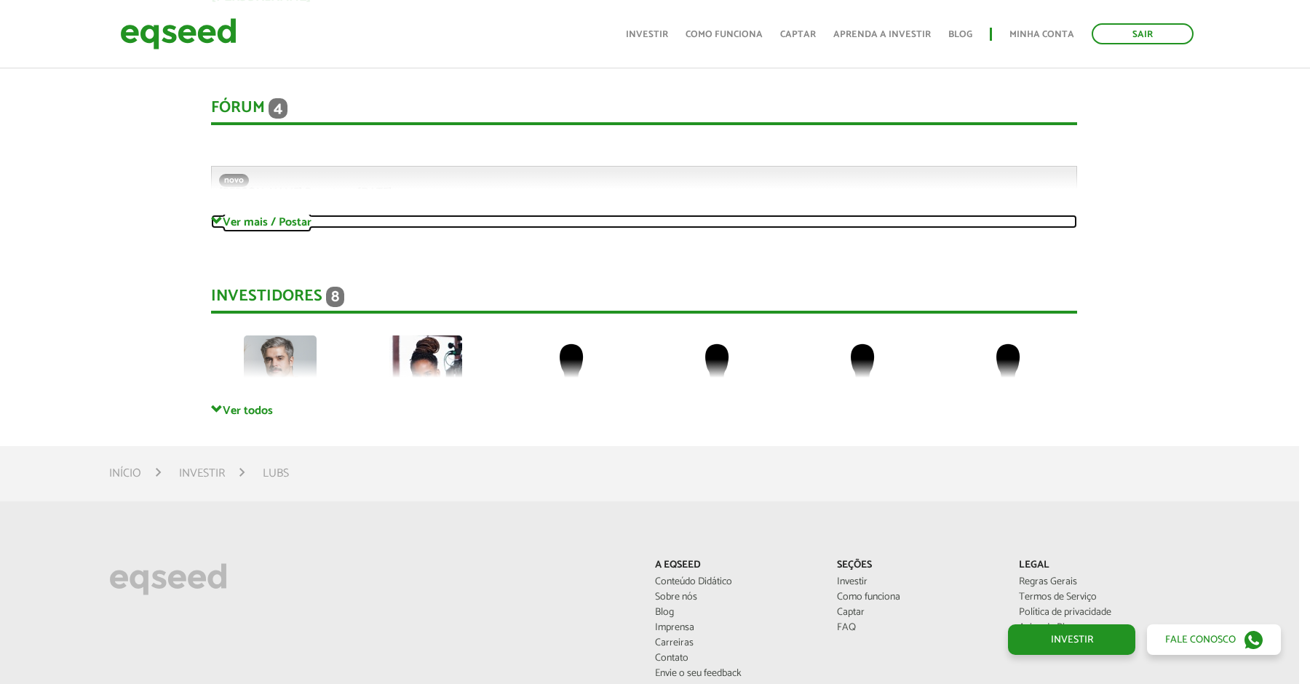
click at [263, 223] on link "Ver mais / Postar" at bounding box center [644, 222] width 866 height 14
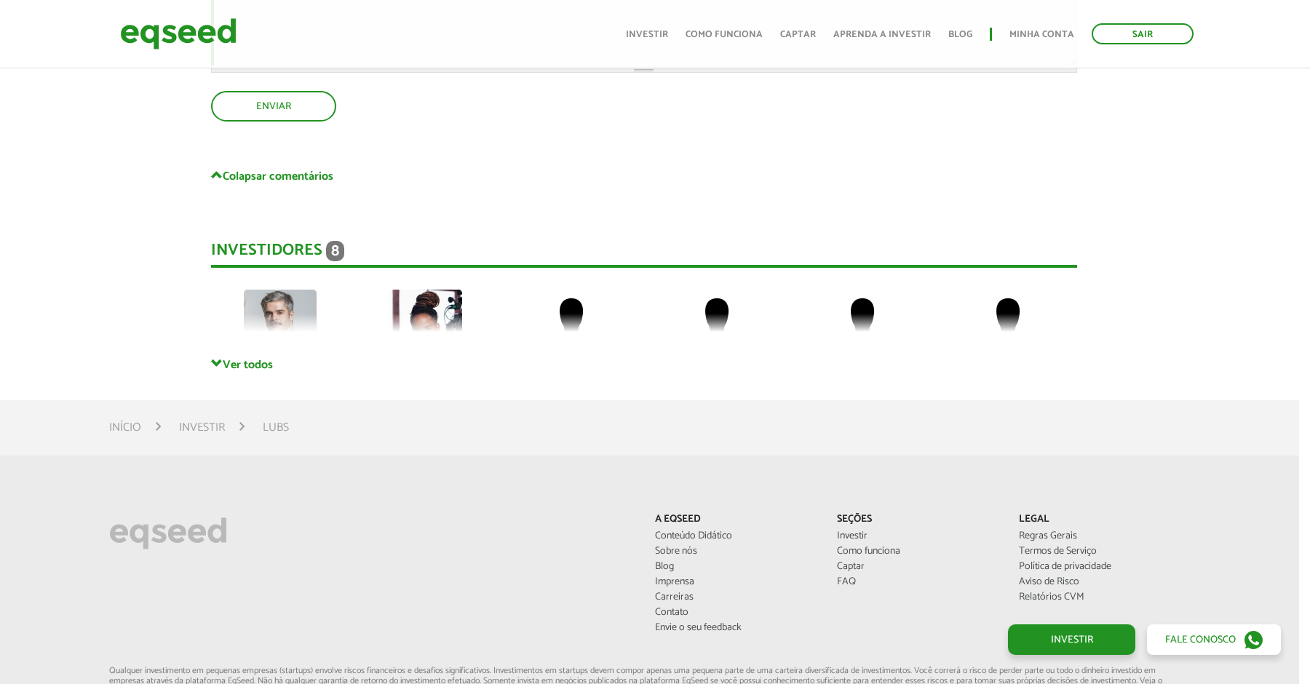
scroll to position [4081, 11]
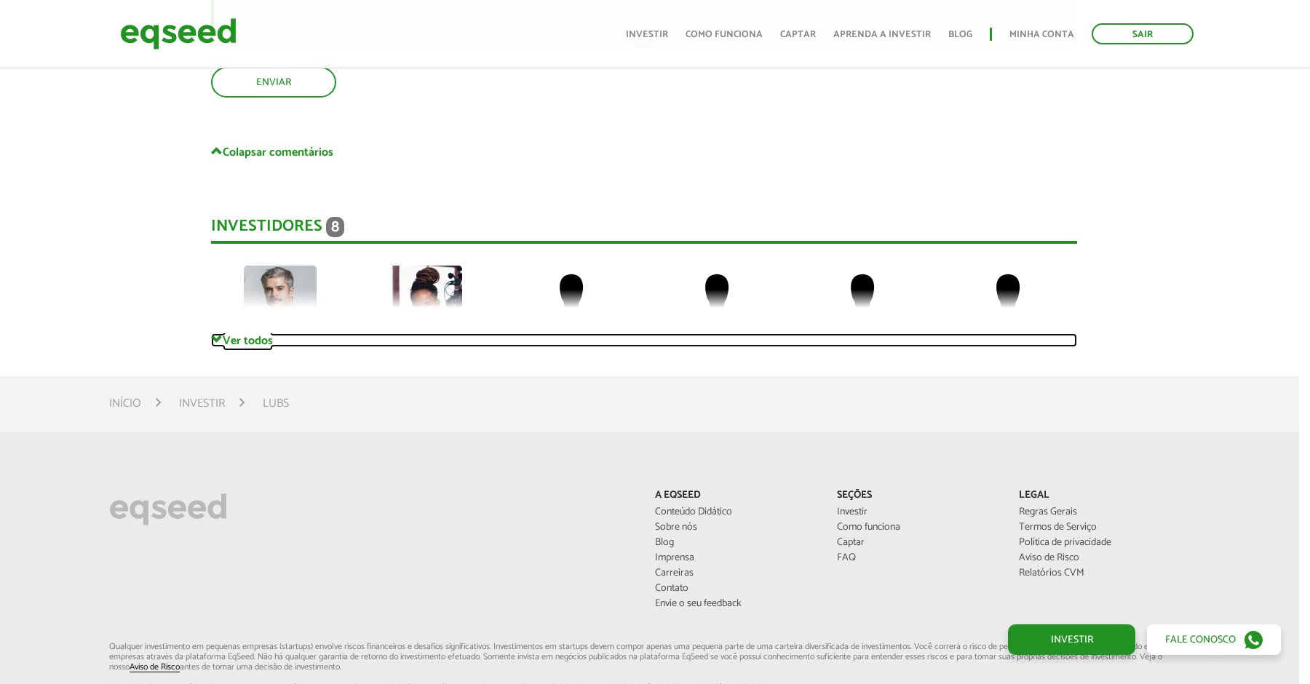
click at [255, 341] on link "Ver todos" at bounding box center [644, 340] width 866 height 14
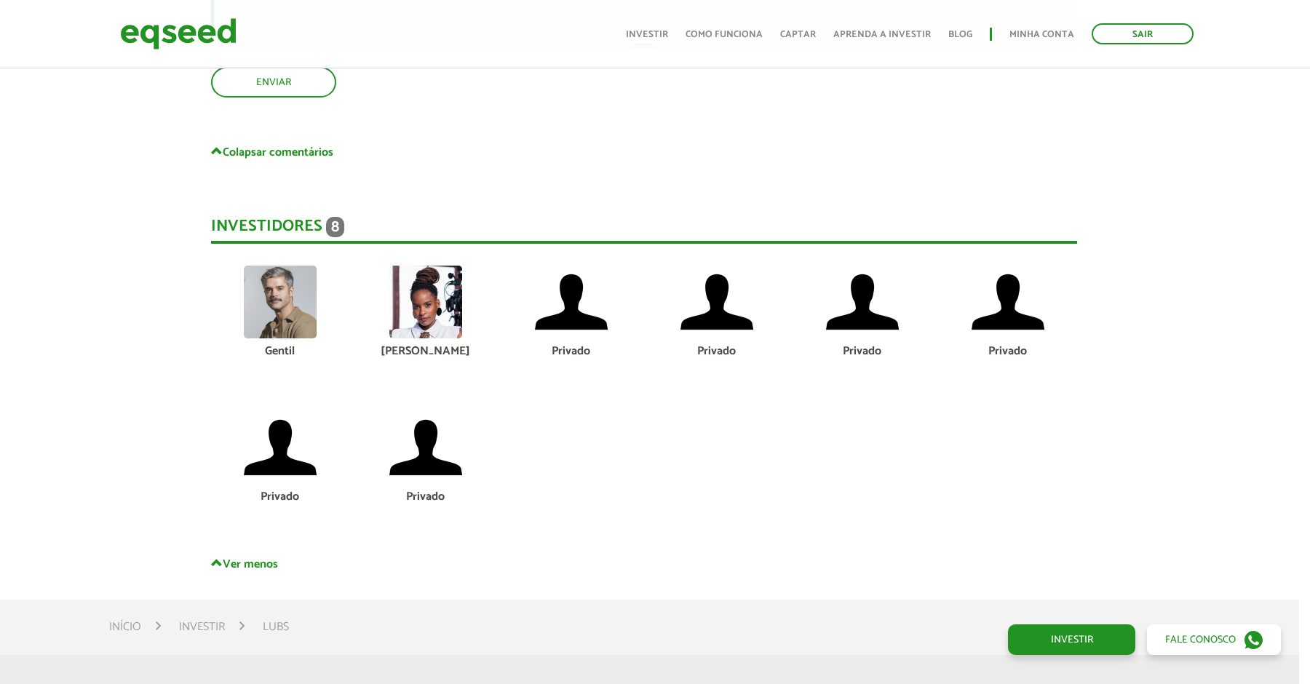
click at [426, 310] on img at bounding box center [425, 302] width 73 height 73
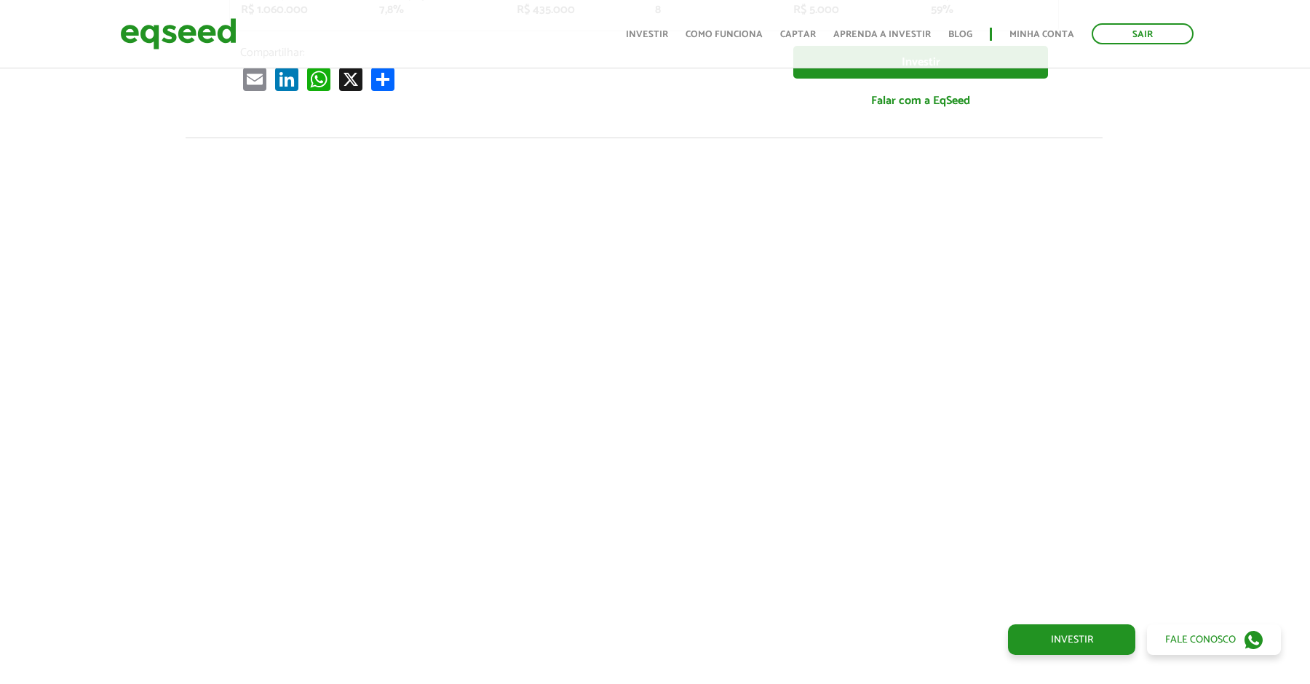
scroll to position [0, 11]
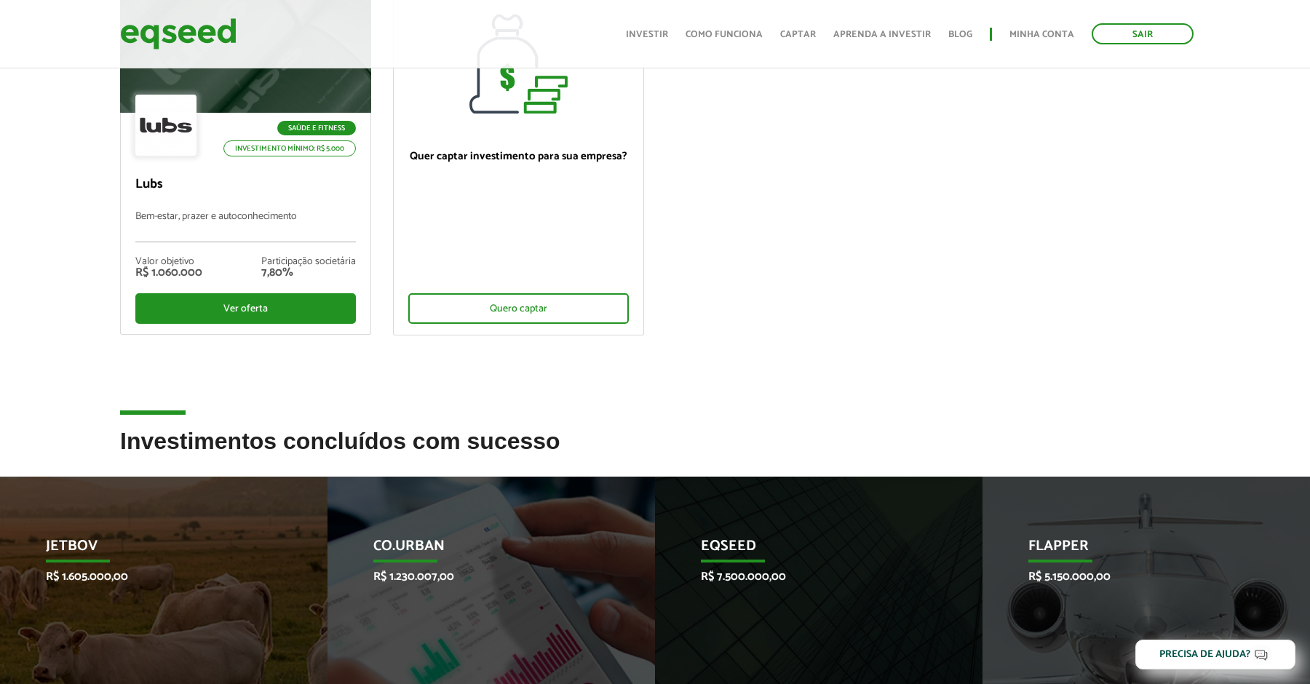
scroll to position [209, 0]
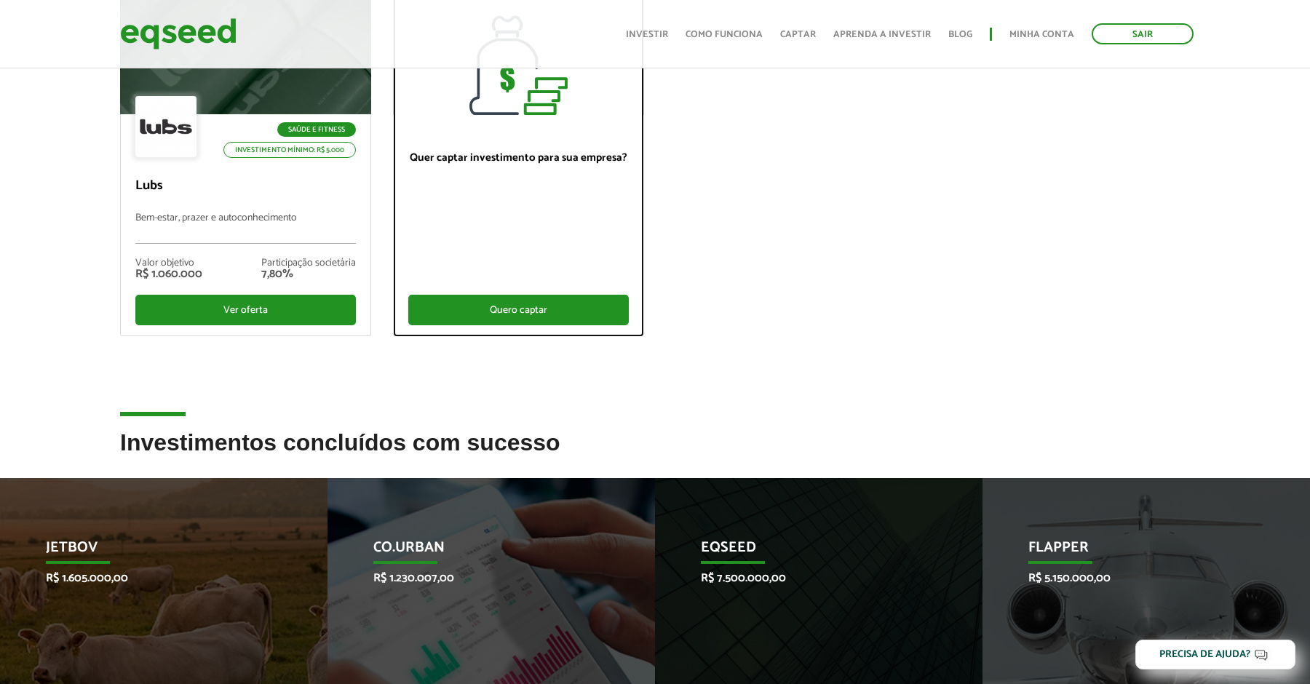
click at [533, 304] on div "Quero captar" at bounding box center [518, 310] width 220 height 31
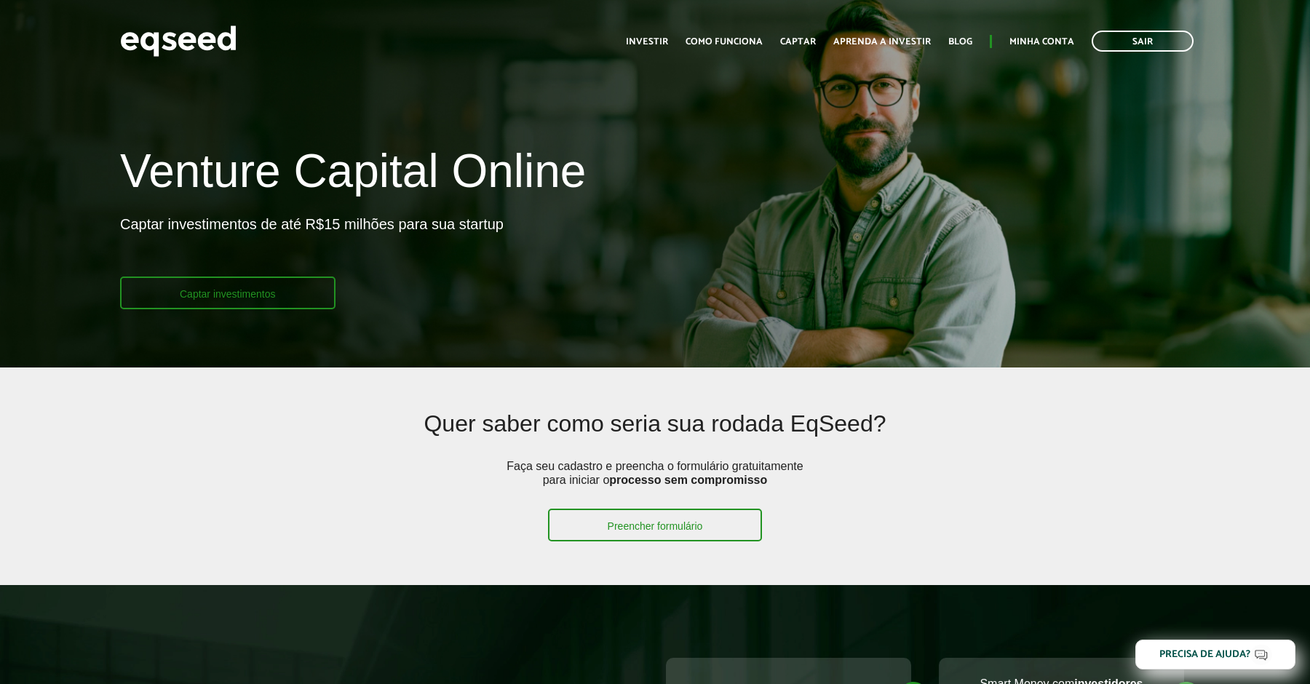
click at [263, 292] on link "Captar investimentos" at bounding box center [227, 292] width 215 height 33
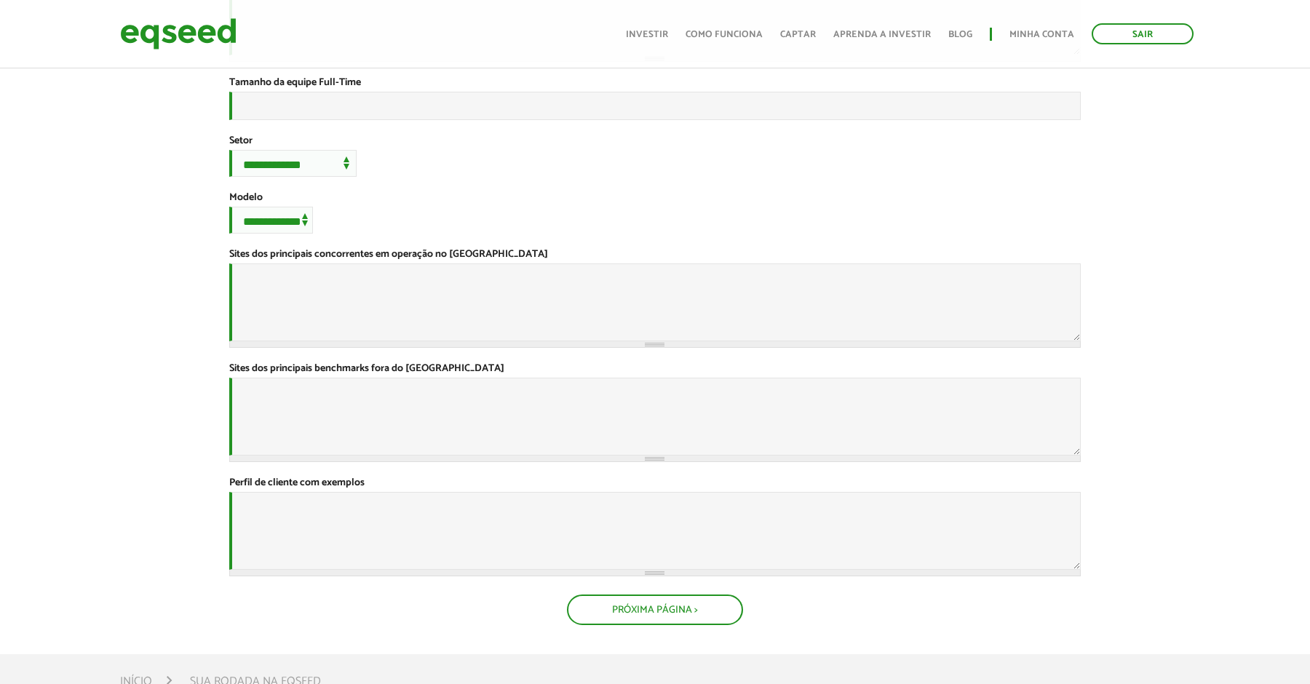
scroll to position [409, 0]
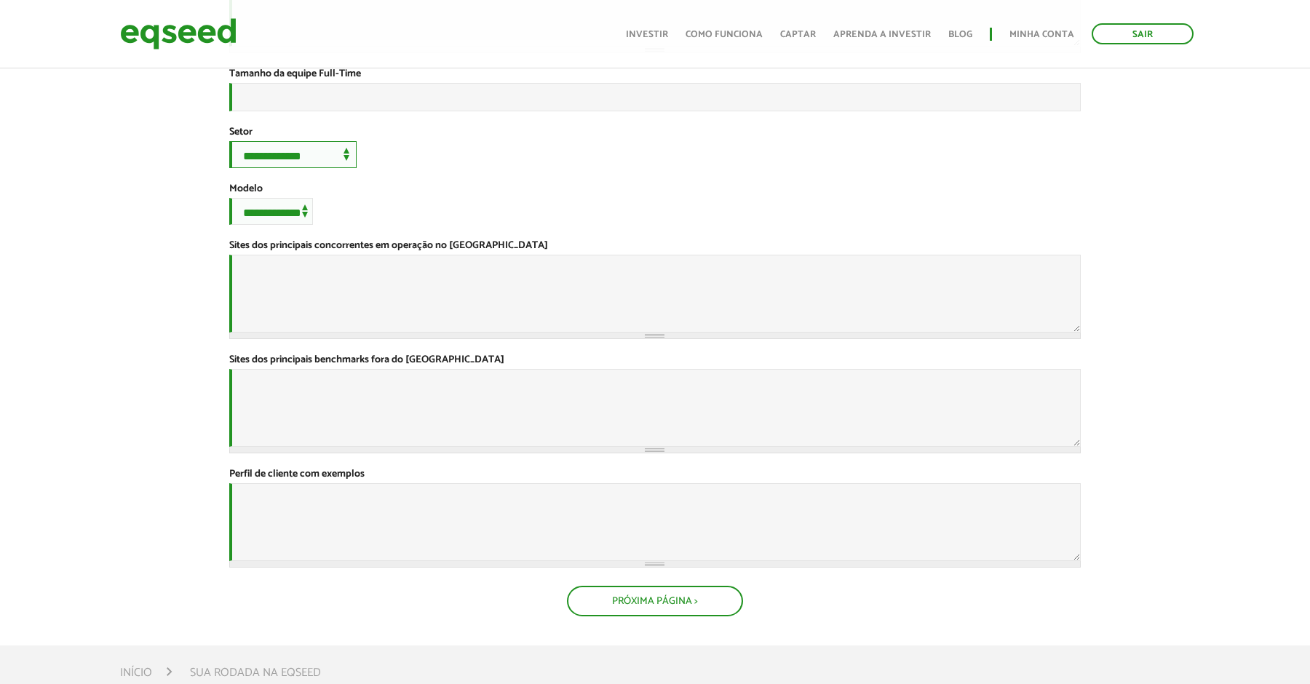
click at [316, 168] on select "**********" at bounding box center [292, 154] width 127 height 27
click at [251, 225] on select "**********" at bounding box center [271, 211] width 84 height 27
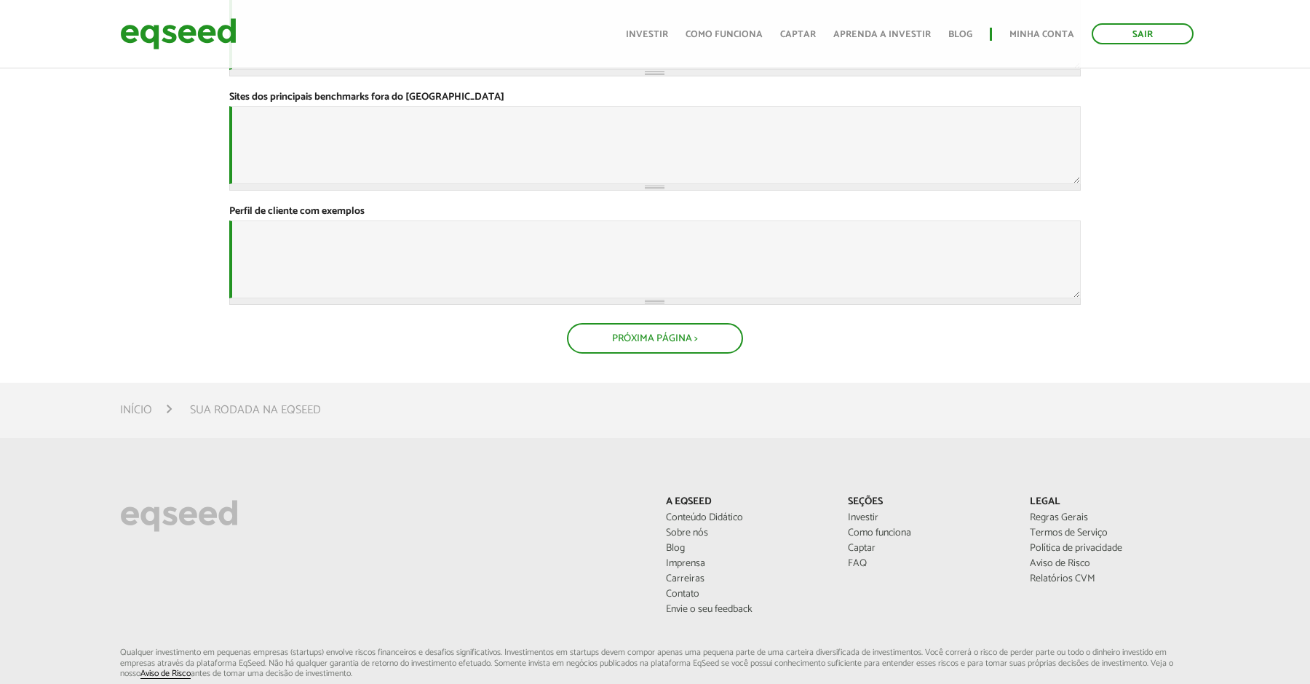
scroll to position [672, 0]
drag, startPoint x: 228, startPoint y: 346, endPoint x: 376, endPoint y: 359, distance: 148.3
click at [376, 304] on div "Perfil de cliente com exemplos *" at bounding box center [654, 254] width 851 height 100
click at [230, 105] on label "Sites dos principais benchmarks fora do [GEOGRAPHIC_DATA] *" at bounding box center [366, 100] width 275 height 10
click at [230, 187] on textarea "Sites dos principais benchmarks fora do [GEOGRAPHIC_DATA] *" at bounding box center [654, 148] width 851 height 78
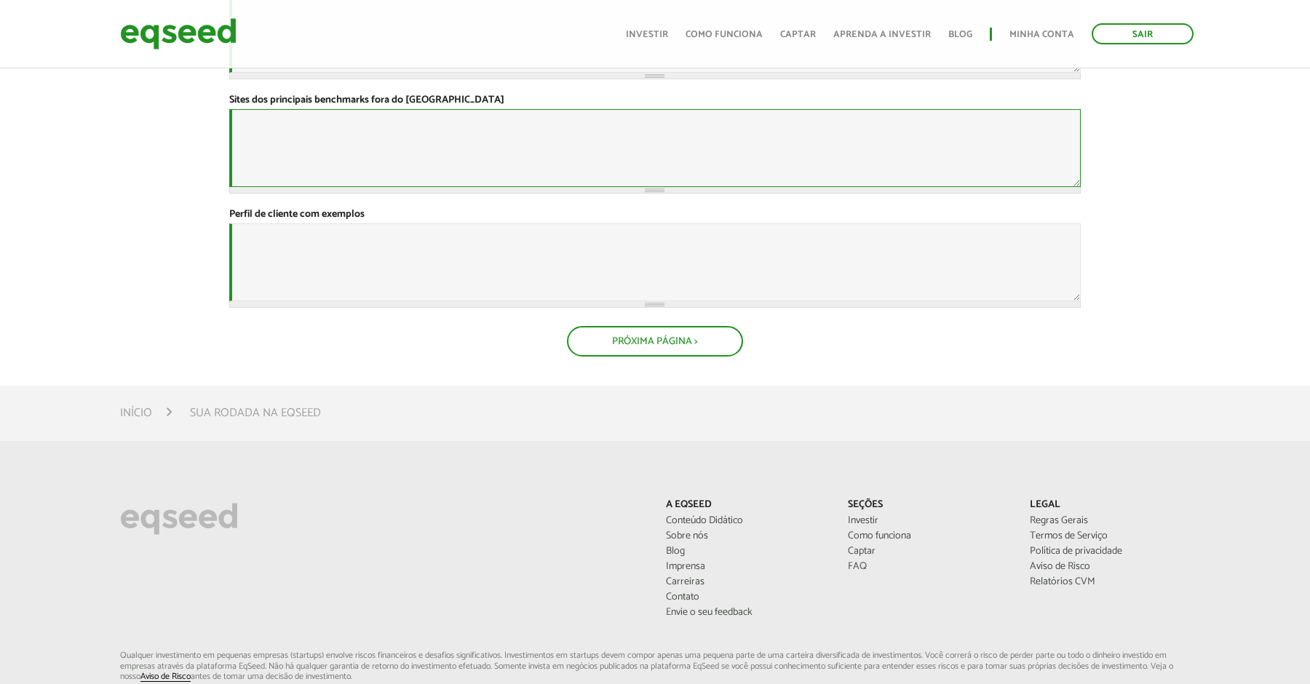
scroll to position [666, 0]
drag, startPoint x: 231, startPoint y: 207, endPoint x: 455, endPoint y: 218, distance: 224.3
click at [455, 196] on div "Sites dos principais benchmarks fora do [GEOGRAPHIC_DATA] *" at bounding box center [654, 147] width 851 height 100
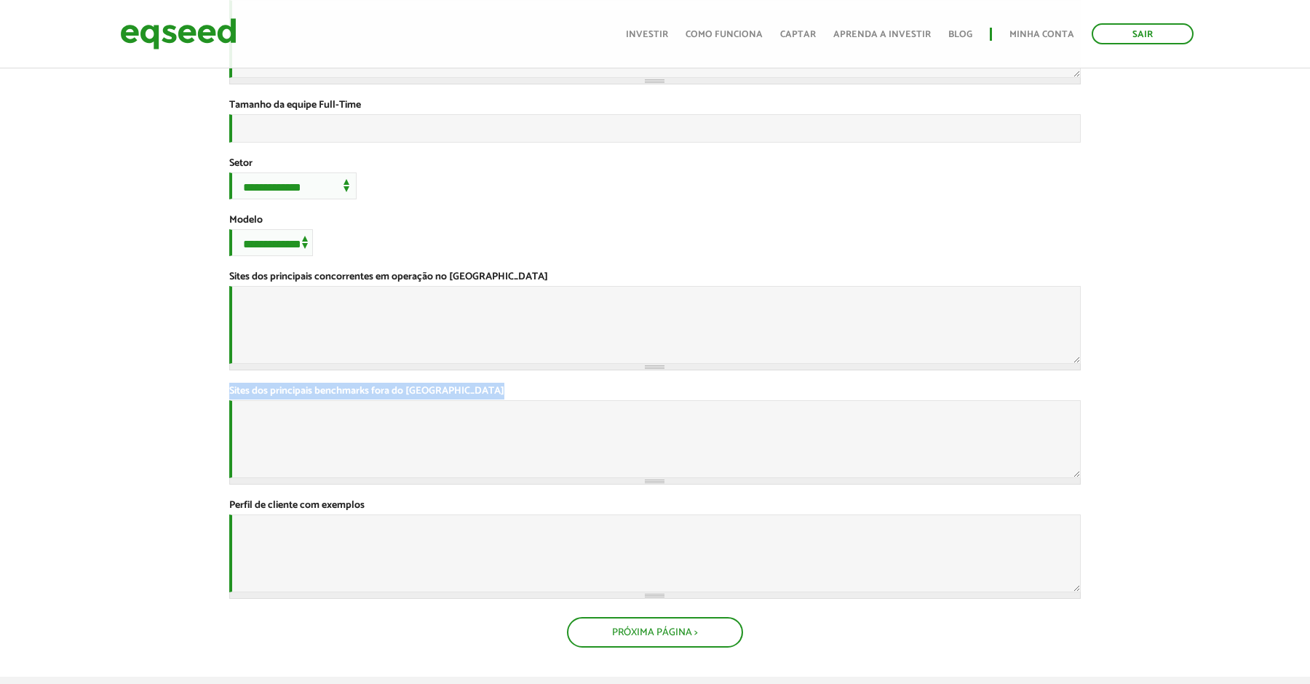
scroll to position [0, 0]
